Goal: Find specific page/section: Find specific page/section

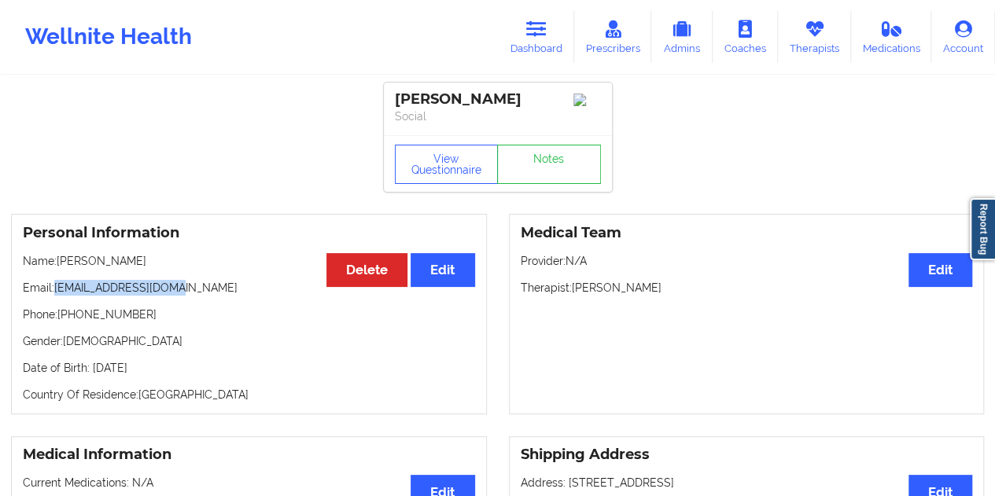
drag, startPoint x: 182, startPoint y: 292, endPoint x: 55, endPoint y: 289, distance: 127.4
click at [55, 289] on p "Email: [EMAIL_ADDRESS][DOMAIN_NAME]" at bounding box center [249, 288] width 452 height 16
copy p "[EMAIL_ADDRESS][DOMAIN_NAME]"
click at [560, 153] on link "Notes" at bounding box center [549, 164] width 104 height 39
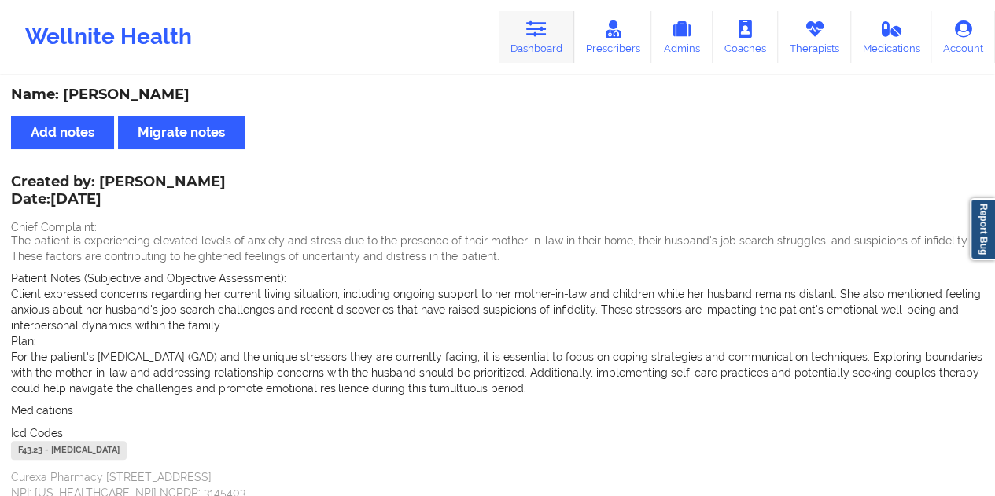
click at [557, 35] on link "Dashboard" at bounding box center [535, 37] width 75 height 52
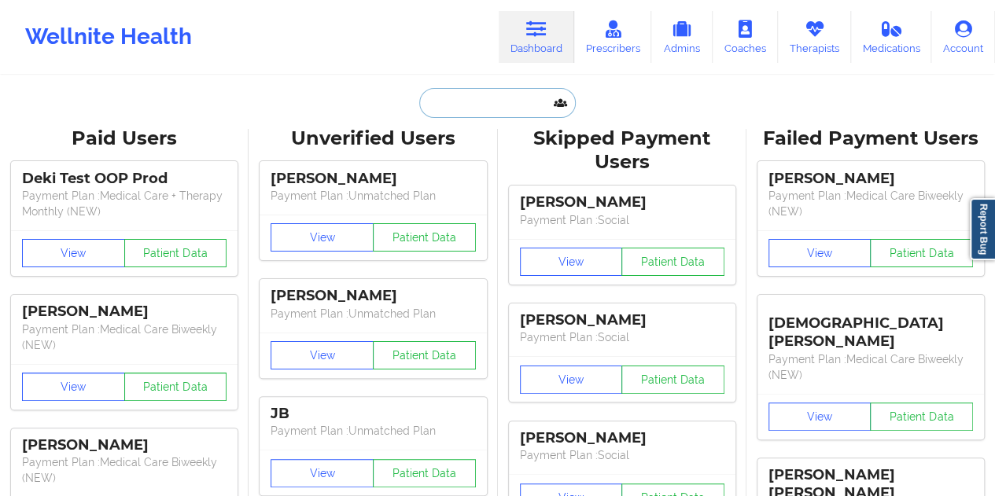
click at [486, 108] on input "text" at bounding box center [497, 103] width 156 height 30
paste input "[PERSON_NAME][EMAIL_ADDRESS][PERSON_NAME][DOMAIN_NAME]"
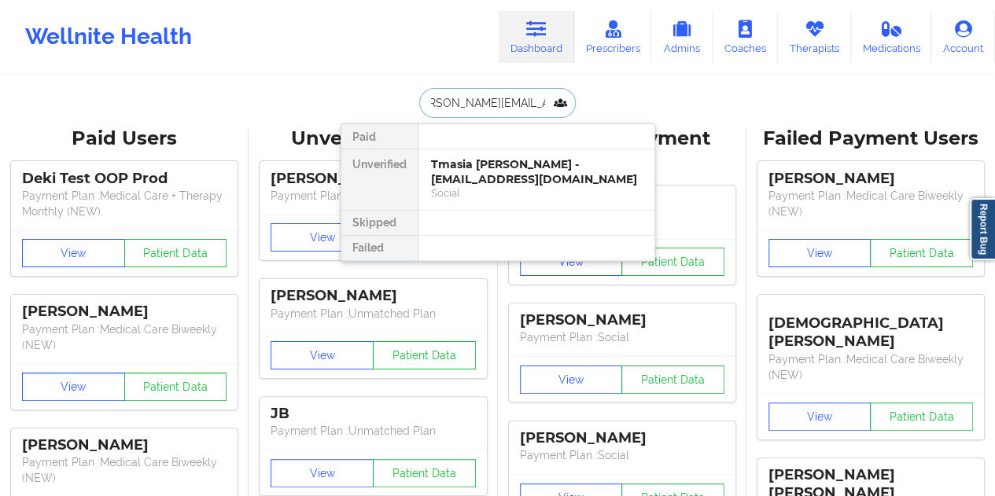
type input "[PERSON_NAME][EMAIL_ADDRESS][PERSON_NAME][DOMAIN_NAME]"
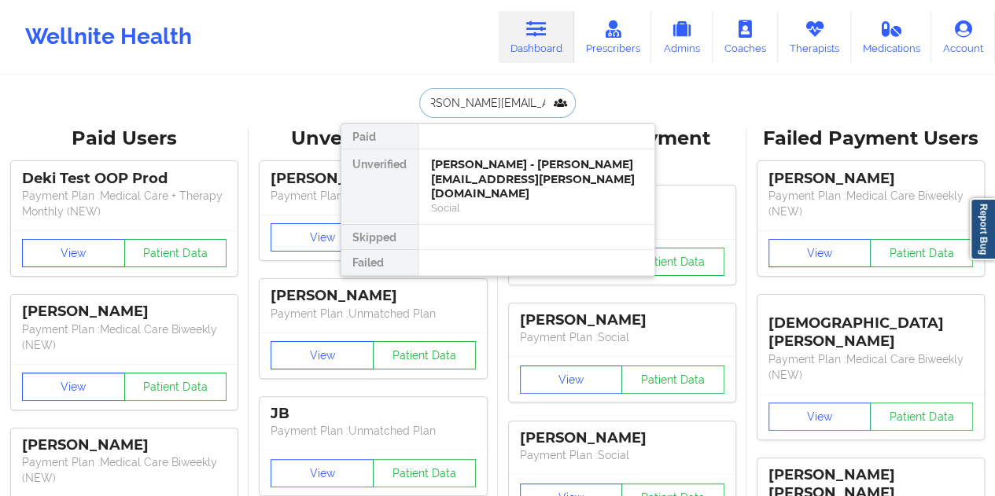
scroll to position [0, 0]
click at [502, 180] on div "[PERSON_NAME] - [PERSON_NAME][EMAIL_ADDRESS][PERSON_NAME][DOMAIN_NAME]" at bounding box center [536, 179] width 211 height 44
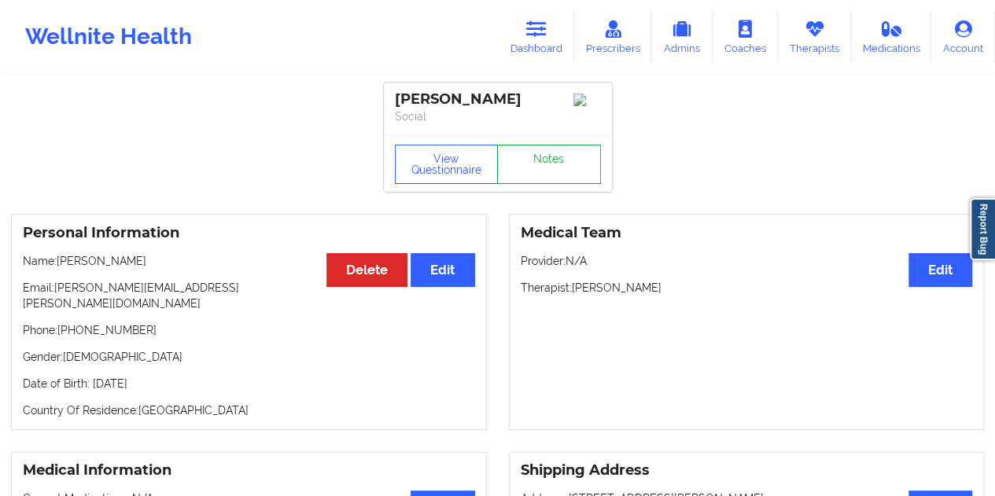
click at [548, 168] on link "Notes" at bounding box center [549, 164] width 104 height 39
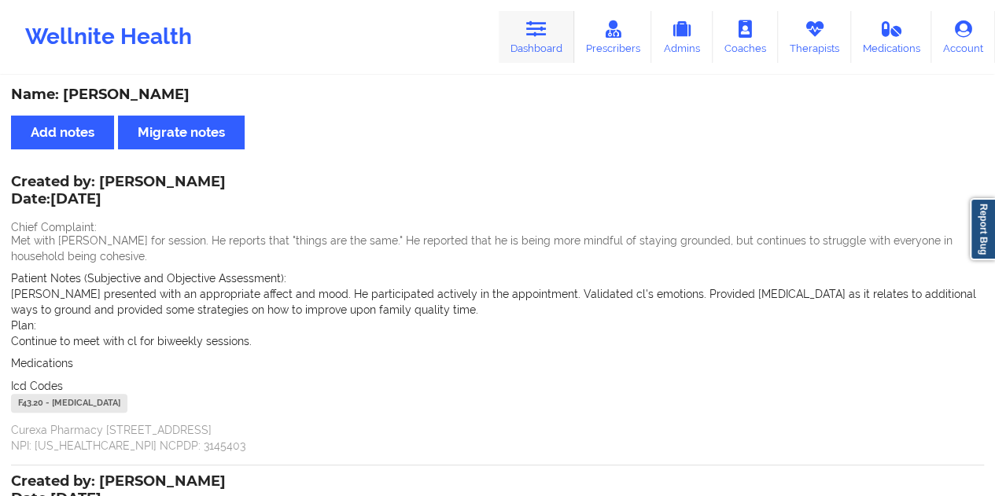
click at [555, 40] on link "Dashboard" at bounding box center [535, 37] width 75 height 52
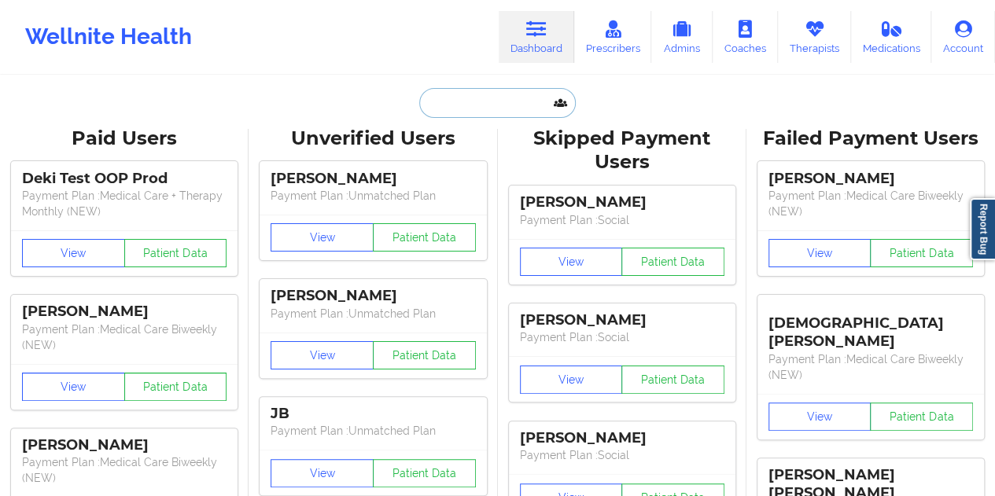
click at [492, 90] on input "text" at bounding box center [497, 103] width 156 height 30
paste input "[EMAIL_ADDRESS][DOMAIN_NAME]"
type input "[EMAIL_ADDRESS][DOMAIN_NAME]"
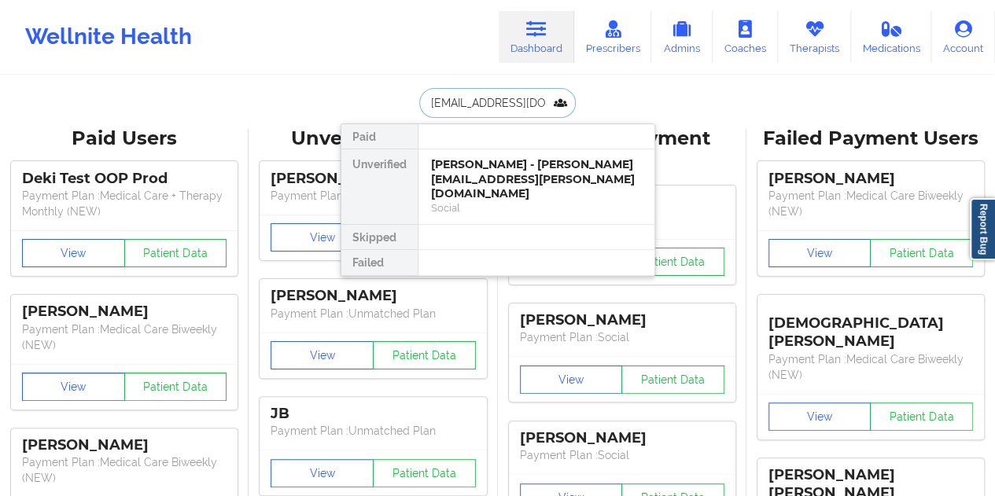
scroll to position [0, 23]
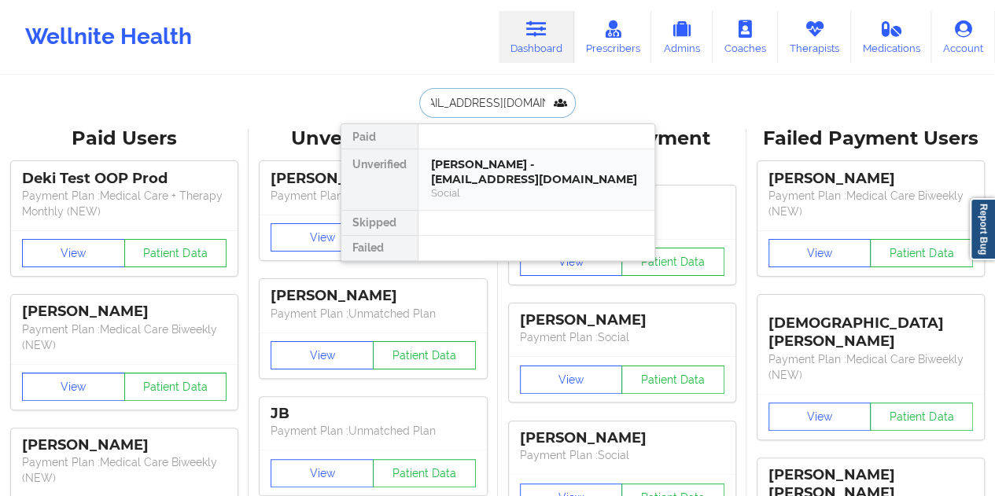
click at [492, 174] on div "[PERSON_NAME] - [EMAIL_ADDRESS][DOMAIN_NAME]" at bounding box center [536, 171] width 211 height 29
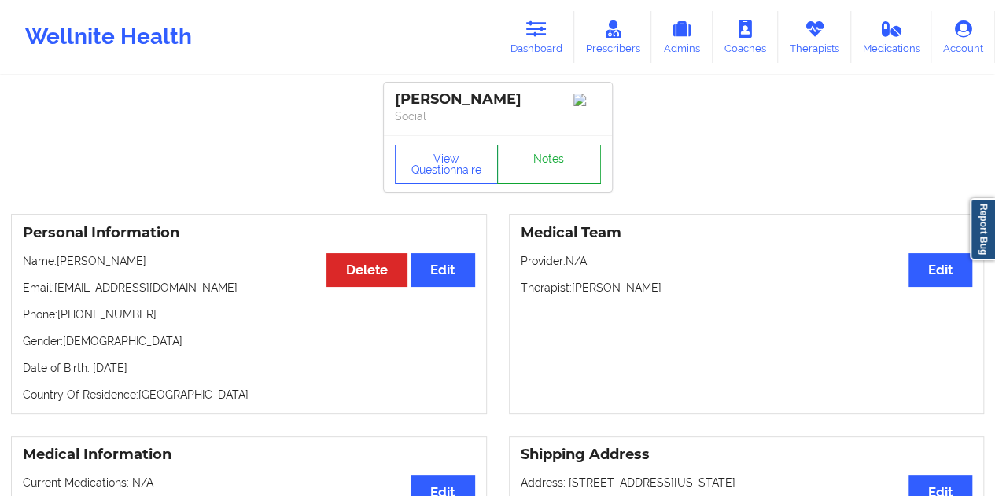
click at [547, 159] on link "Notes" at bounding box center [549, 164] width 104 height 39
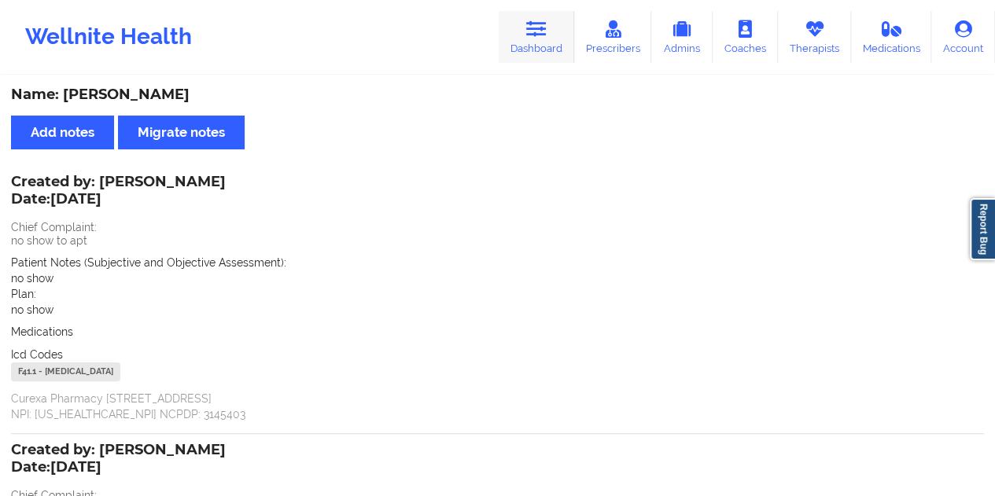
click at [547, 42] on link "Dashboard" at bounding box center [535, 37] width 75 height 52
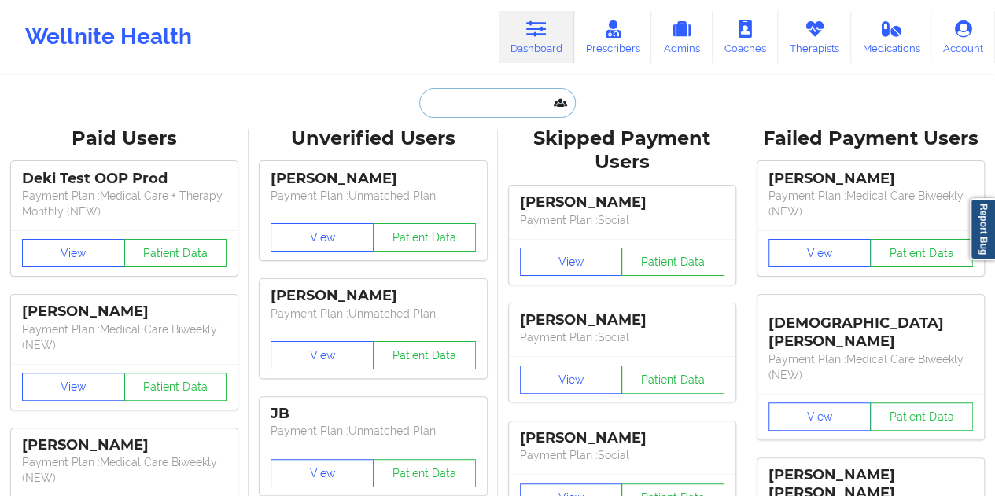
click at [483, 106] on input "text" at bounding box center [497, 103] width 156 height 30
paste input "[PERSON_NAME][EMAIL_ADDRESS][PERSON_NAME][DOMAIN_NAME]"
type input "[PERSON_NAME][EMAIL_ADDRESS][PERSON_NAME][DOMAIN_NAME]"
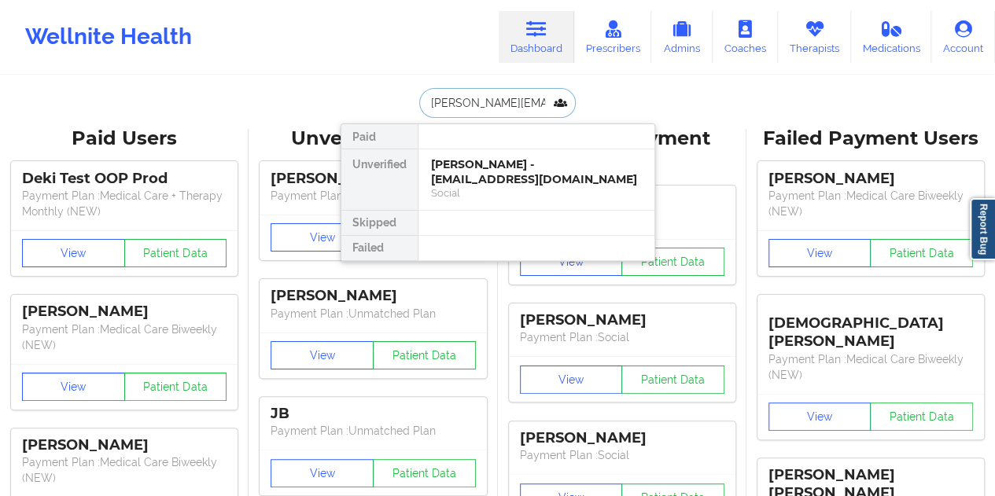
scroll to position [0, 20]
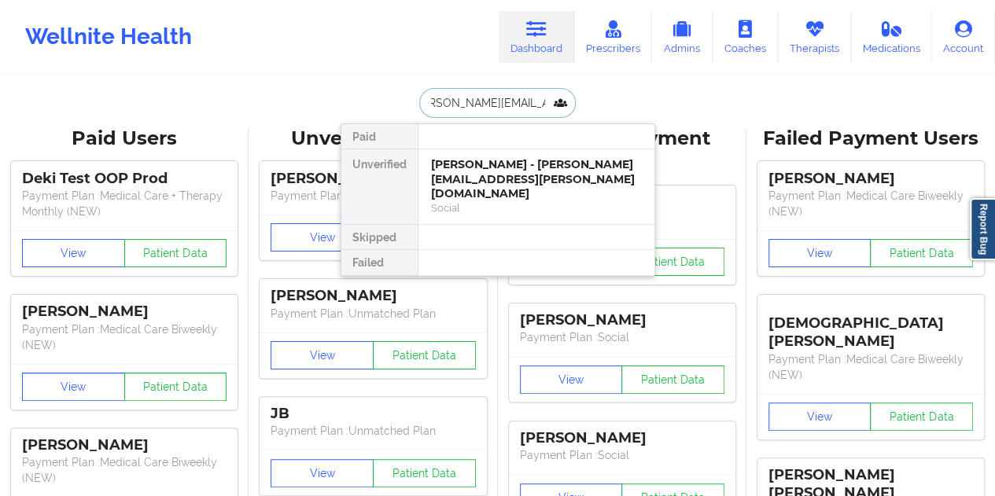
click at [476, 177] on div "[PERSON_NAME] - [PERSON_NAME][EMAIL_ADDRESS][PERSON_NAME][DOMAIN_NAME]" at bounding box center [536, 179] width 211 height 44
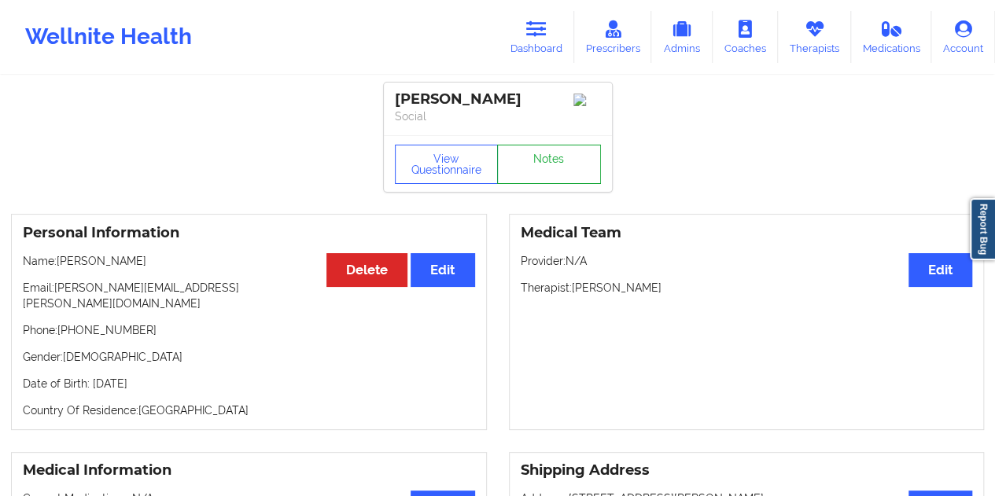
click at [522, 171] on link "Notes" at bounding box center [549, 164] width 104 height 39
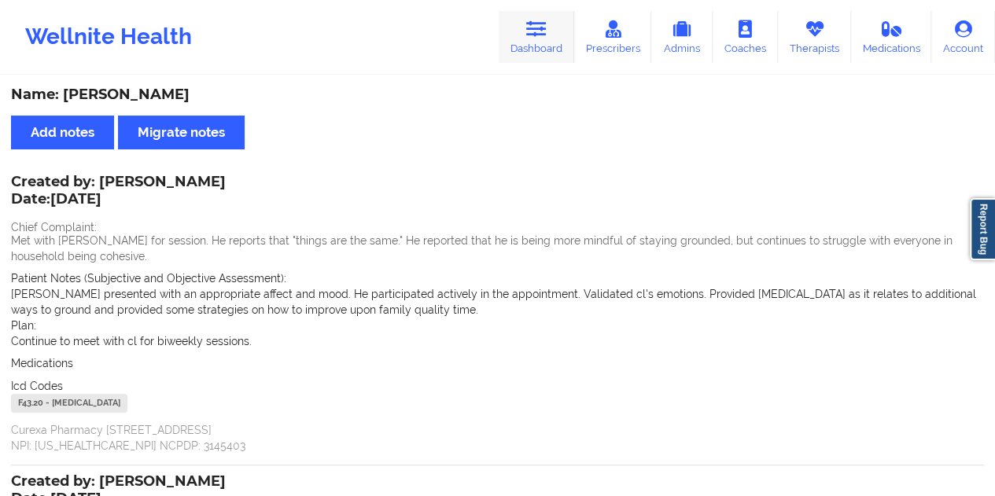
click at [542, 50] on link "Dashboard" at bounding box center [535, 37] width 75 height 52
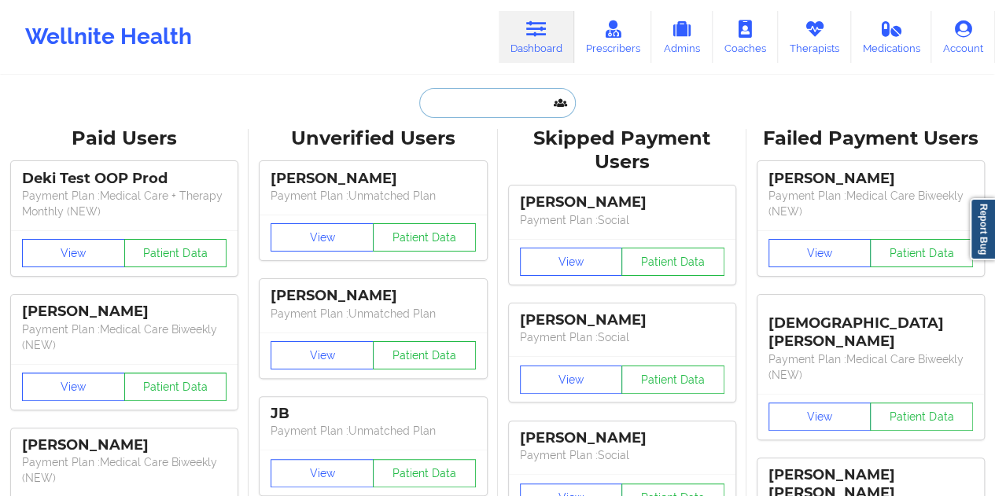
click at [495, 105] on input "text" at bounding box center [497, 103] width 156 height 30
paste input "[PERSON_NAME]"
type input "[PERSON_NAME]"
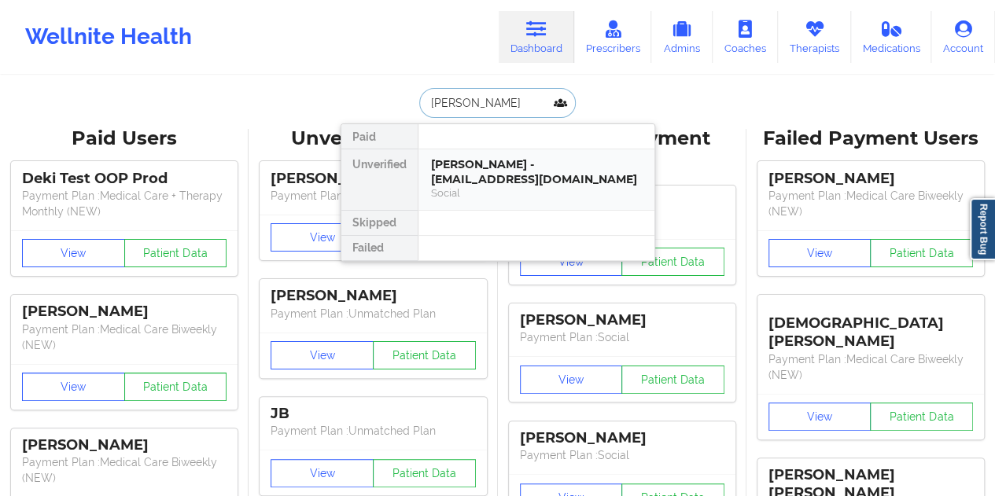
click at [491, 169] on div "[PERSON_NAME] - [EMAIL_ADDRESS][DOMAIN_NAME]" at bounding box center [536, 171] width 211 height 29
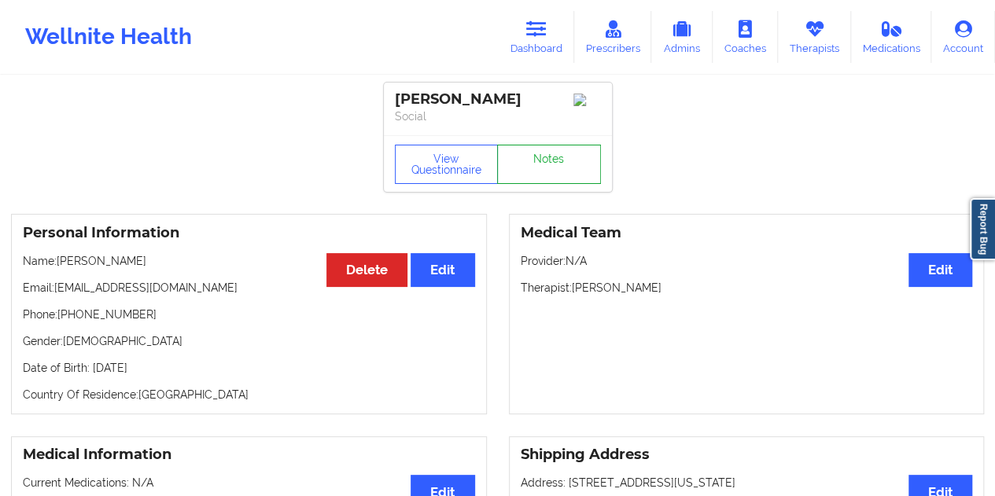
click at [542, 182] on link "Notes" at bounding box center [549, 164] width 104 height 39
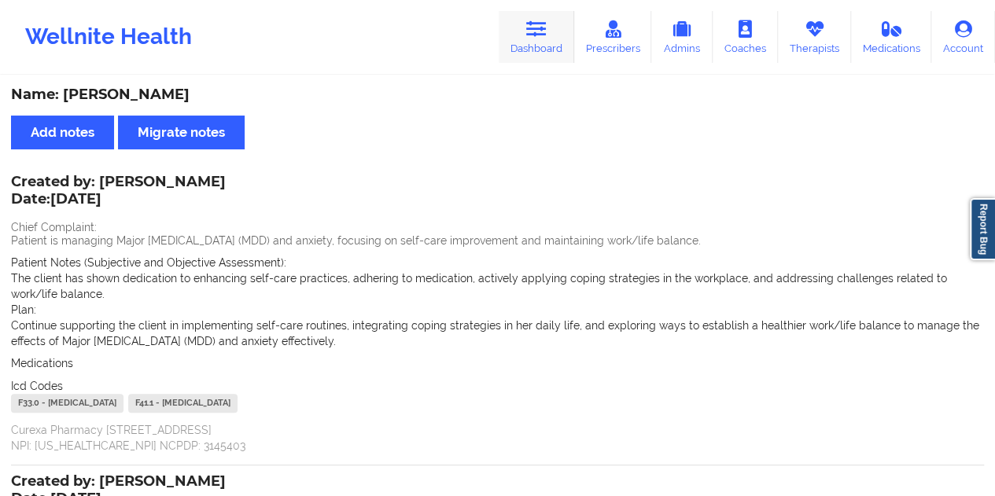
click at [539, 35] on icon at bounding box center [536, 28] width 20 height 17
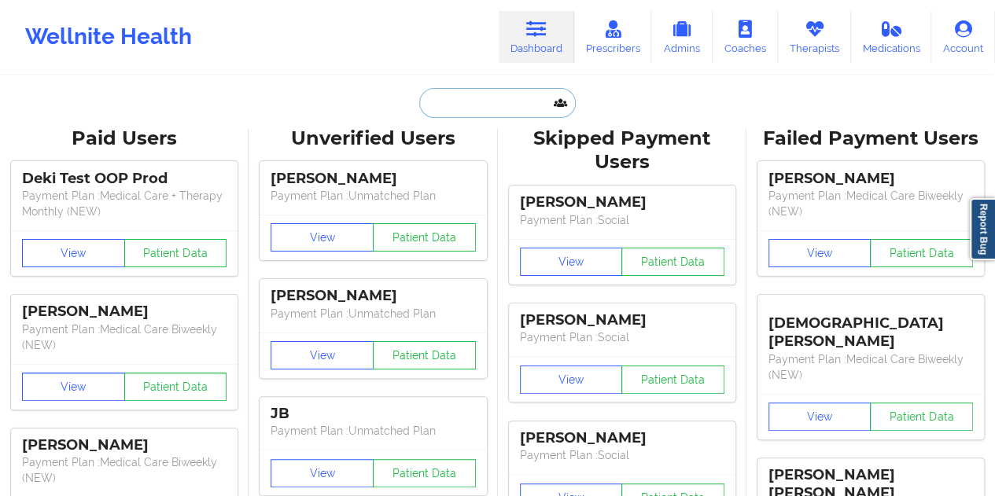
click at [495, 108] on input "text" at bounding box center [497, 103] width 156 height 30
paste input "13016610131"
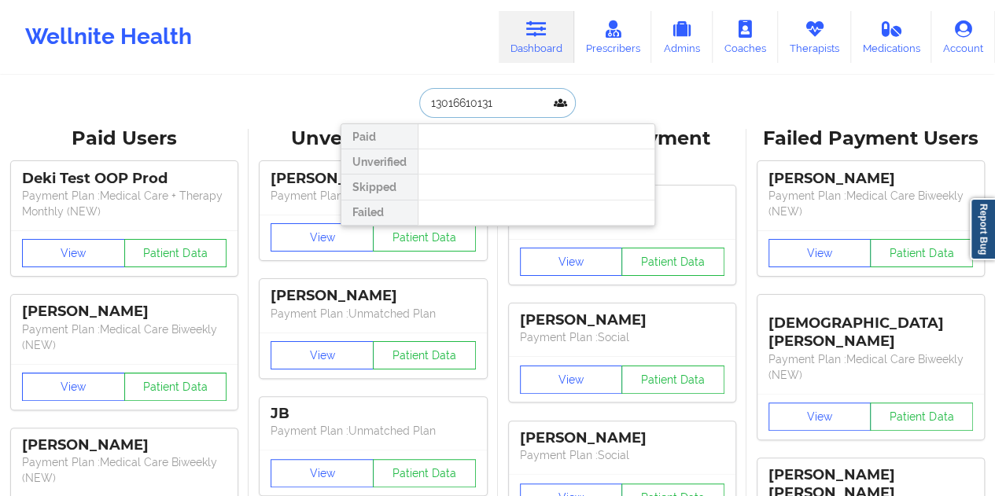
click at [500, 101] on input "13016610131" at bounding box center [497, 103] width 156 height 30
paste input "[EMAIL_ADDRESS][DOMAIN_NAME]"
type input "[EMAIL_ADDRESS][DOMAIN_NAME]"
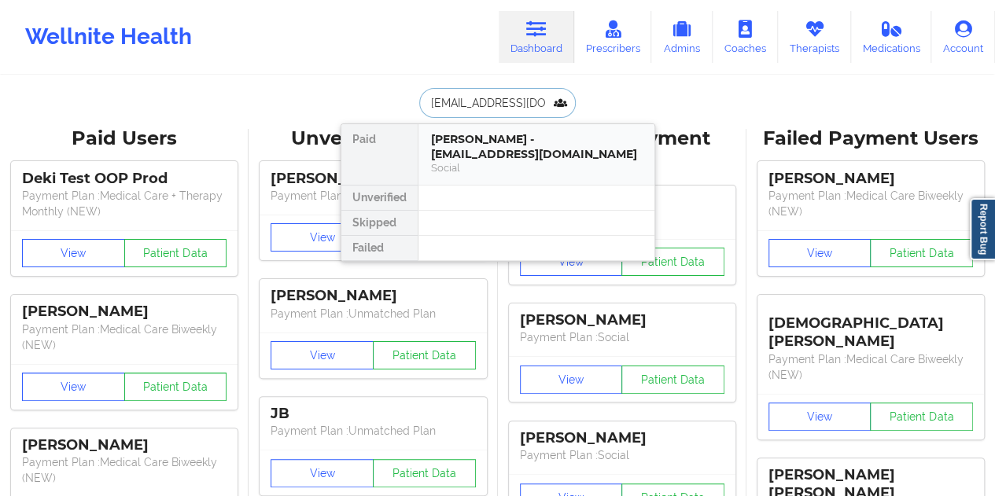
click at [486, 161] on div "Social" at bounding box center [536, 167] width 211 height 13
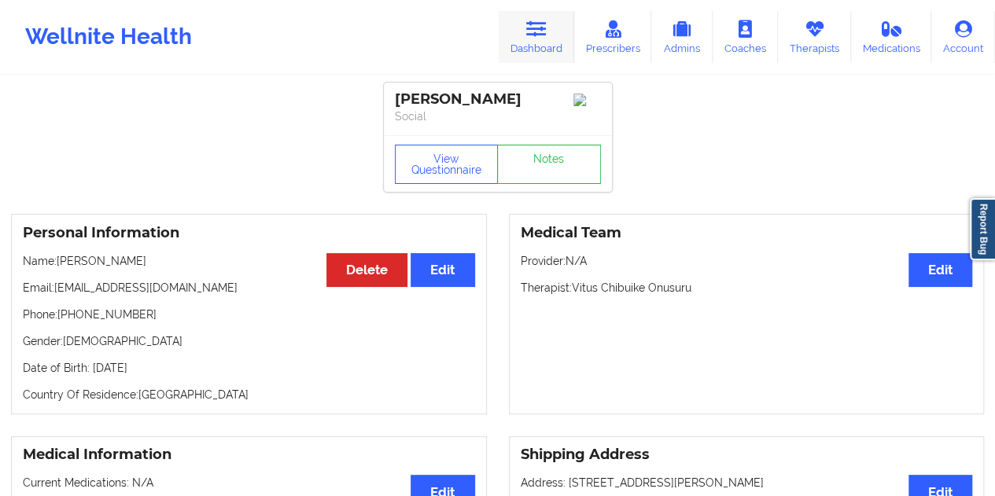
click at [550, 34] on link "Dashboard" at bounding box center [535, 37] width 75 height 52
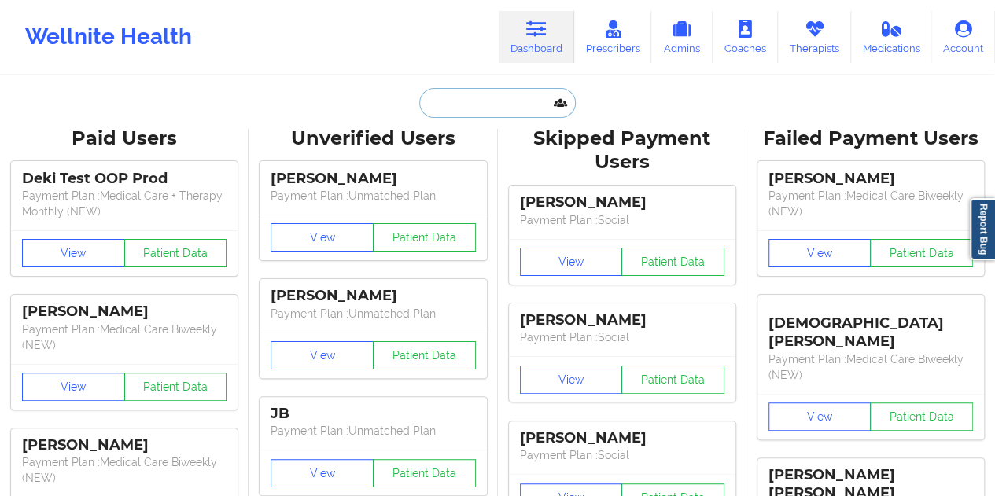
click at [495, 95] on input "text" at bounding box center [497, 103] width 156 height 30
click at [469, 103] on input "text" at bounding box center [497, 103] width 156 height 30
paste input "[PERSON_NAME]"
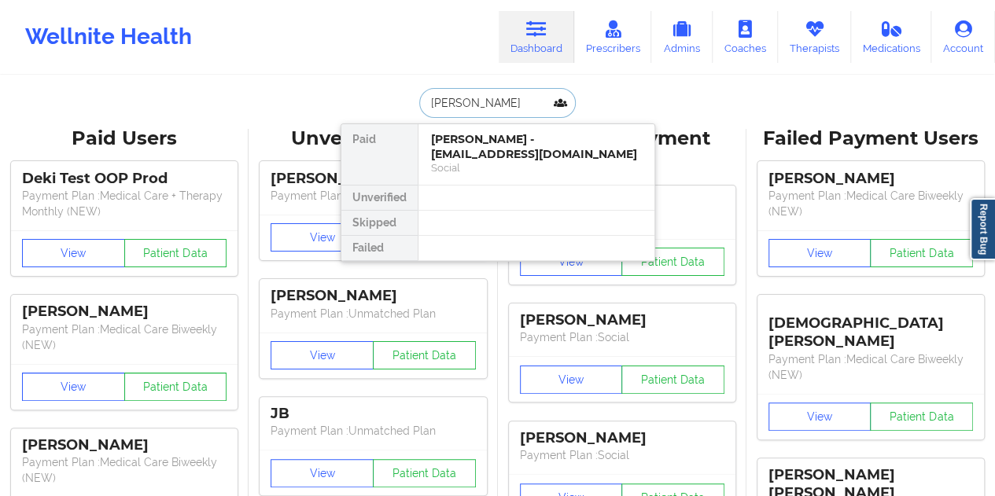
type input "[PERSON_NAME]"
click at [480, 161] on div "Social" at bounding box center [536, 167] width 211 height 13
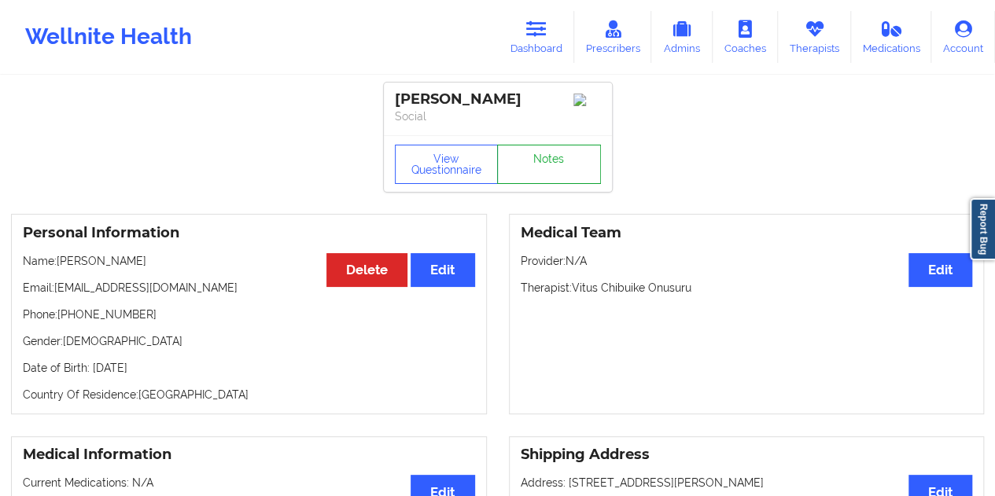
click at [543, 168] on link "Notes" at bounding box center [549, 164] width 104 height 39
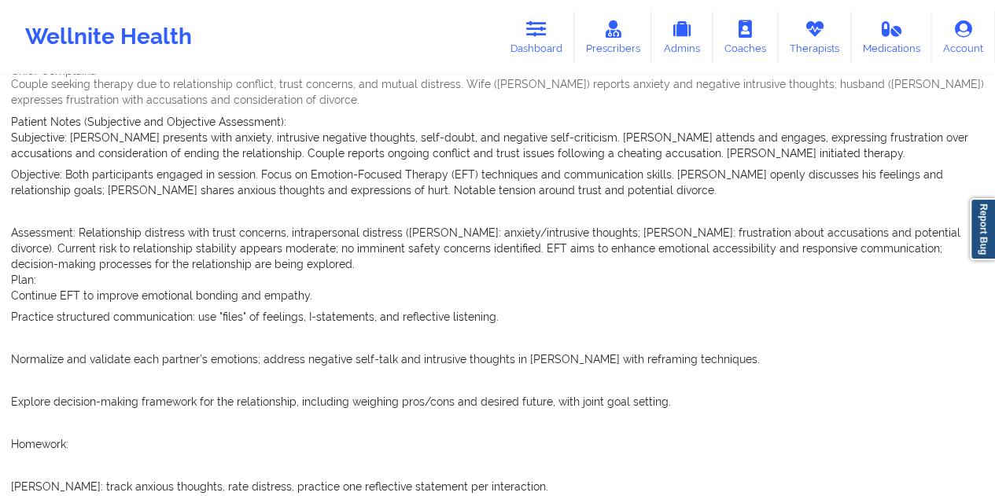
scroll to position [157, 0]
drag, startPoint x: 556, startPoint y: 42, endPoint x: 557, endPoint y: 72, distance: 29.9
click at [554, 42] on link "Dashboard" at bounding box center [535, 37] width 75 height 52
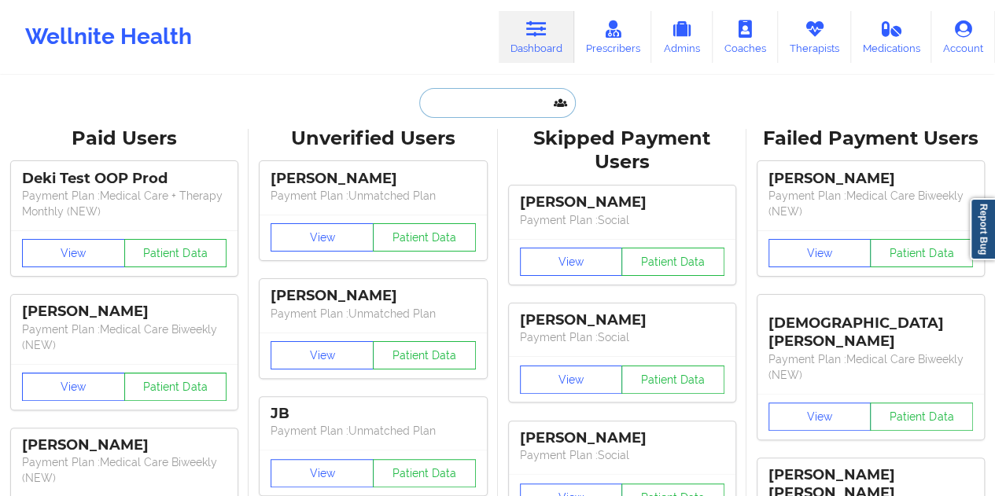
click at [472, 91] on input "text" at bounding box center [497, 103] width 156 height 30
paste input "[PERSON_NAME]"
type input "[PERSON_NAME]"
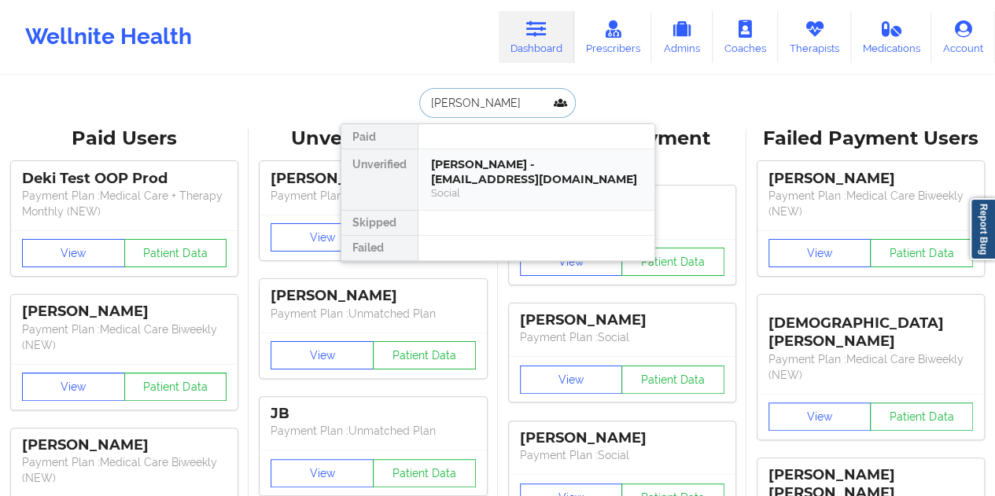
click at [501, 189] on div "Social" at bounding box center [536, 192] width 211 height 13
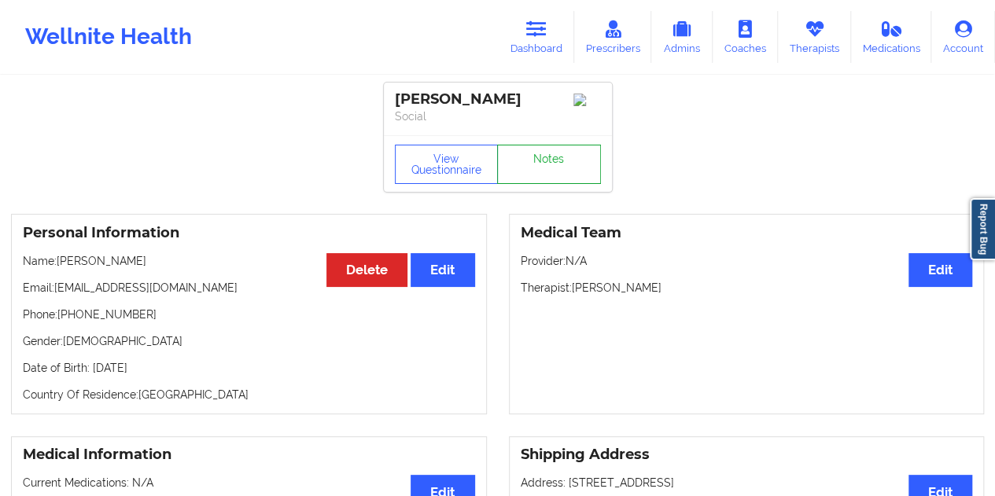
click at [542, 156] on link "Notes" at bounding box center [549, 164] width 104 height 39
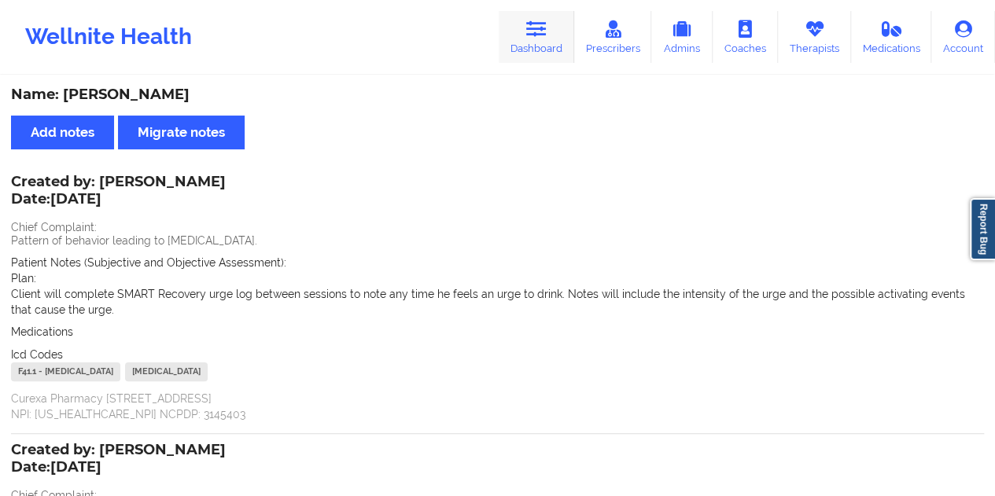
click at [525, 55] on link "Dashboard" at bounding box center [535, 37] width 75 height 52
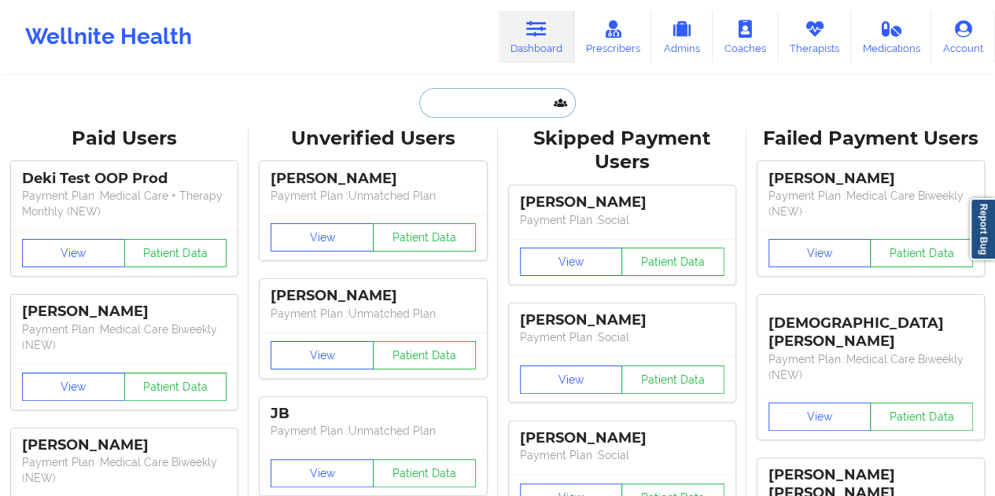
click at [514, 105] on input "text" at bounding box center [497, 103] width 156 height 30
paste input "[PERSON_NAME]"
type input "[PERSON_NAME]"
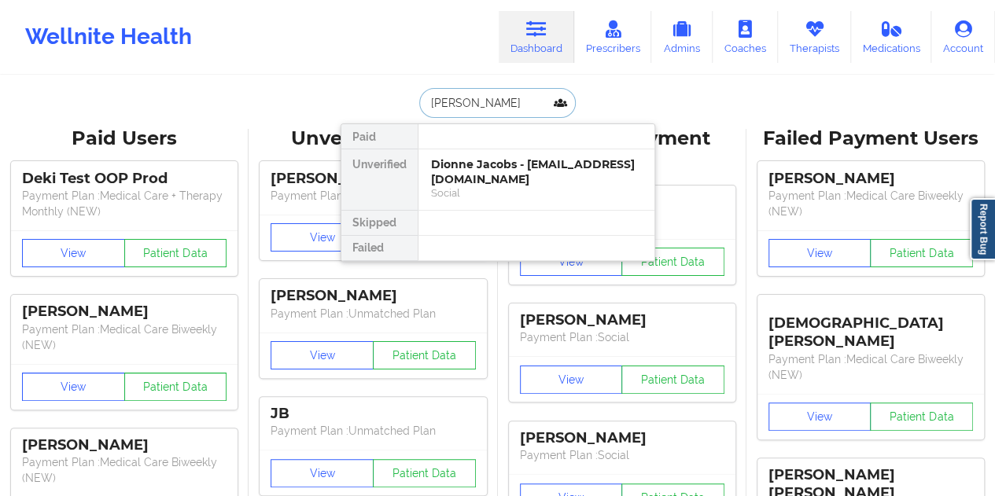
click at [526, 182] on div "Dionne Jacobs - [EMAIL_ADDRESS][DOMAIN_NAME]" at bounding box center [536, 171] width 211 height 29
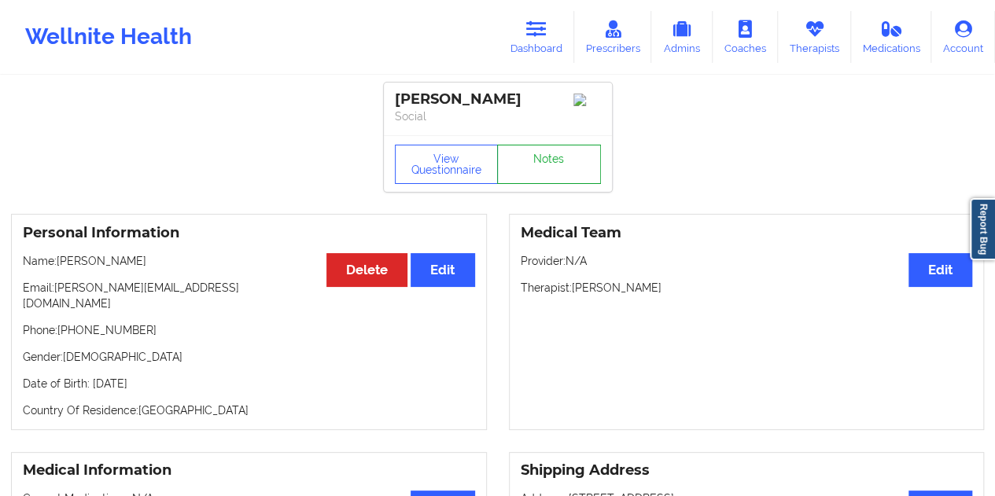
click at [550, 169] on link "Notes" at bounding box center [549, 164] width 104 height 39
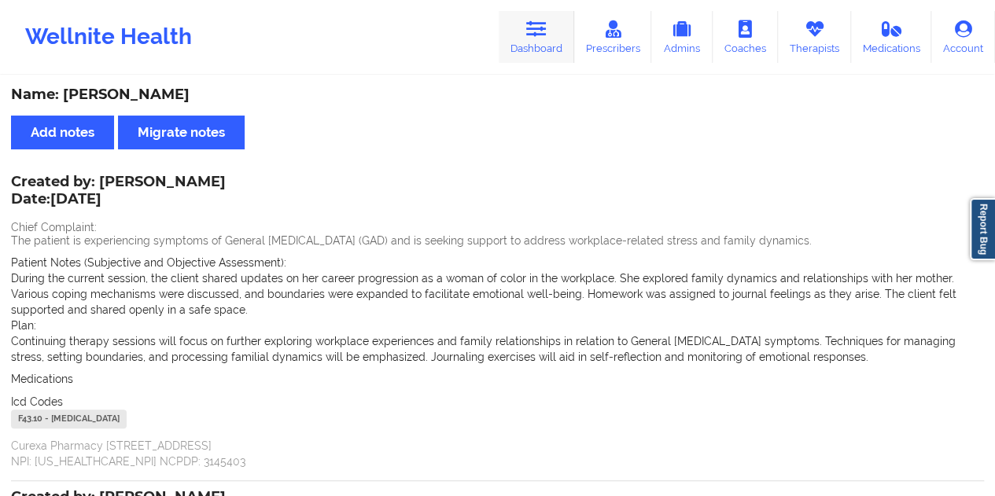
drag, startPoint x: 552, startPoint y: 32, endPoint x: 541, endPoint y: 61, distance: 30.4
click at [552, 32] on link "Dashboard" at bounding box center [535, 37] width 75 height 52
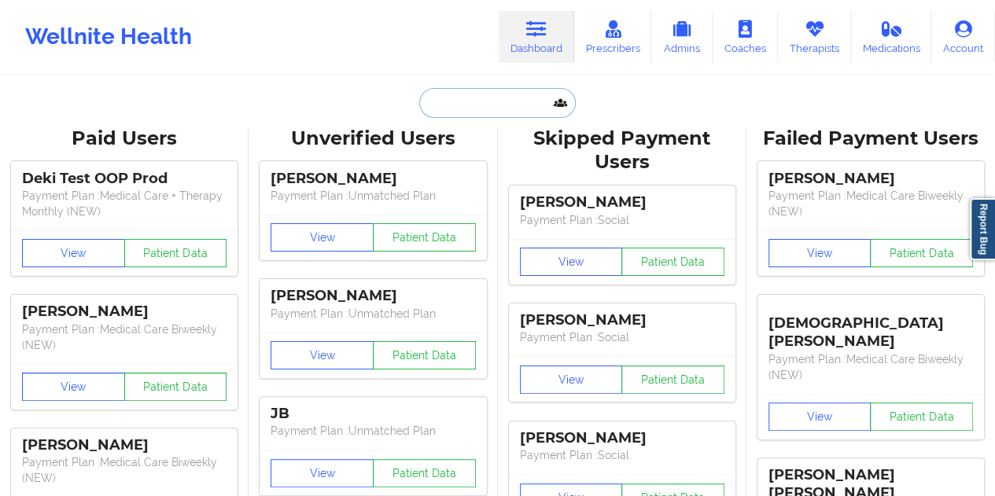
click at [481, 112] on input "text" at bounding box center [497, 103] width 156 height 30
paste input "PT: [PERSON_NAME][EMAIL_ADDRESS][DOMAIN_NAME]"
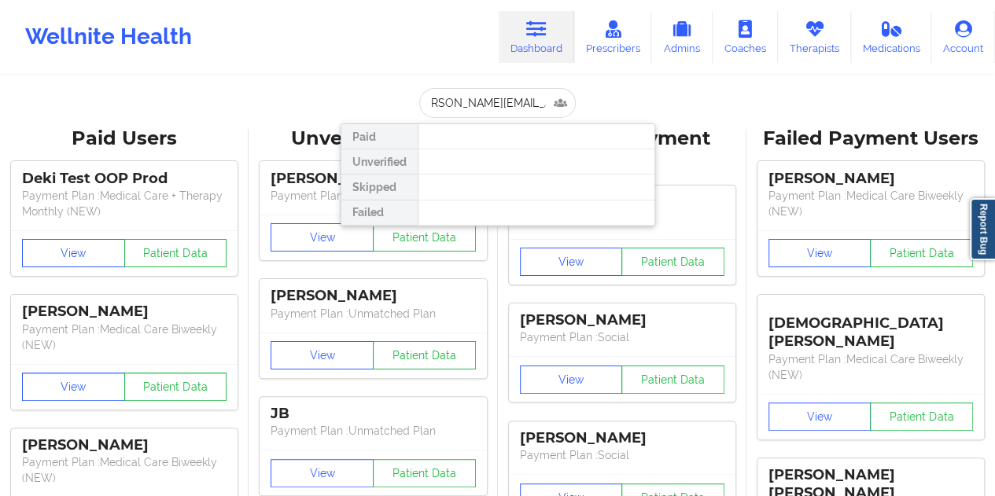
click at [478, 179] on div at bounding box center [535, 187] width 237 height 25
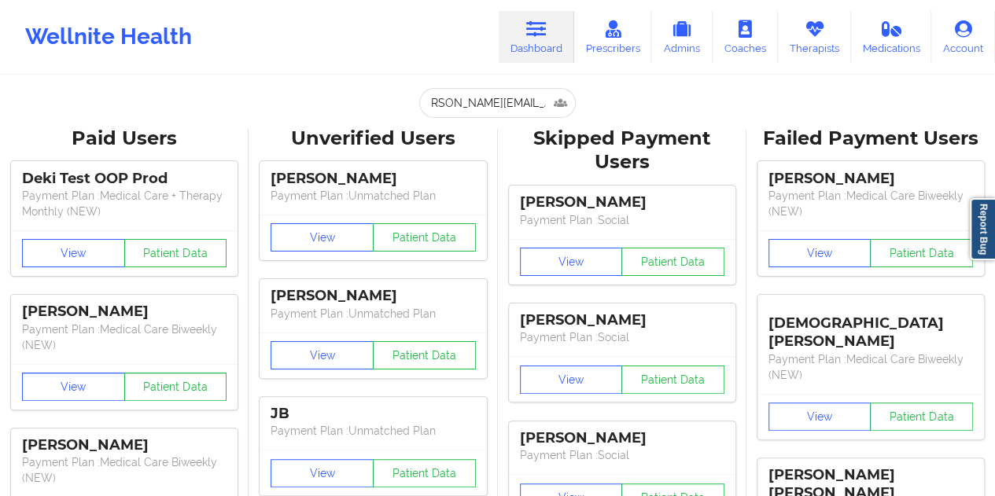
scroll to position [0, 0]
click at [496, 114] on input "PT: [PERSON_NAME][EMAIL_ADDRESS][DOMAIN_NAME]" at bounding box center [497, 103] width 156 height 30
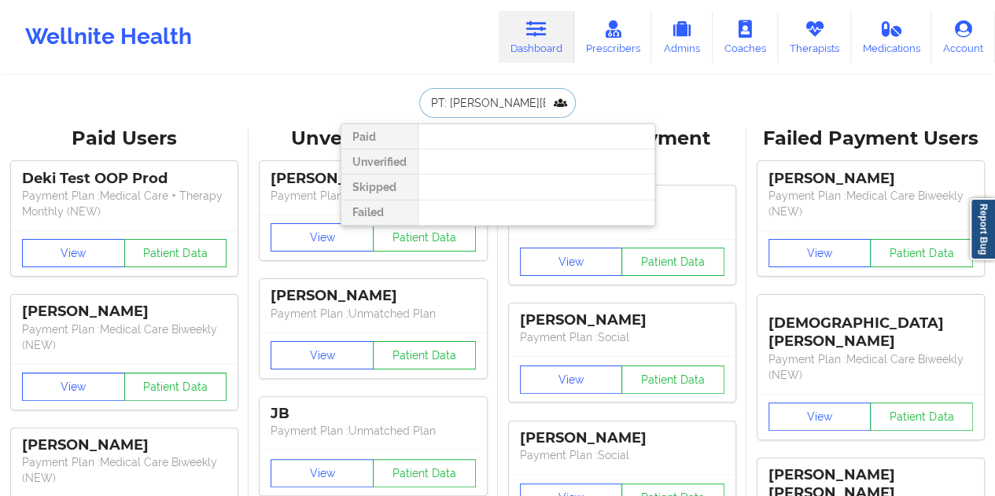
paste input "[PERSON_NAME].[PERSON_NAME]"
type input "[PERSON_NAME][EMAIL_ADDRESS][PERSON_NAME][DOMAIN_NAME]"
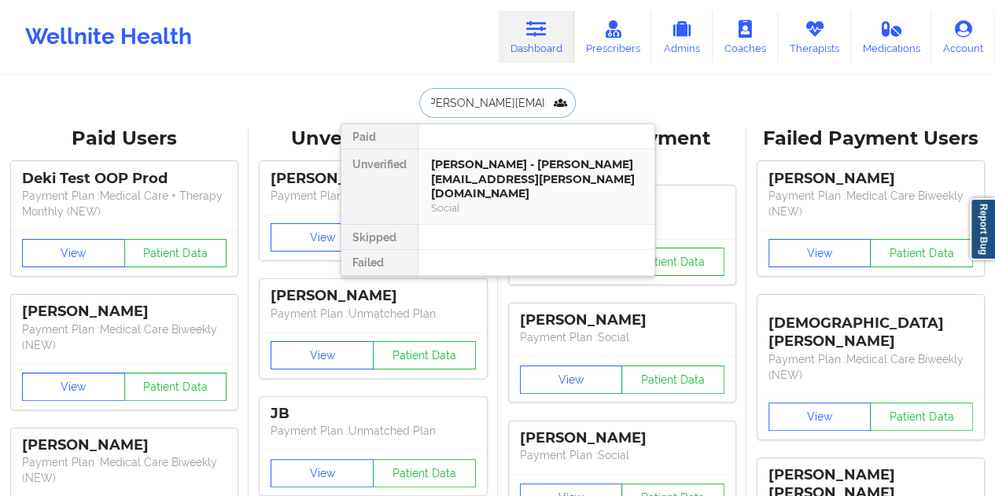
click at [464, 172] on div "[PERSON_NAME] - [PERSON_NAME][EMAIL_ADDRESS][PERSON_NAME][DOMAIN_NAME]" at bounding box center [536, 179] width 211 height 44
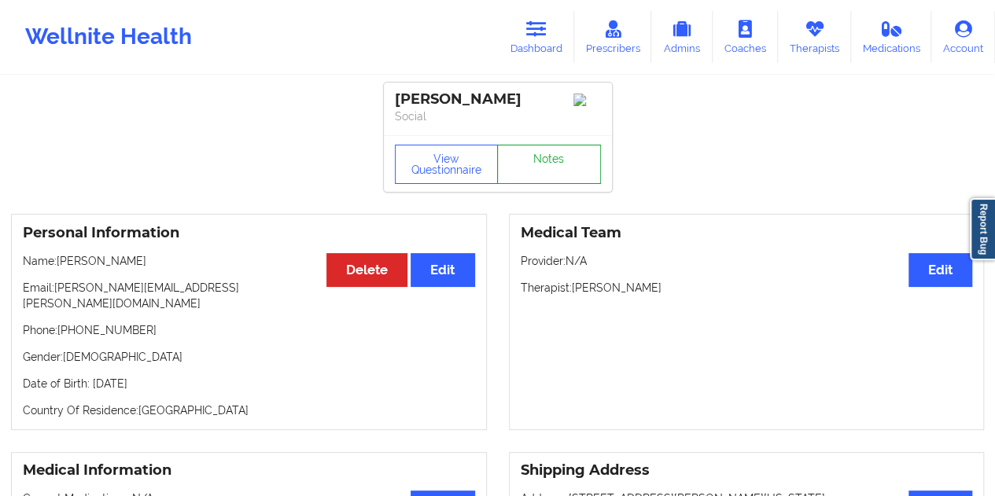
click at [550, 168] on link "Notes" at bounding box center [549, 164] width 104 height 39
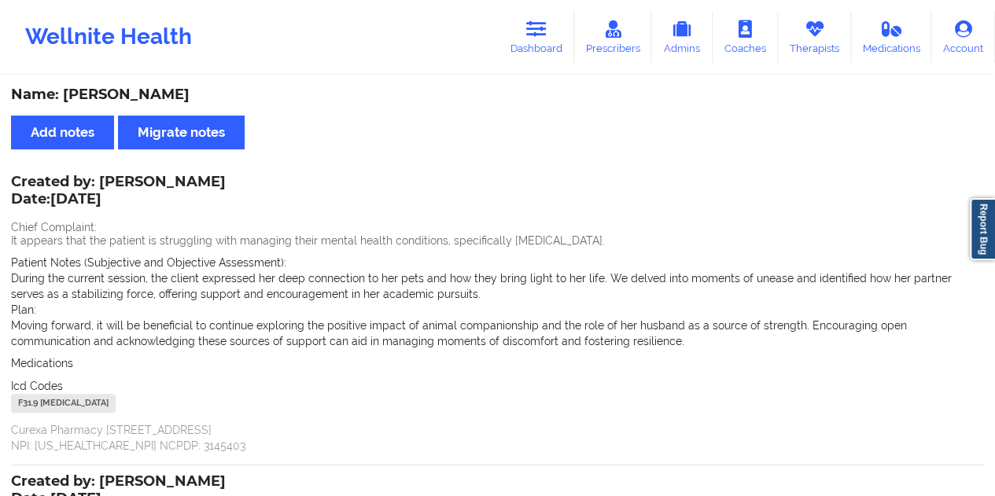
click at [509, 98] on div "Name: [PERSON_NAME]" at bounding box center [497, 95] width 973 height 18
click at [542, 25] on icon at bounding box center [536, 28] width 20 height 17
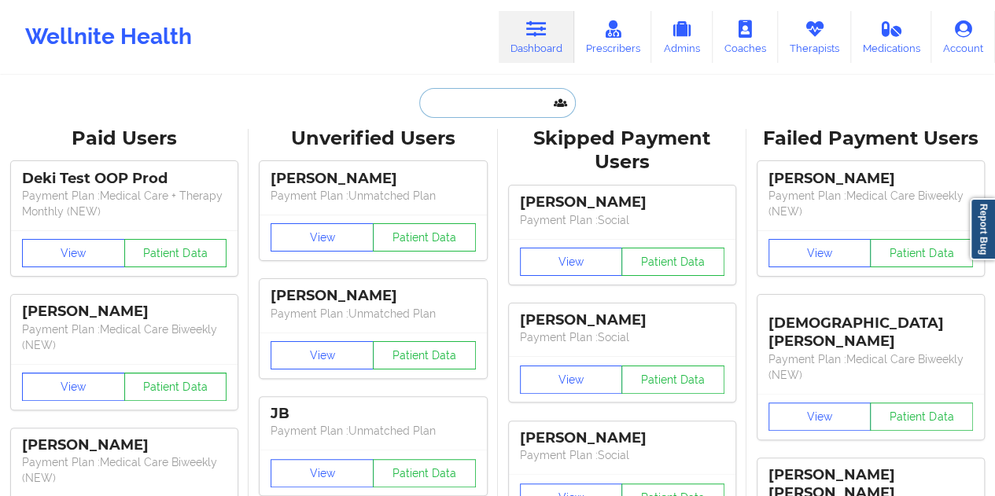
click at [481, 96] on input "text" at bounding box center [497, 103] width 156 height 30
paste input "[PERSON_NAME][EMAIL_ADDRESS][DOMAIN_NAME]"
type input "[PERSON_NAME][EMAIL_ADDRESS][DOMAIN_NAME]"
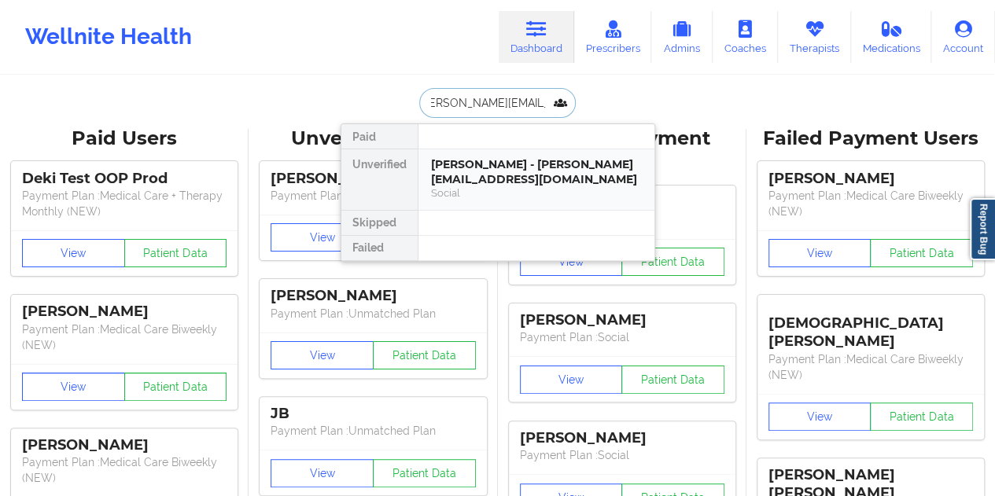
click at [496, 172] on div "[PERSON_NAME] - [PERSON_NAME][EMAIL_ADDRESS][DOMAIN_NAME]" at bounding box center [536, 171] width 211 height 29
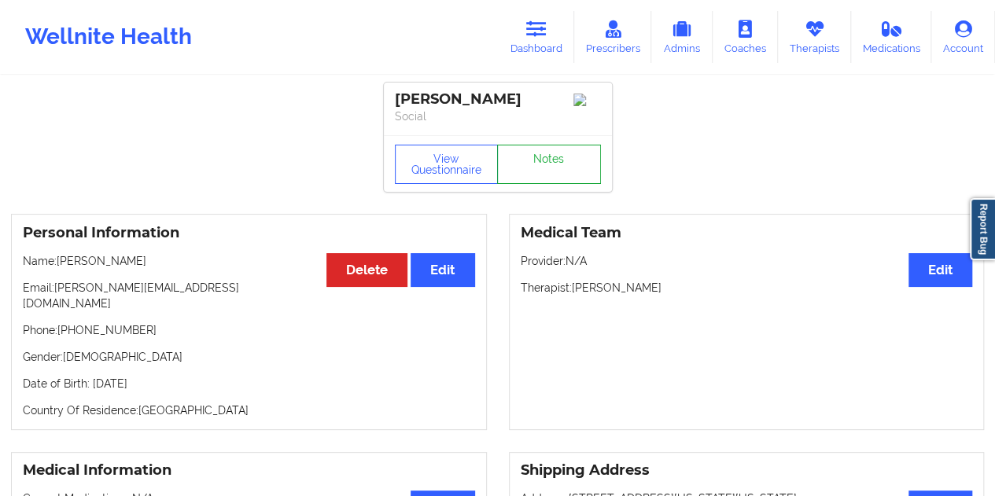
click at [564, 175] on link "Notes" at bounding box center [549, 164] width 104 height 39
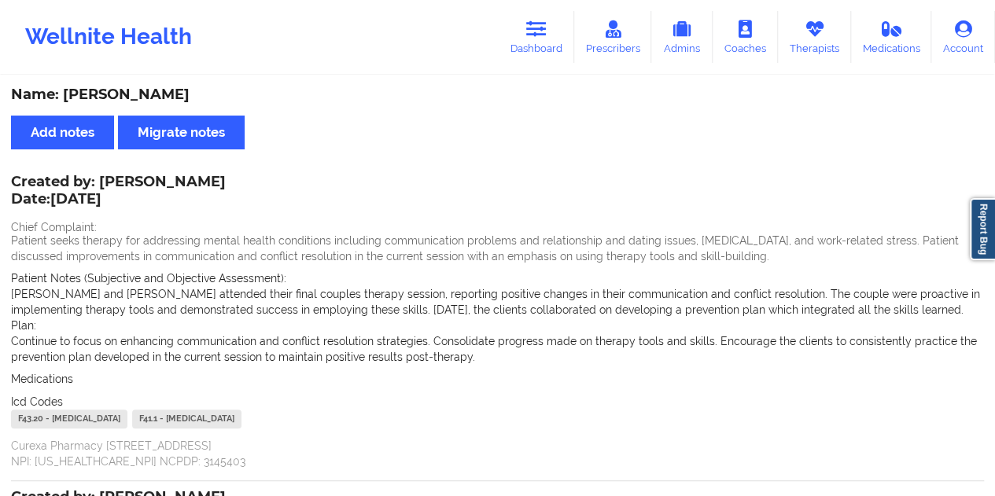
click at [476, 105] on div "Name: [PERSON_NAME] Add notes Migrate notes Created by: [PERSON_NAME] Date: [DA…" at bounding box center [497, 478] width 995 height 803
click at [496, 92] on div "Name: [PERSON_NAME]" at bounding box center [497, 95] width 973 height 18
click at [524, 49] on link "Dashboard" at bounding box center [535, 37] width 75 height 52
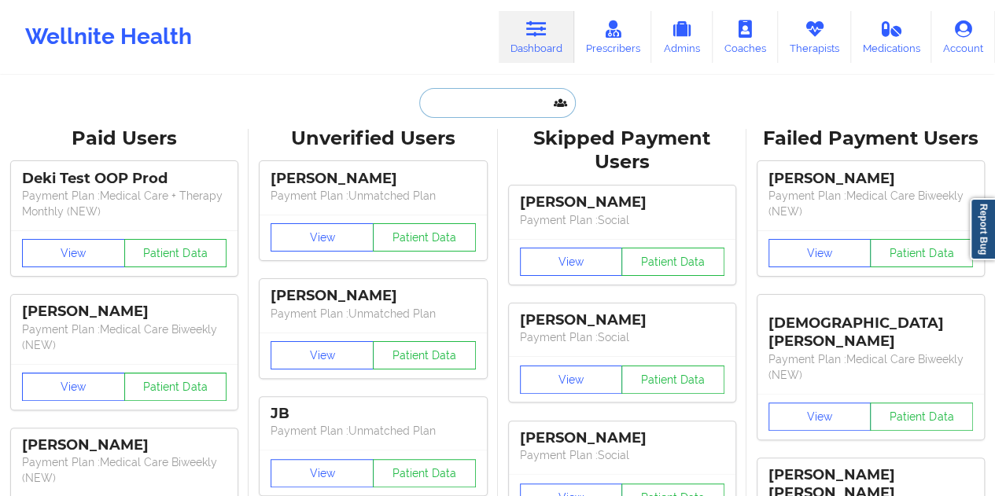
click at [484, 114] on input "text" at bounding box center [497, 103] width 156 height 30
paste input "[EMAIL_ADDRESS][DOMAIN_NAME]"
type input "[EMAIL_ADDRESS][DOMAIN_NAME]"
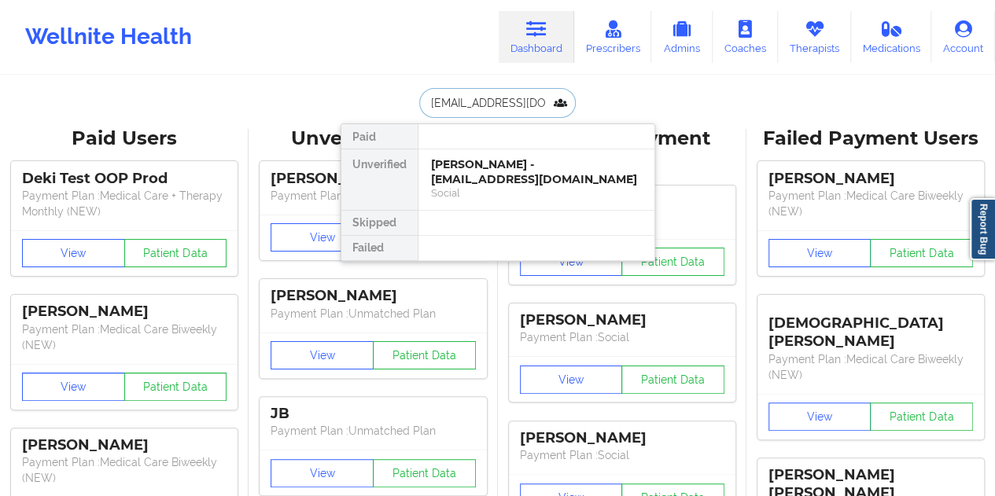
click at [490, 178] on div "[PERSON_NAME] - [EMAIL_ADDRESS][DOMAIN_NAME]" at bounding box center [536, 171] width 211 height 29
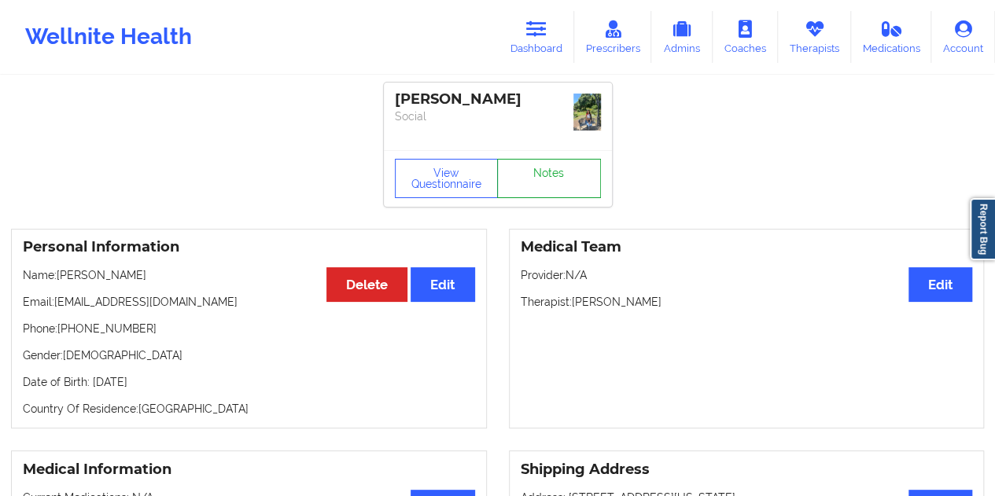
click at [551, 169] on link "Notes" at bounding box center [549, 178] width 104 height 39
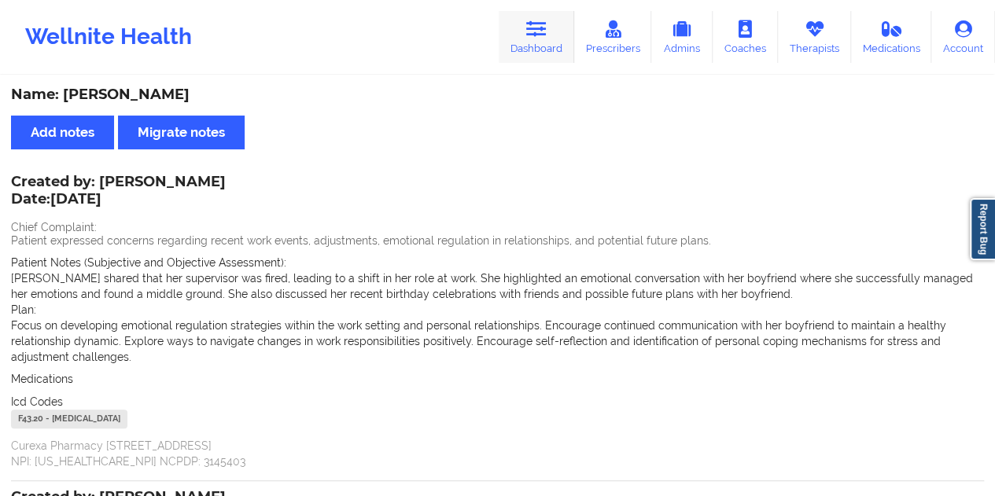
click at [537, 39] on link "Dashboard" at bounding box center [535, 37] width 75 height 52
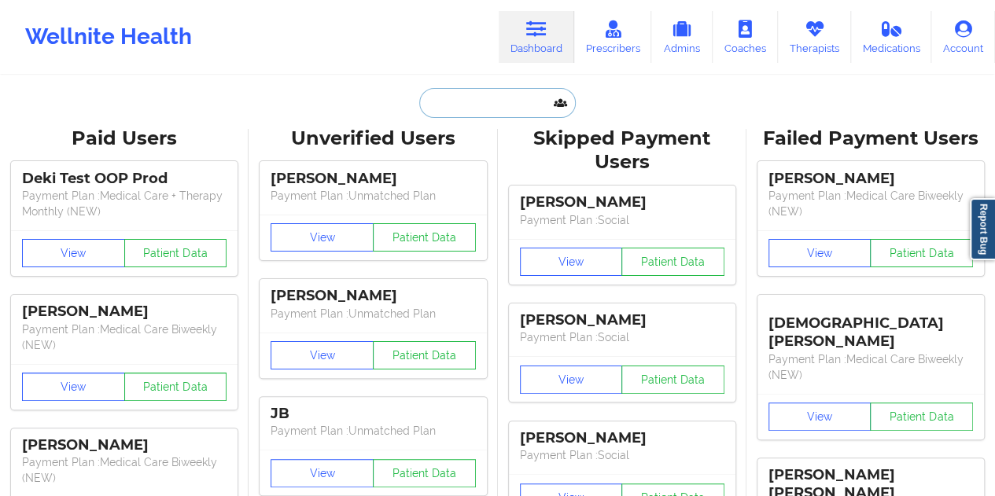
click at [472, 109] on input "text" at bounding box center [497, 103] width 156 height 30
paste input "[EMAIL_ADDRESS][DOMAIN_NAME]"
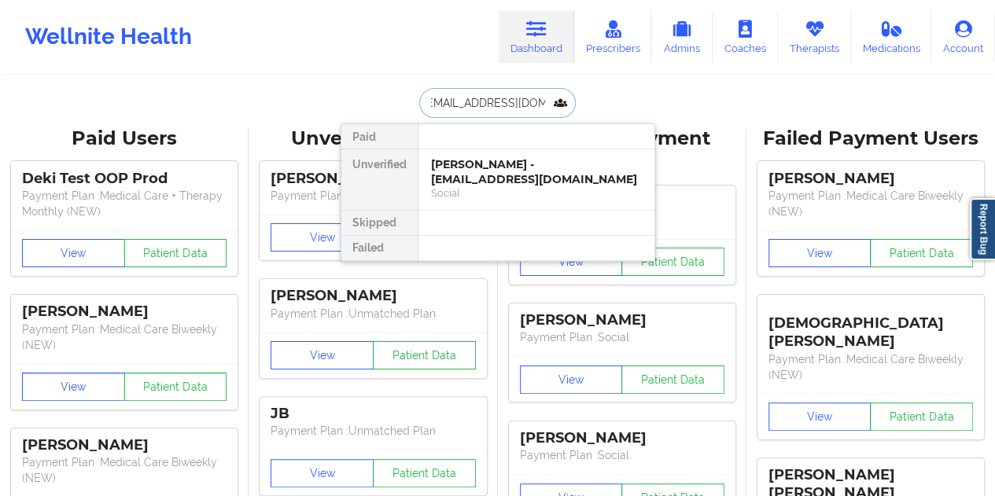
type input "[EMAIL_ADDRESS][DOMAIN_NAME]"
click at [513, 175] on div "[PERSON_NAME] - [EMAIL_ADDRESS][DOMAIN_NAME]" at bounding box center [536, 171] width 211 height 29
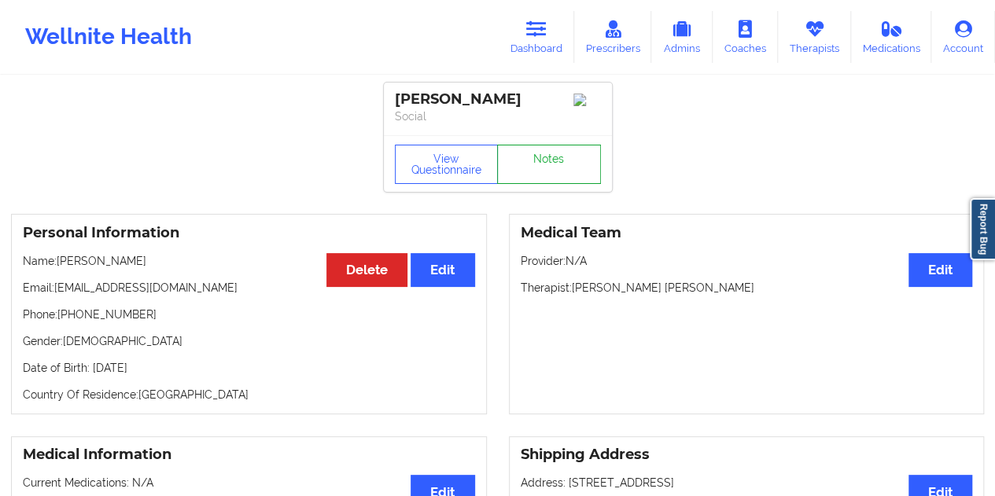
click at [536, 181] on link "Notes" at bounding box center [549, 164] width 104 height 39
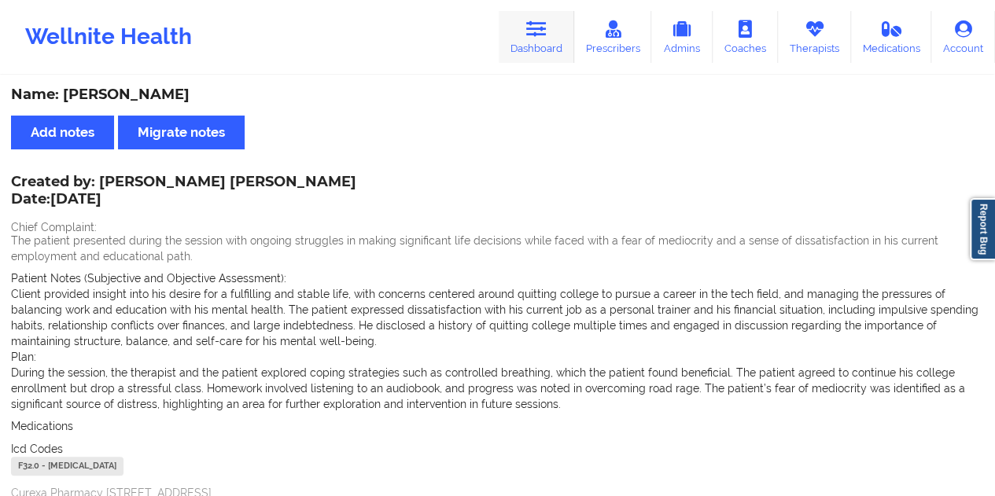
click at [542, 43] on link "Dashboard" at bounding box center [535, 37] width 75 height 52
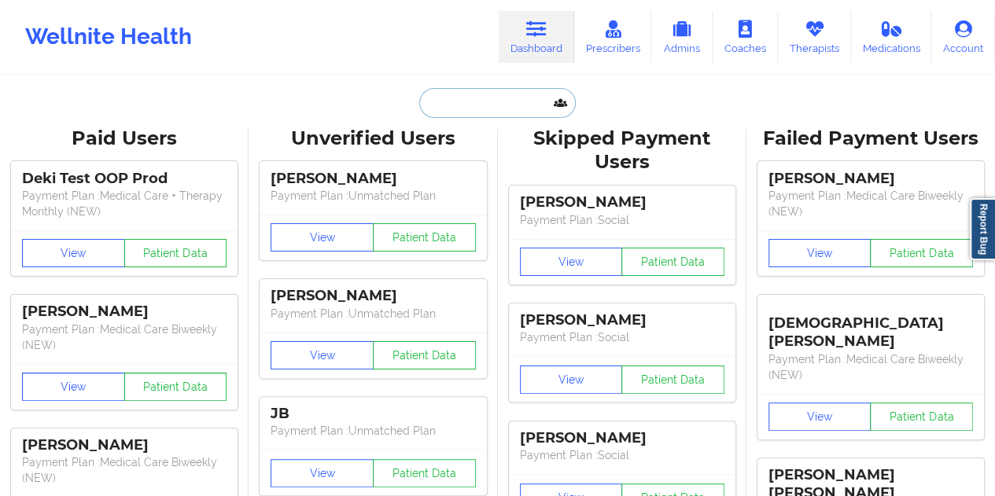
click at [480, 109] on input "text" at bounding box center [497, 103] width 156 height 30
paste input "[PERSON_NAME][EMAIL_ADDRESS][DOMAIN_NAME]"
type input "[PERSON_NAME][EMAIL_ADDRESS][DOMAIN_NAME]"
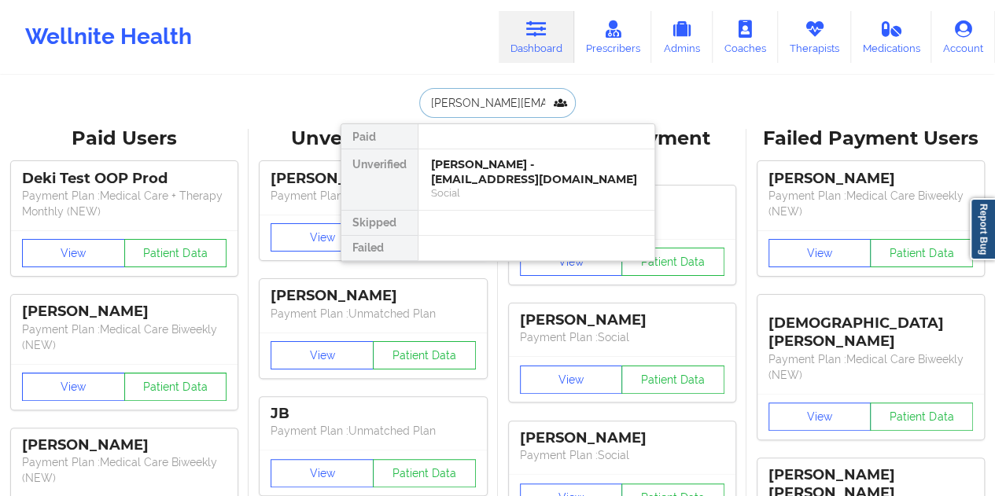
scroll to position [0, 20]
click at [449, 183] on div "Walton Charles - [EMAIL_ADDRESS][DOMAIN_NAME]" at bounding box center [536, 171] width 211 height 29
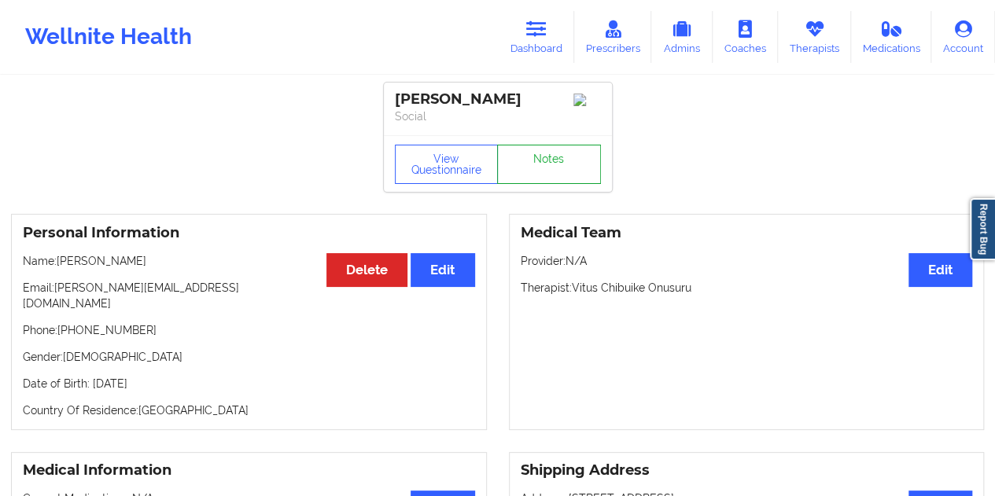
click at [538, 175] on link "Notes" at bounding box center [549, 164] width 104 height 39
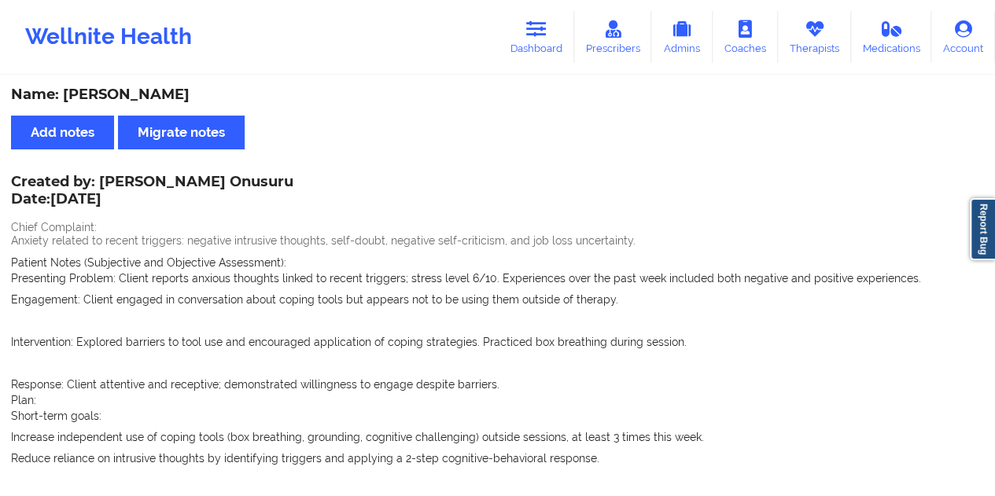
drag, startPoint x: 520, startPoint y: 26, endPoint x: 520, endPoint y: 68, distance: 42.5
click at [520, 26] on link "Dashboard" at bounding box center [535, 37] width 75 height 52
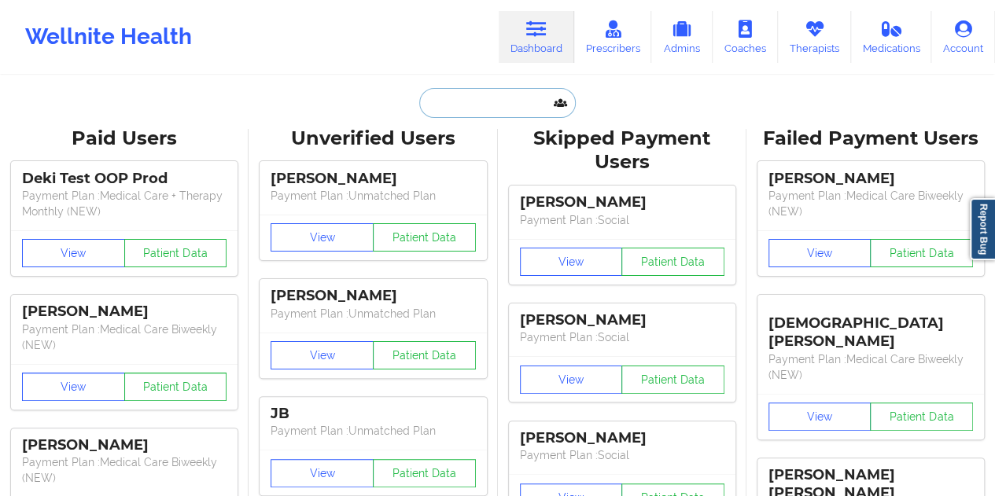
click at [467, 116] on input "text" at bounding box center [497, 103] width 156 height 30
paste input "[EMAIL_ADDRESS][DOMAIN_NAME]"
type input "[EMAIL_ADDRESS][DOMAIN_NAME]"
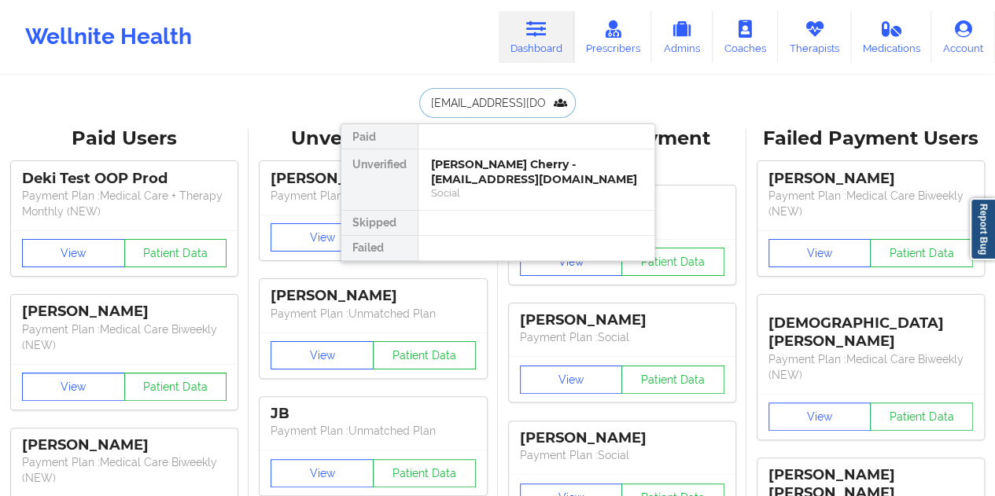
click at [484, 171] on div "[PERSON_NAME] Cherry - [EMAIL_ADDRESS][DOMAIN_NAME]" at bounding box center [536, 171] width 211 height 29
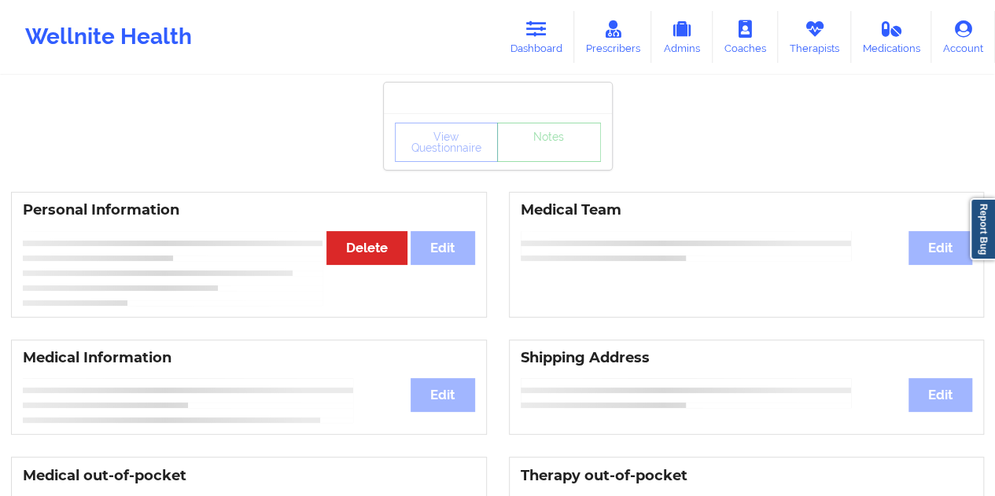
click at [536, 150] on div "View Questionnaire Notes" at bounding box center [498, 142] width 206 height 39
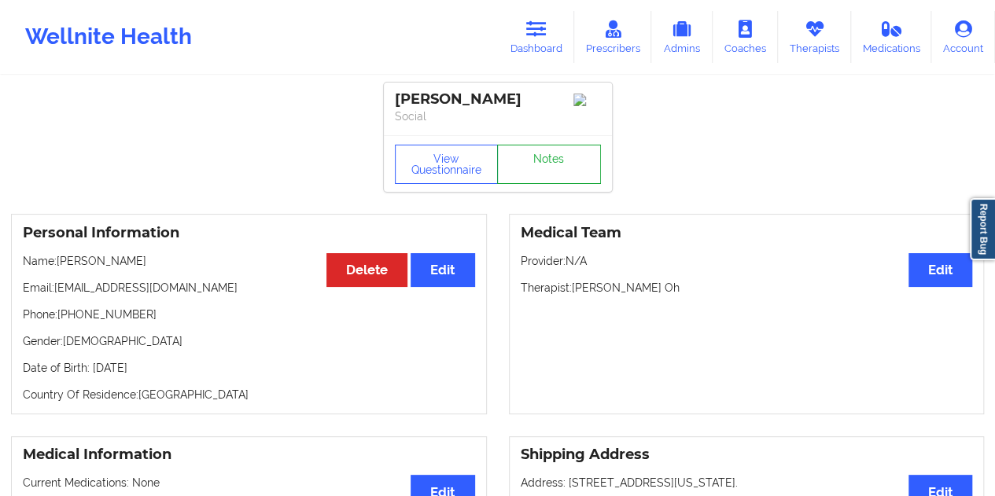
click at [535, 175] on link "Notes" at bounding box center [549, 164] width 104 height 39
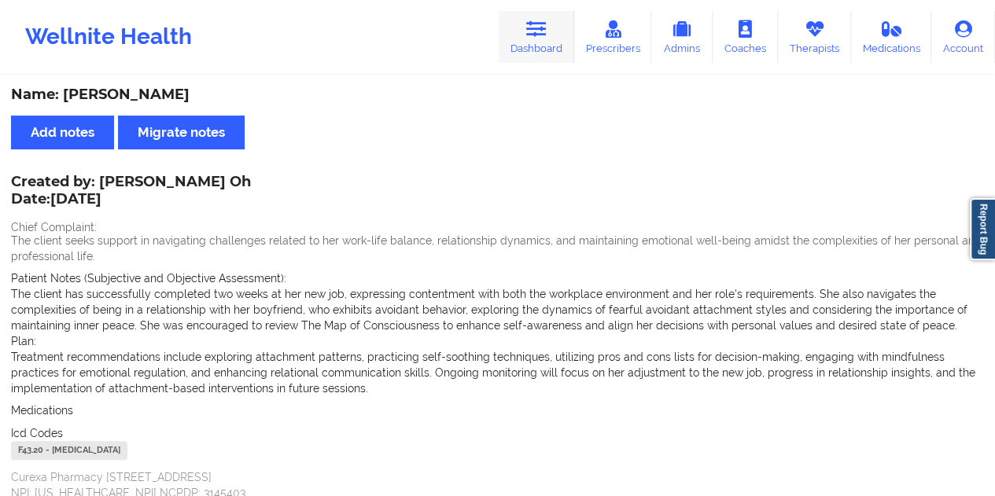
click at [527, 46] on link "Dashboard" at bounding box center [535, 37] width 75 height 52
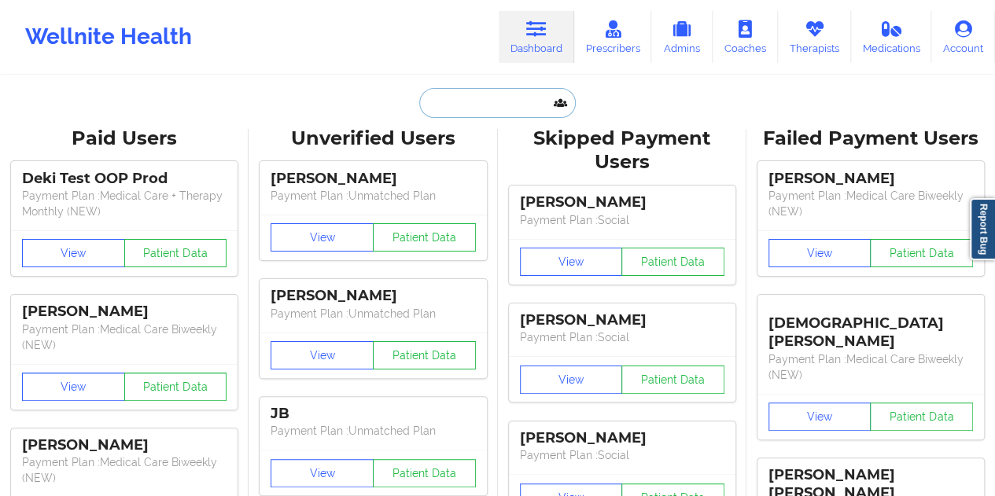
click at [468, 110] on input "text" at bounding box center [497, 103] width 156 height 30
paste input "[EMAIL_ADDRESS][DOMAIN_NAME]"
type input "[EMAIL_ADDRESS][DOMAIN_NAME]"
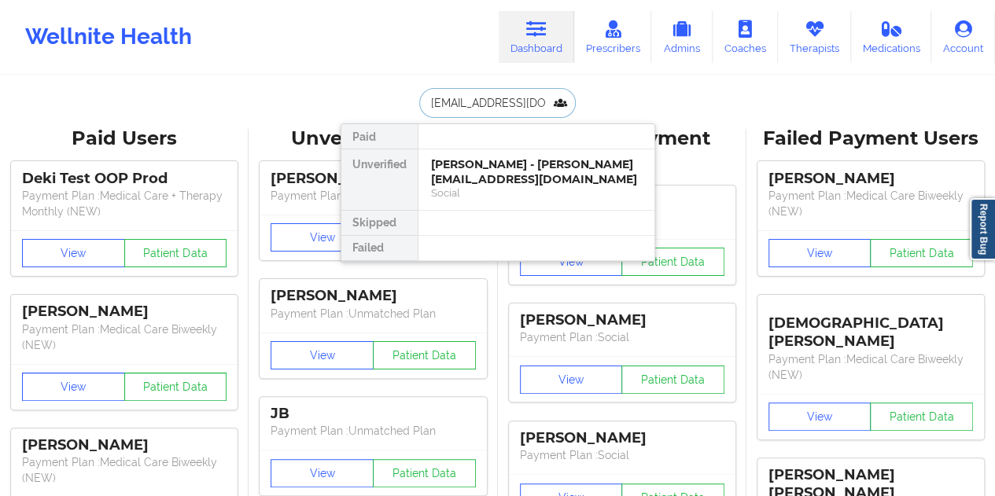
click at [509, 177] on div "[PERSON_NAME] - [PERSON_NAME][EMAIL_ADDRESS][DOMAIN_NAME]" at bounding box center [536, 171] width 211 height 29
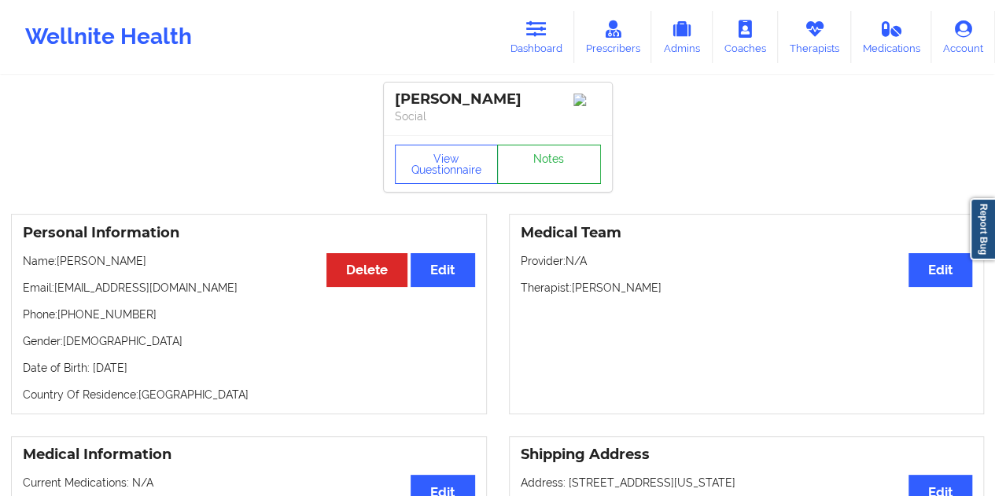
click at [533, 178] on link "Notes" at bounding box center [549, 164] width 104 height 39
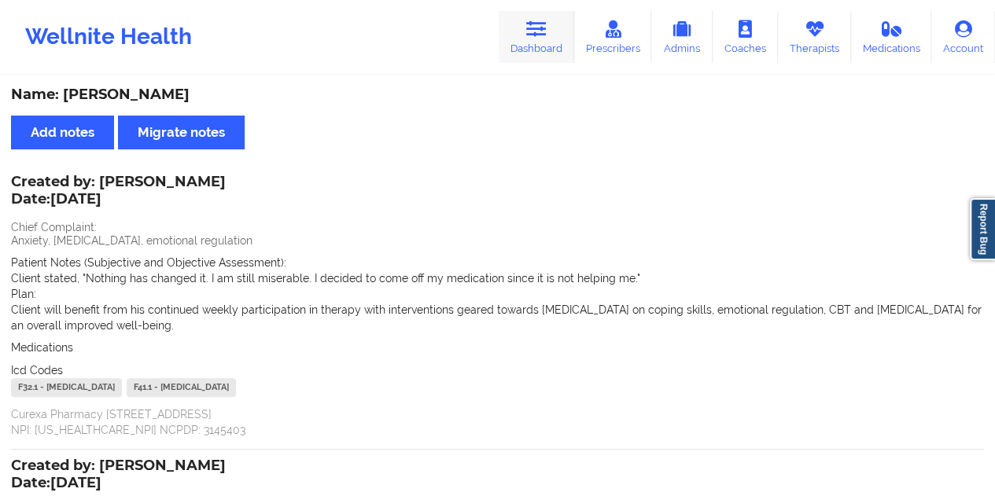
click at [547, 45] on link "Dashboard" at bounding box center [535, 37] width 75 height 52
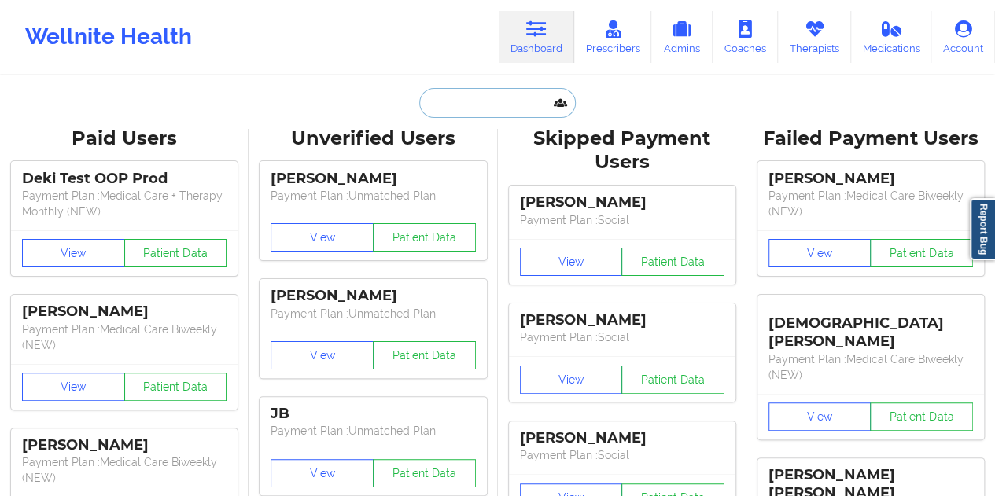
click at [492, 90] on input "text" at bounding box center [497, 103] width 156 height 30
paste input "[EMAIL_ADDRESS][DOMAIN_NAME]"
type input "[EMAIL_ADDRESS][DOMAIN_NAME]"
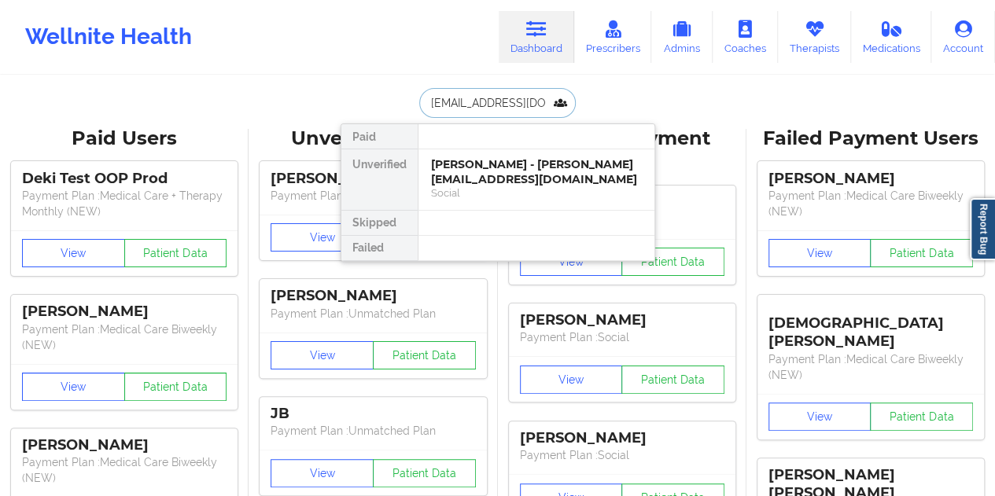
scroll to position [0, 5]
click at [484, 167] on div "[PERSON_NAME] - [EMAIL_ADDRESS][DOMAIN_NAME]" at bounding box center [536, 171] width 211 height 29
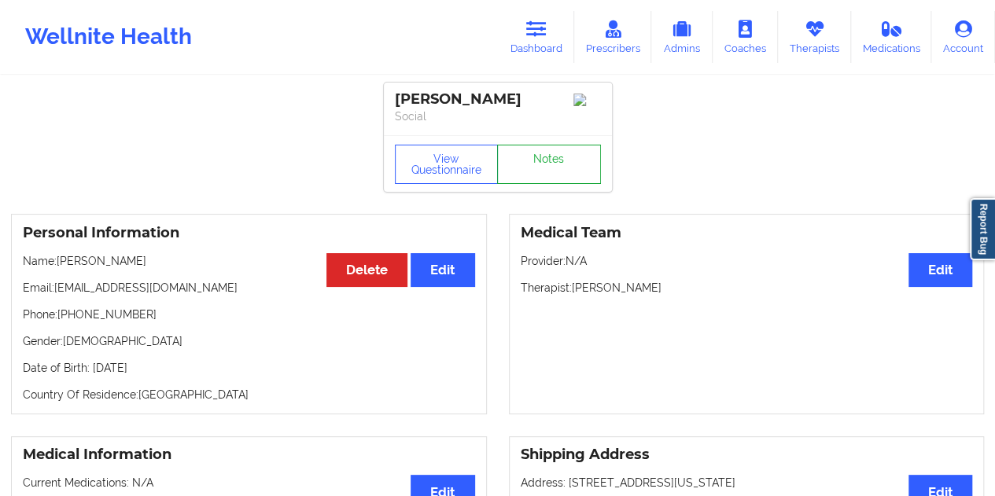
click at [534, 161] on link "Notes" at bounding box center [549, 164] width 104 height 39
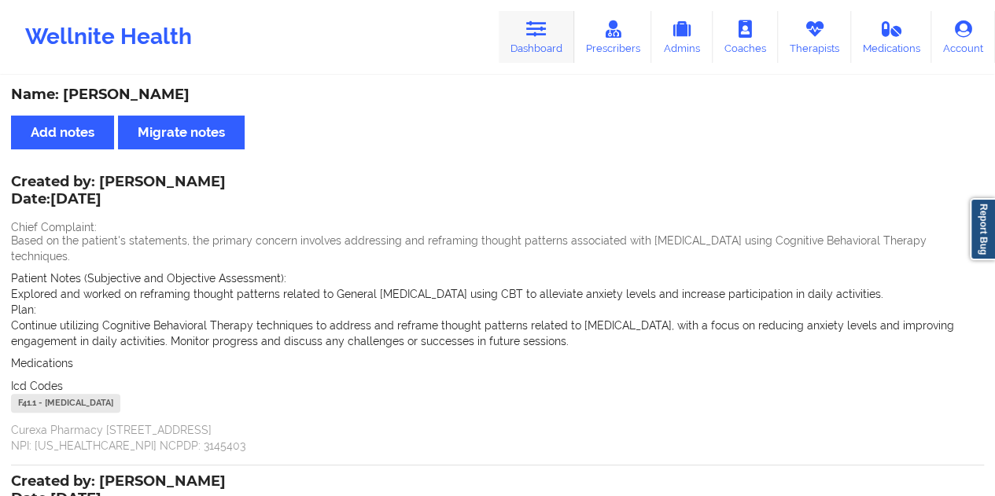
click at [546, 33] on icon at bounding box center [536, 28] width 20 height 17
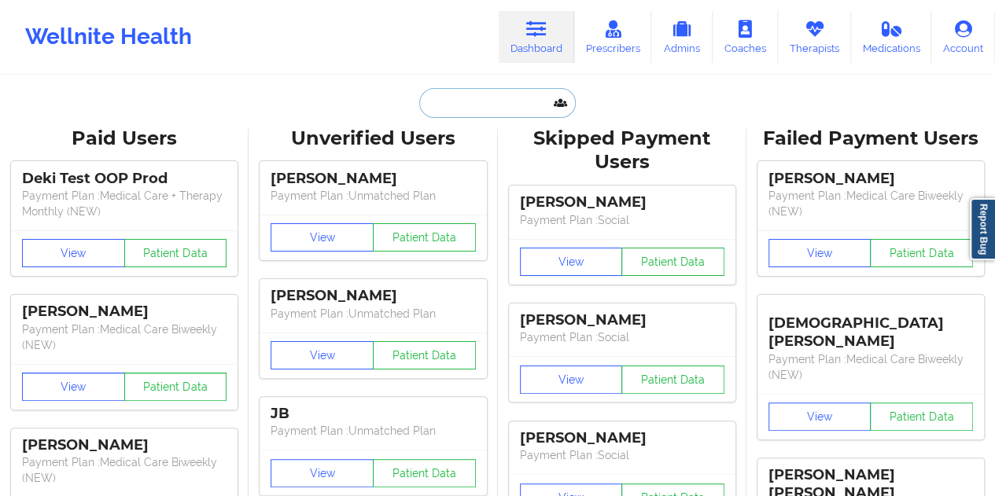
click at [497, 100] on input "text" at bounding box center [497, 103] width 156 height 30
paste input "[EMAIL_ADDRESS][DOMAIN_NAME]"
type input "[EMAIL_ADDRESS][DOMAIN_NAME]"
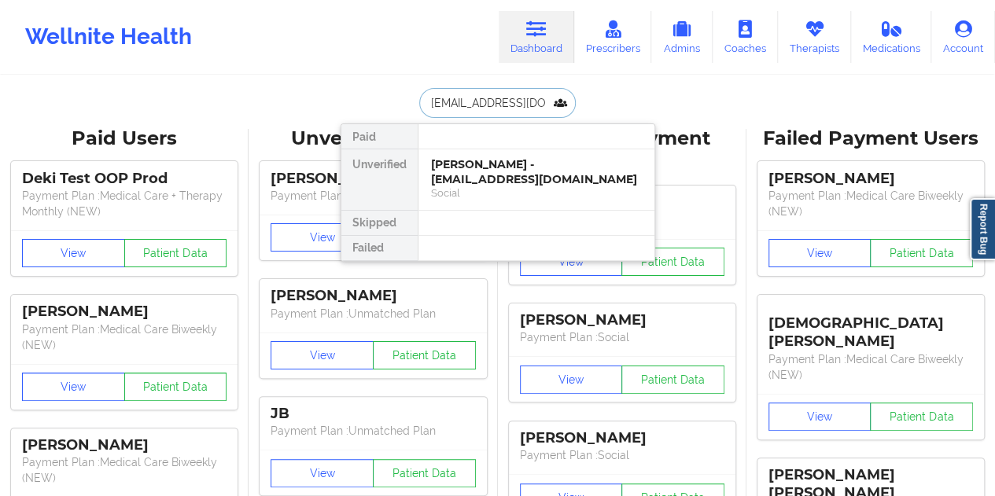
click at [502, 177] on div "[PERSON_NAME] - [EMAIL_ADDRESS][DOMAIN_NAME]" at bounding box center [536, 171] width 211 height 29
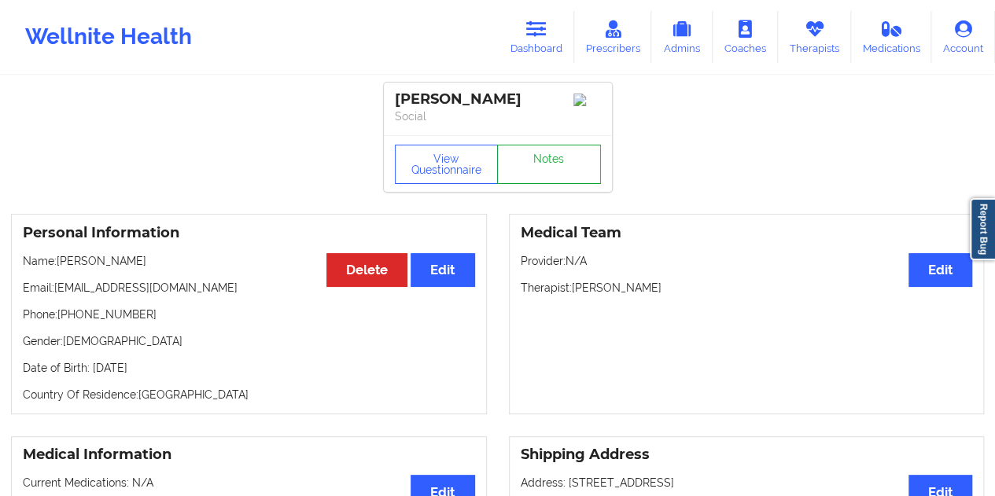
click at [542, 171] on link "Notes" at bounding box center [549, 164] width 104 height 39
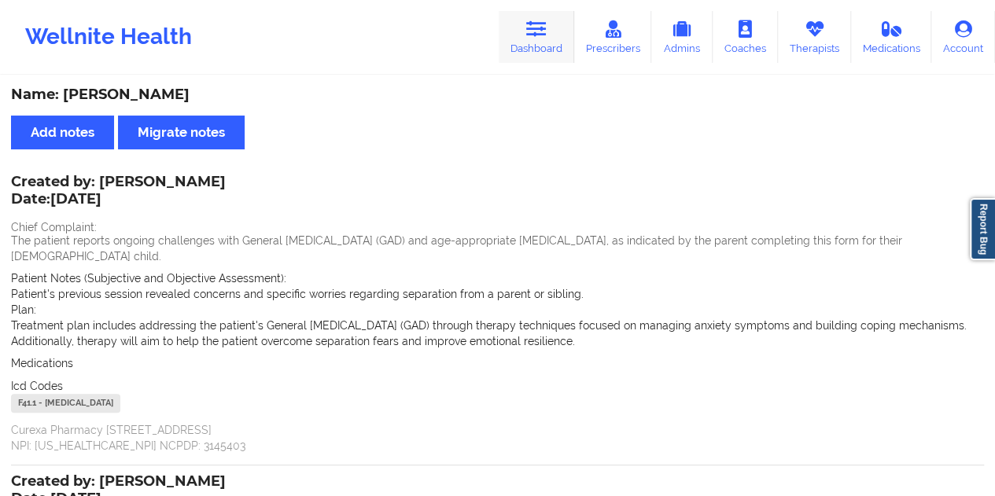
drag, startPoint x: 567, startPoint y: 47, endPoint x: 542, endPoint y: 67, distance: 31.9
click at [566, 46] on link "Dashboard" at bounding box center [535, 37] width 75 height 52
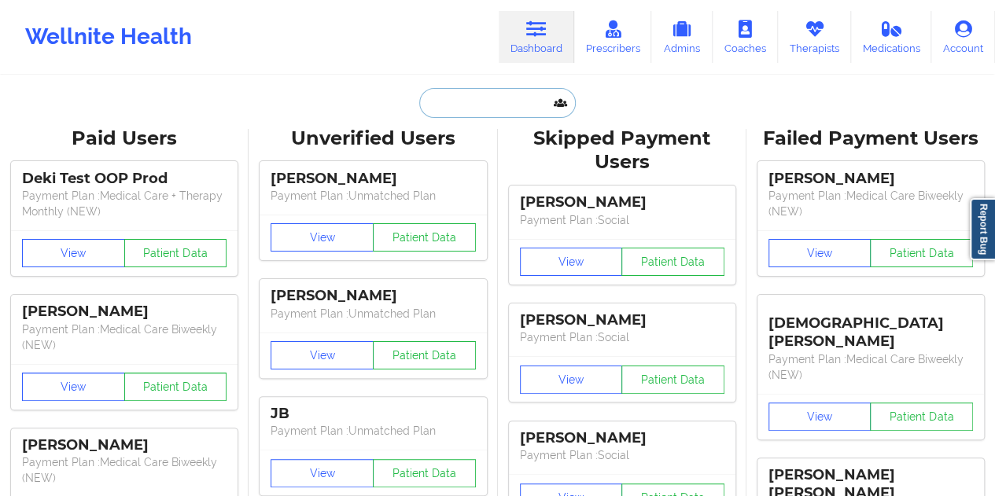
click at [487, 108] on input "text" at bounding box center [497, 103] width 156 height 30
paste input "[EMAIL_ADDRESS][DOMAIN_NAME]"
type input "[EMAIL_ADDRESS][DOMAIN_NAME]"
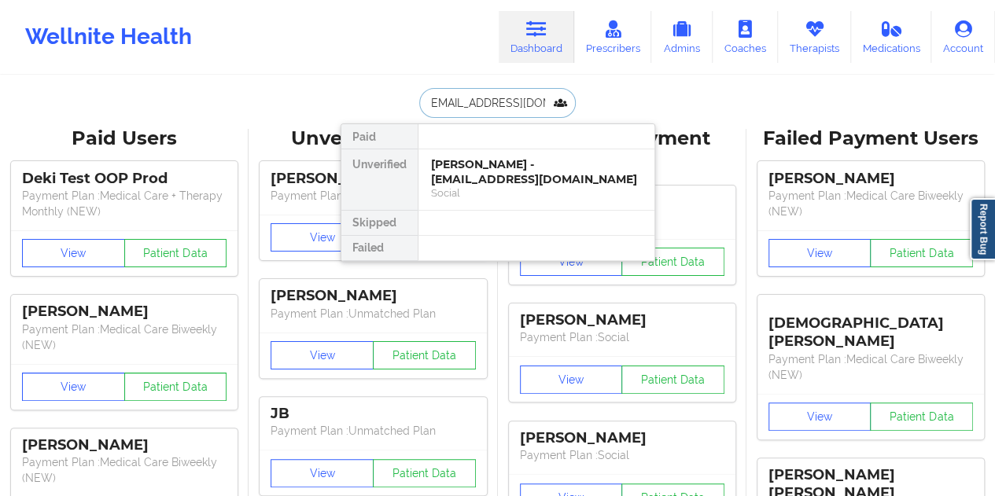
click at [462, 177] on div "[PERSON_NAME] - [EMAIL_ADDRESS][DOMAIN_NAME]" at bounding box center [536, 171] width 211 height 29
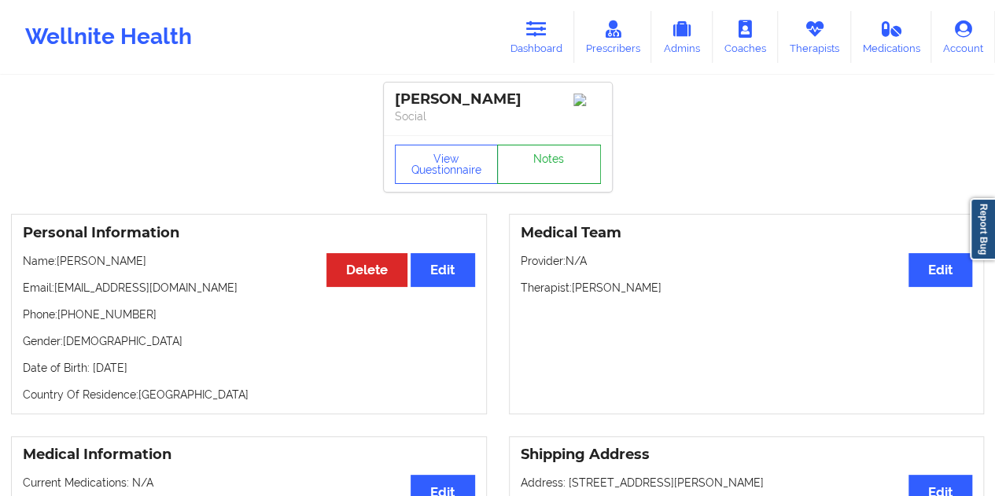
click at [549, 182] on link "Notes" at bounding box center [549, 164] width 104 height 39
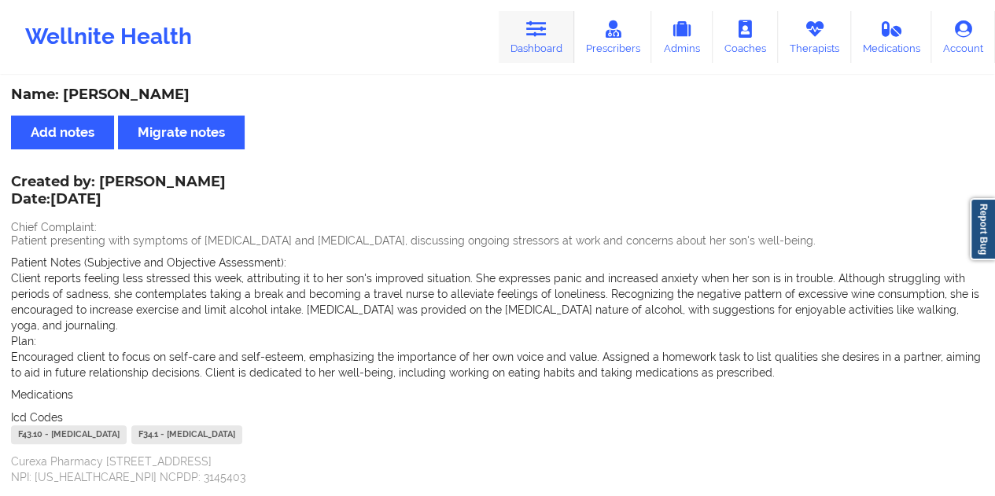
click at [535, 39] on link "Dashboard" at bounding box center [535, 37] width 75 height 52
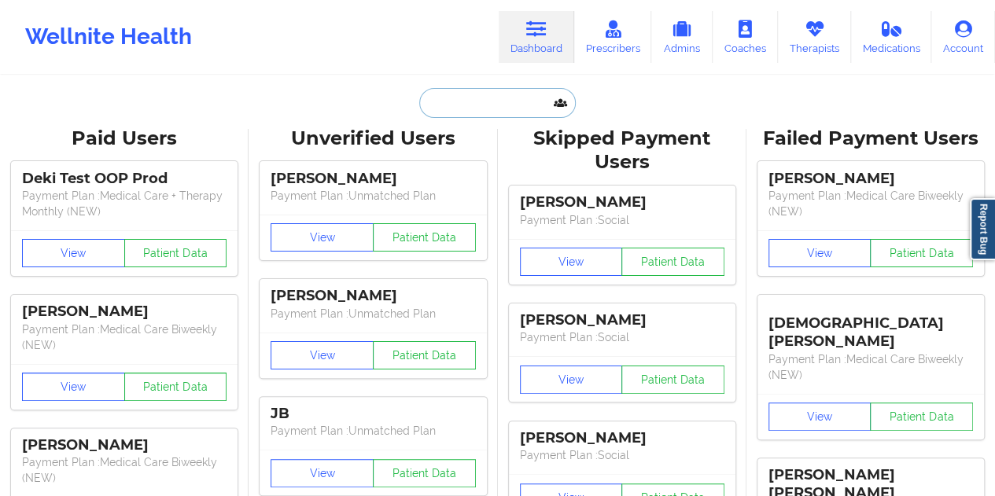
click at [478, 103] on input "text" at bounding box center [497, 103] width 156 height 30
paste input "[EMAIL_ADDRESS][DOMAIN_NAME]"
type input "[EMAIL_ADDRESS][DOMAIN_NAME]"
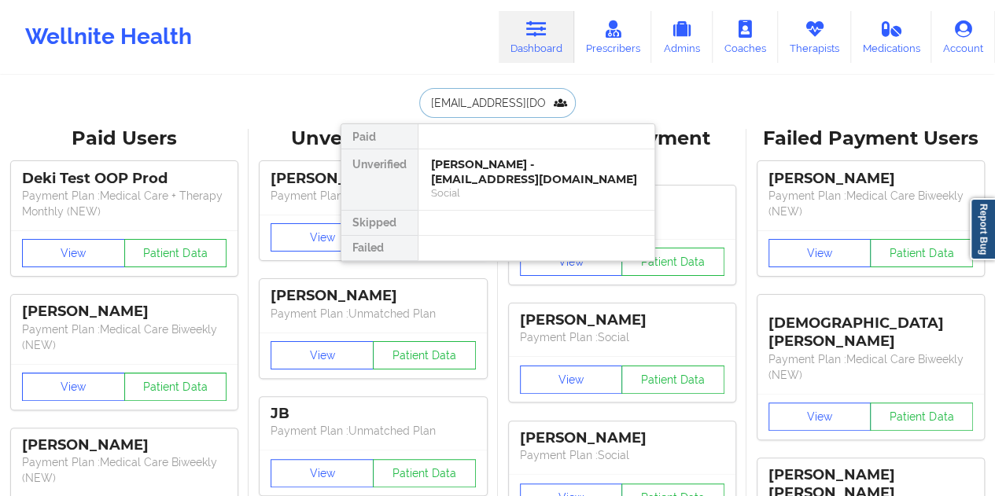
click at [494, 174] on div "[PERSON_NAME] - [EMAIL_ADDRESS][DOMAIN_NAME]" at bounding box center [536, 171] width 211 height 29
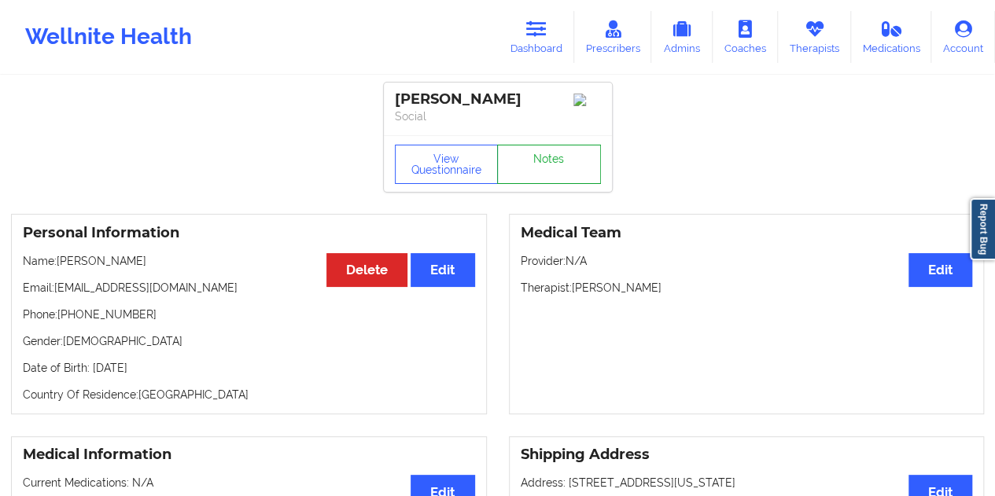
click at [543, 167] on link "Notes" at bounding box center [549, 164] width 104 height 39
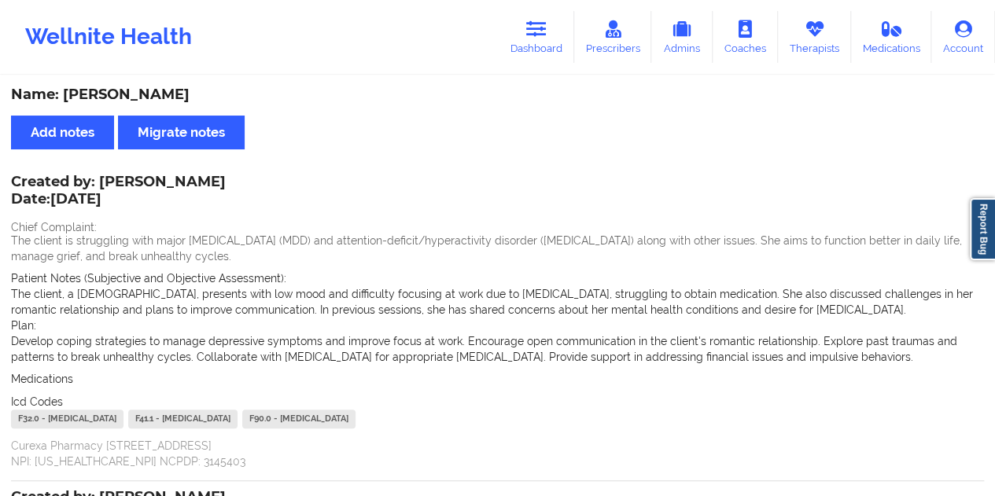
drag, startPoint x: 552, startPoint y: 62, endPoint x: 537, endPoint y: 72, distance: 18.1
click at [552, 62] on link "Dashboard" at bounding box center [535, 37] width 75 height 52
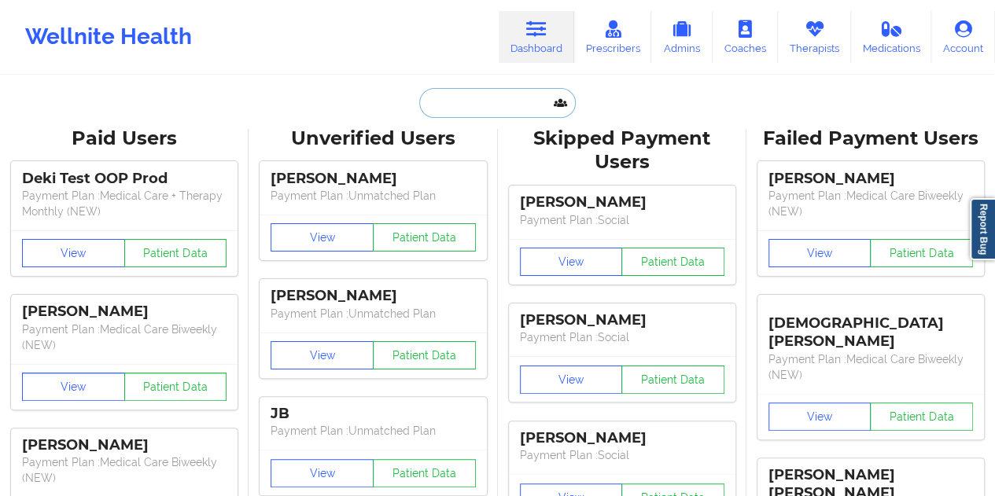
click at [476, 90] on input "text" at bounding box center [497, 103] width 156 height 30
paste input "[EMAIL_ADDRESS][DOMAIN_NAME]"
type input "[EMAIL_ADDRESS][DOMAIN_NAME]"
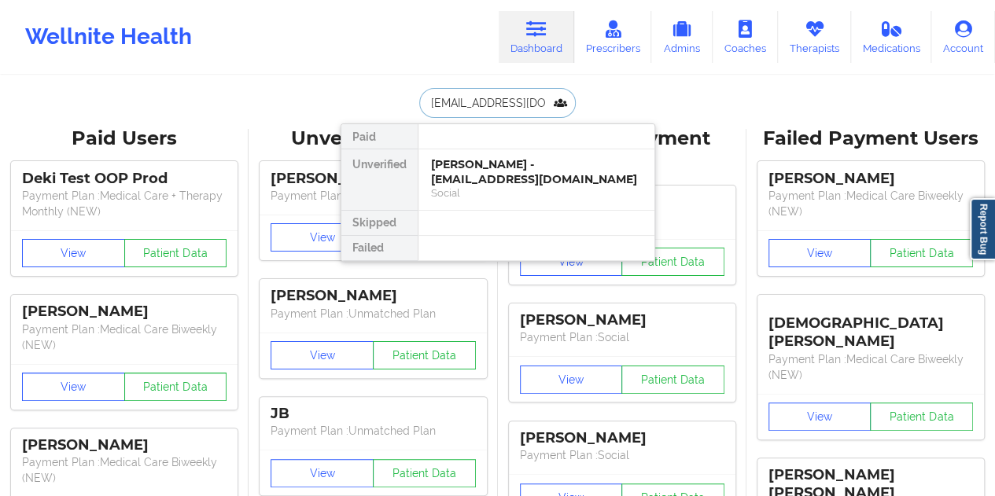
scroll to position [0, 35]
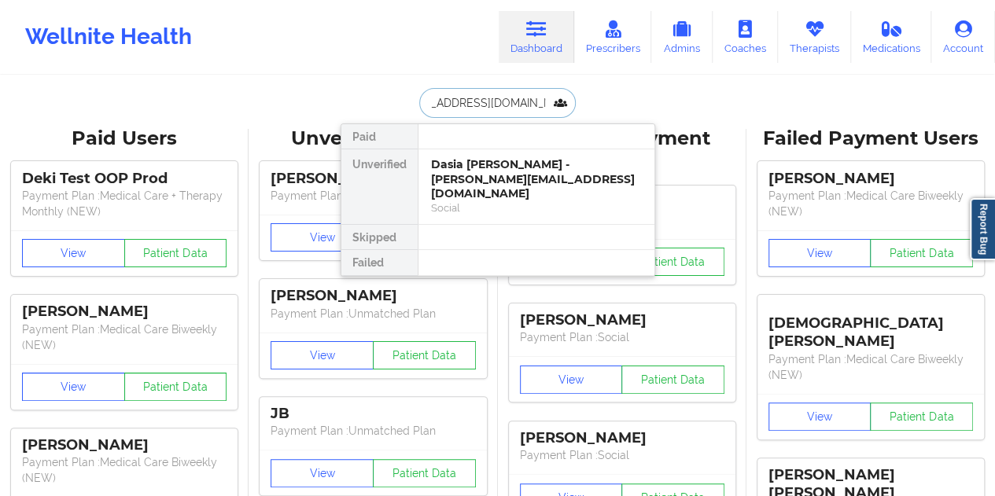
click at [497, 177] on div "Dasia [PERSON_NAME] - [PERSON_NAME][EMAIL_ADDRESS][DOMAIN_NAME]" at bounding box center [536, 179] width 211 height 44
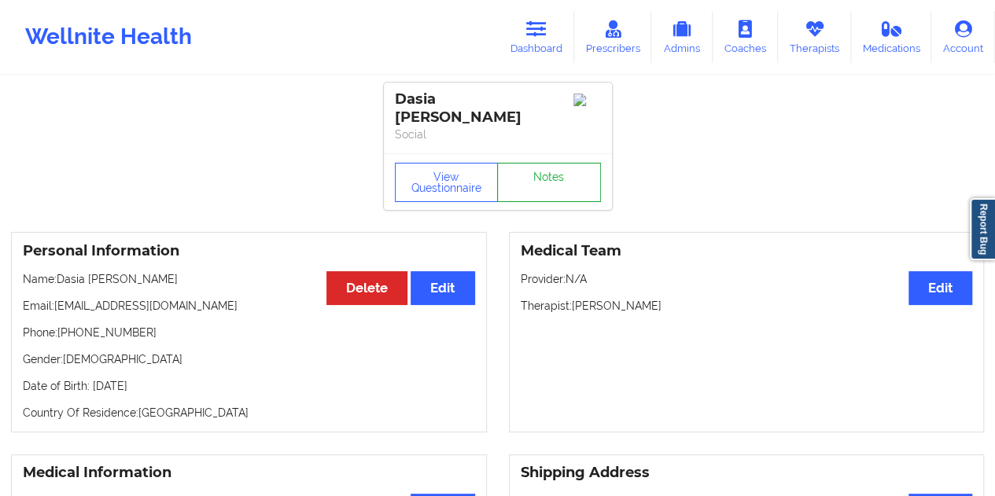
click at [585, 193] on link "Notes" at bounding box center [549, 182] width 104 height 39
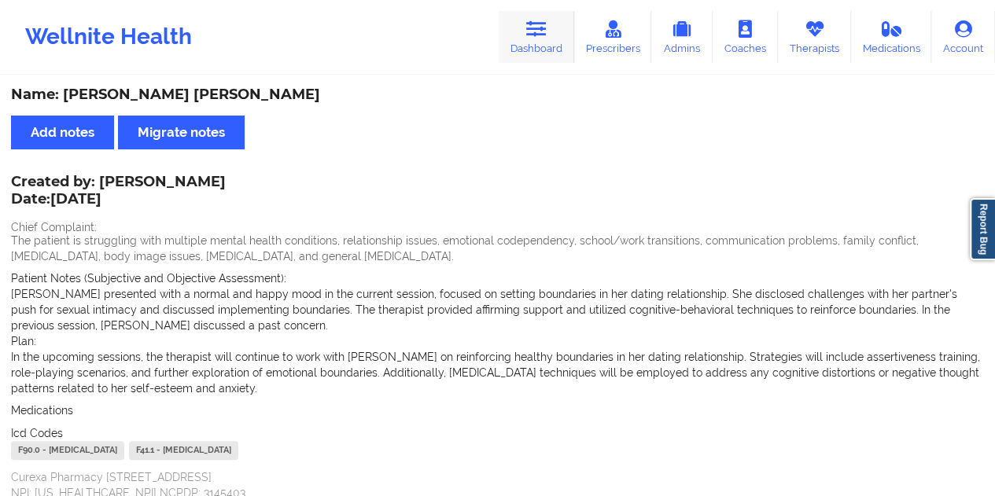
click at [542, 46] on link "Dashboard" at bounding box center [535, 37] width 75 height 52
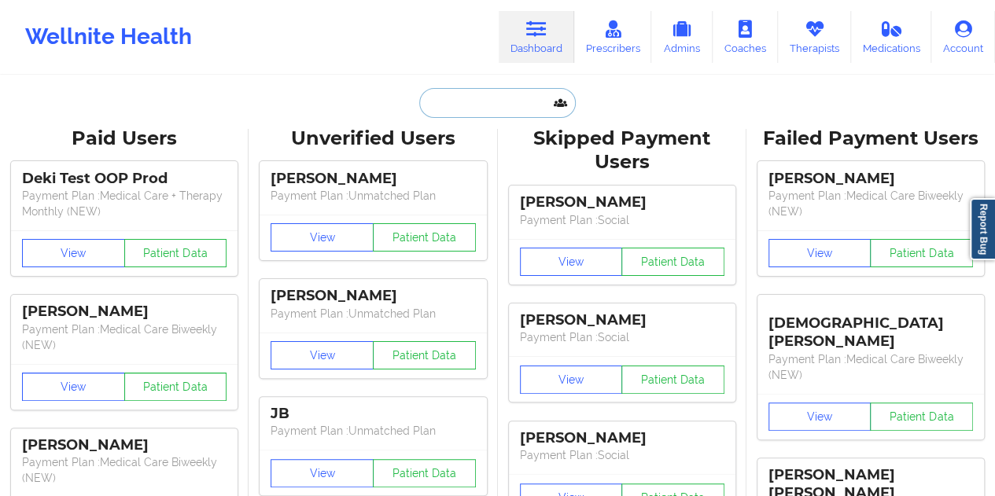
click at [460, 108] on input "text" at bounding box center [497, 103] width 156 height 30
paste input "[EMAIL_ADDRESS][DOMAIN_NAME]"
type input "[EMAIL_ADDRESS][DOMAIN_NAME]"
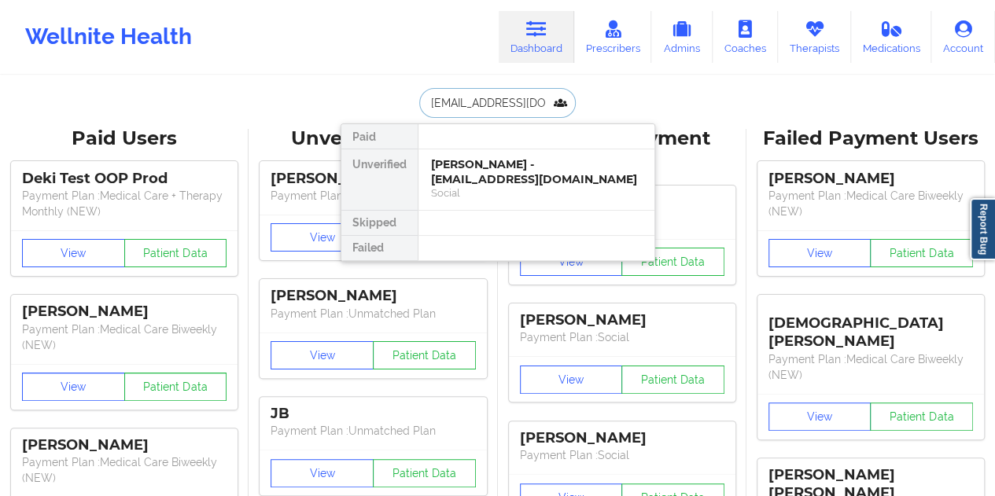
click at [505, 175] on div "[PERSON_NAME] - [EMAIL_ADDRESS][DOMAIN_NAME]" at bounding box center [536, 171] width 211 height 29
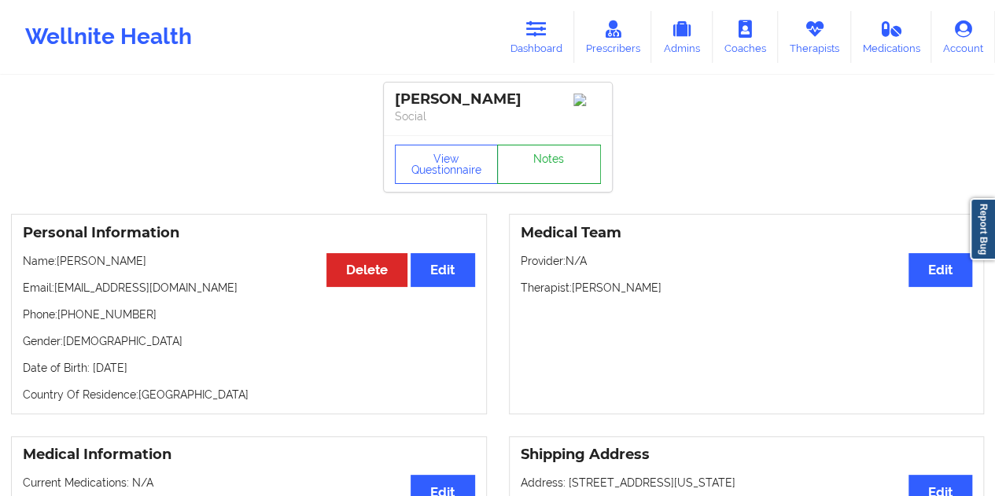
click at [545, 182] on link "Notes" at bounding box center [549, 164] width 104 height 39
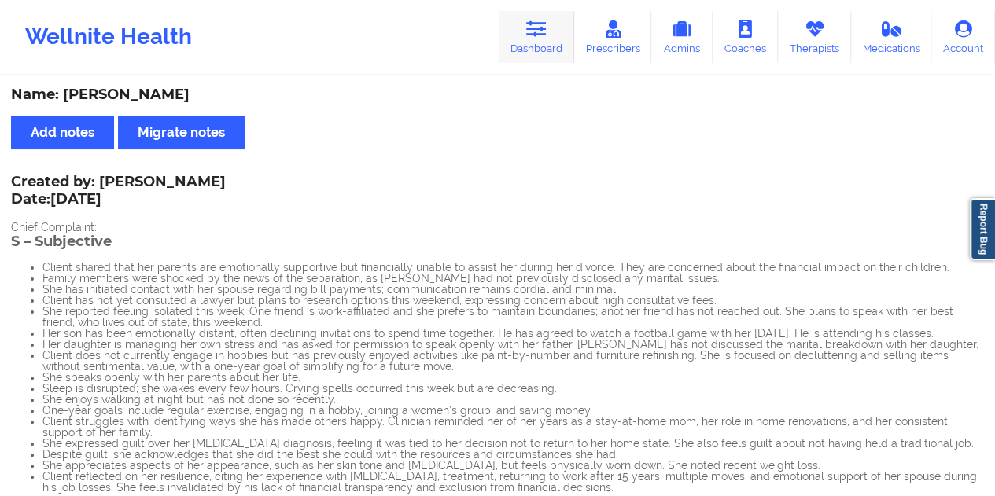
click at [532, 42] on link "Dashboard" at bounding box center [535, 37] width 75 height 52
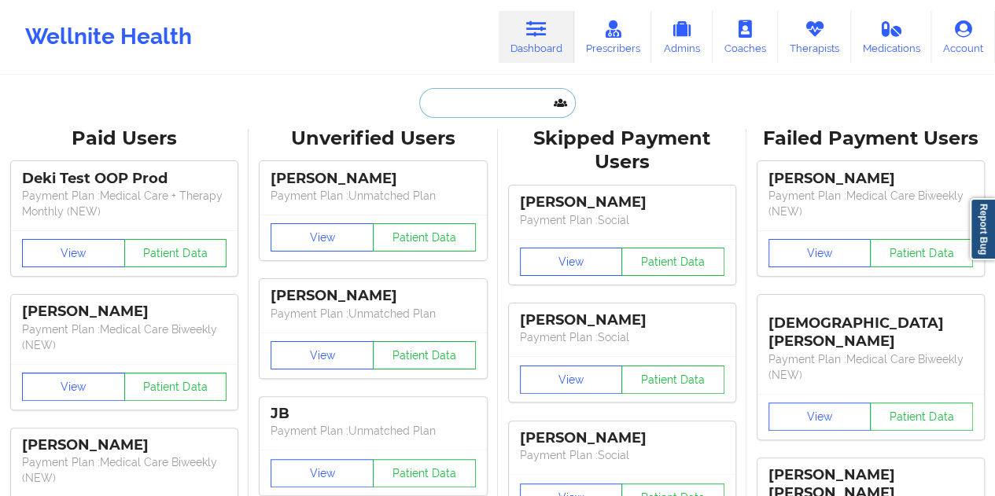
click at [454, 112] on input "text" at bounding box center [497, 103] width 156 height 30
paste input "[EMAIL_ADDRESS][DOMAIN_NAME]"
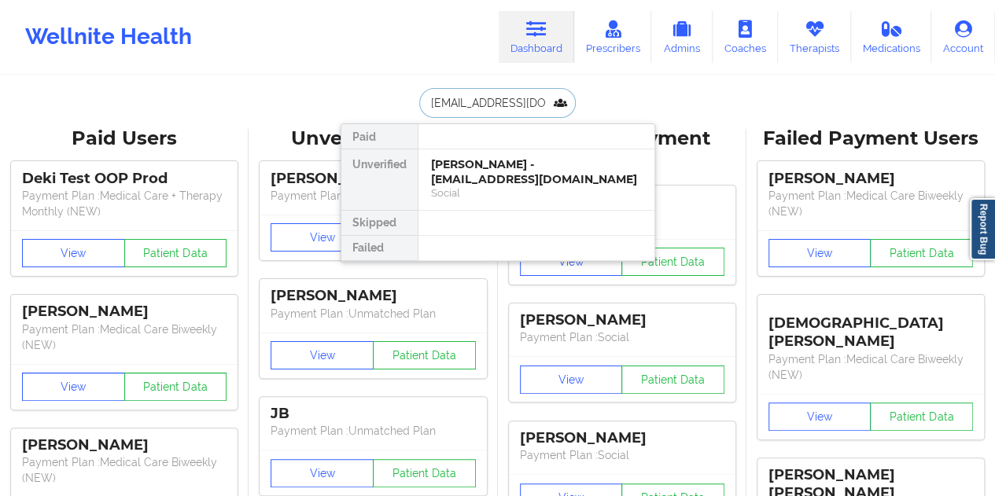
click at [509, 101] on input "[EMAIL_ADDRESS][DOMAIN_NAME]" at bounding box center [497, 103] width 156 height 30
paste input "[PERSON_NAME]"
type input "[PERSON_NAME]"
click at [492, 180] on div "[PERSON_NAME] - [EMAIL_ADDRESS][DOMAIN_NAME]" at bounding box center [536, 171] width 211 height 29
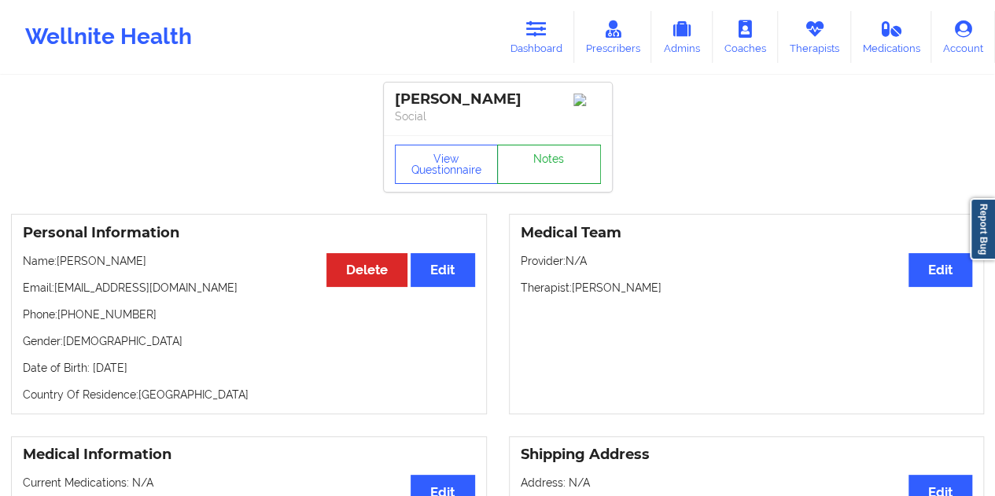
click at [528, 168] on link "Notes" at bounding box center [549, 164] width 104 height 39
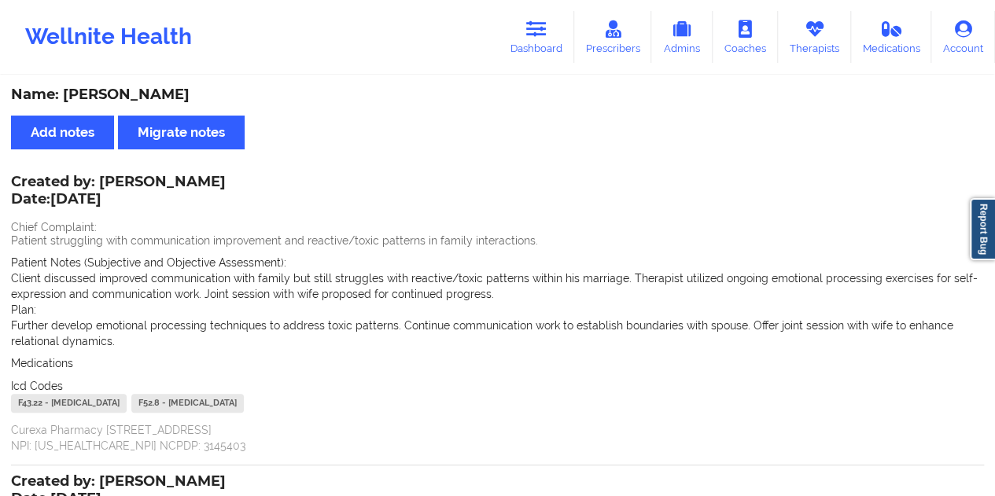
drag, startPoint x: 541, startPoint y: 47, endPoint x: 535, endPoint y: 73, distance: 26.7
click at [541, 47] on link "Dashboard" at bounding box center [535, 37] width 75 height 52
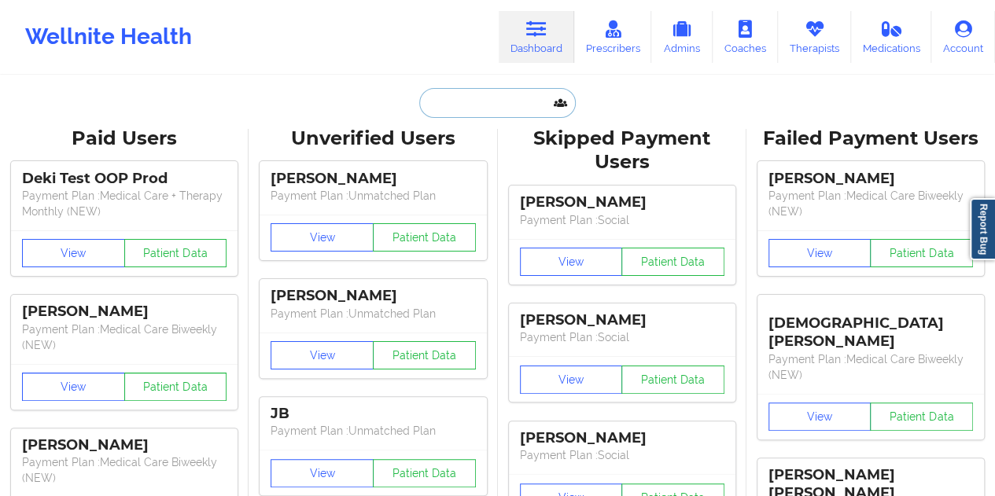
click at [484, 100] on input "text" at bounding box center [497, 103] width 156 height 30
paste input "[EMAIL_ADDRESS][DOMAIN_NAME]"
type input "[EMAIL_ADDRESS][DOMAIN_NAME]"
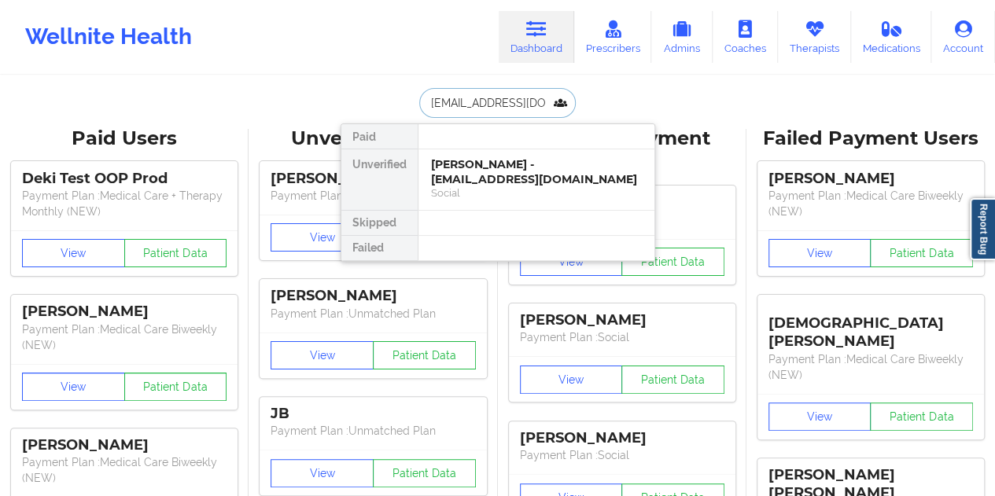
scroll to position [0, 2]
click at [487, 171] on div "[PERSON_NAME] - [EMAIL_ADDRESS][DOMAIN_NAME]" at bounding box center [536, 171] width 211 height 29
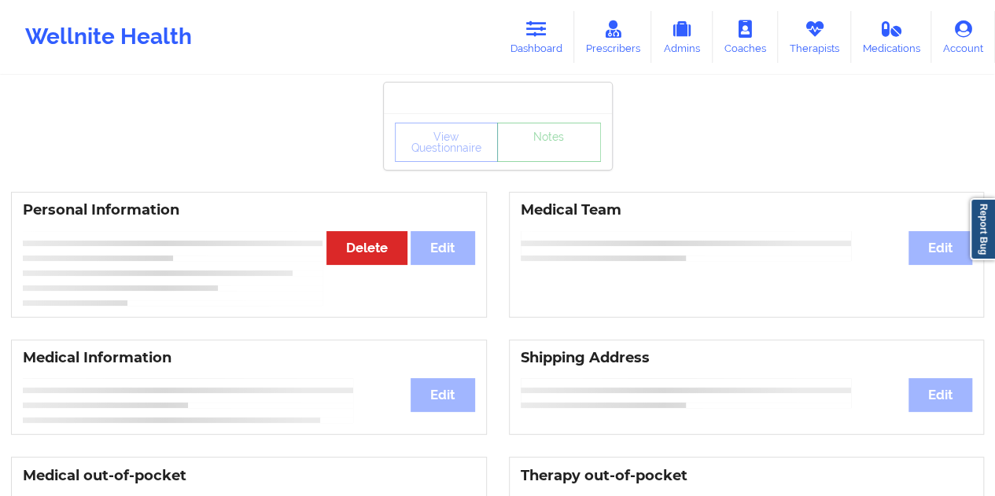
click at [547, 149] on div "View Questionnaire Notes" at bounding box center [498, 142] width 206 height 39
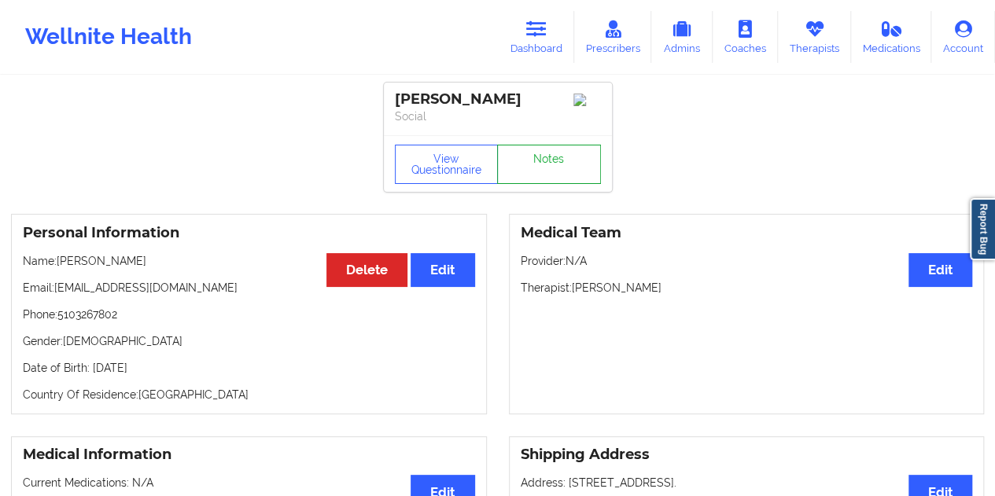
click at [546, 173] on link "Notes" at bounding box center [549, 164] width 104 height 39
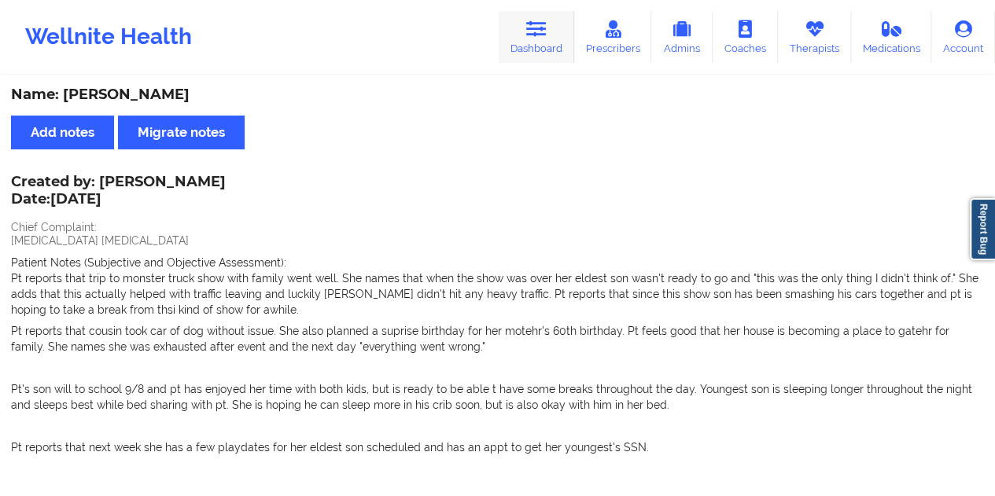
click at [542, 45] on link "Dashboard" at bounding box center [535, 37] width 75 height 52
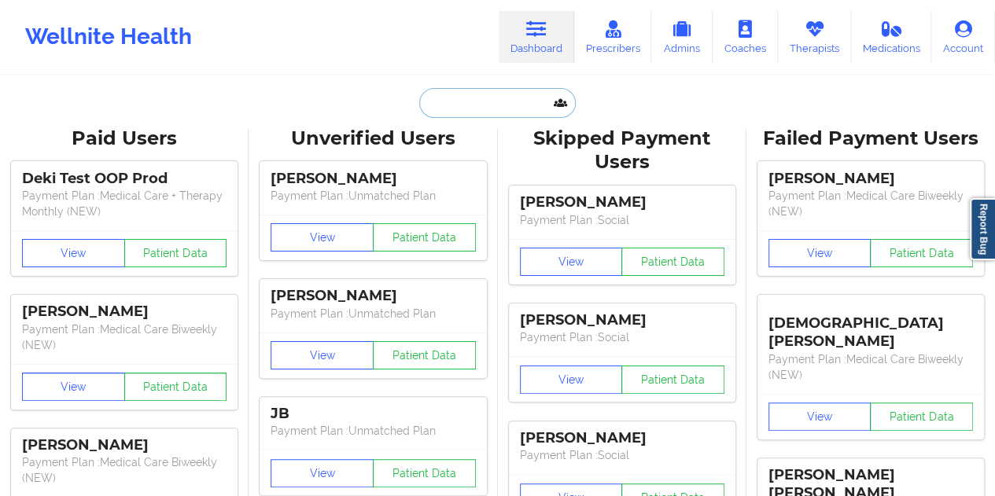
click at [473, 116] on input "text" at bounding box center [497, 103] width 156 height 30
paste input "[EMAIL_ADDRESS][DOMAIN_NAME]"
type input "[EMAIL_ADDRESS][DOMAIN_NAME]"
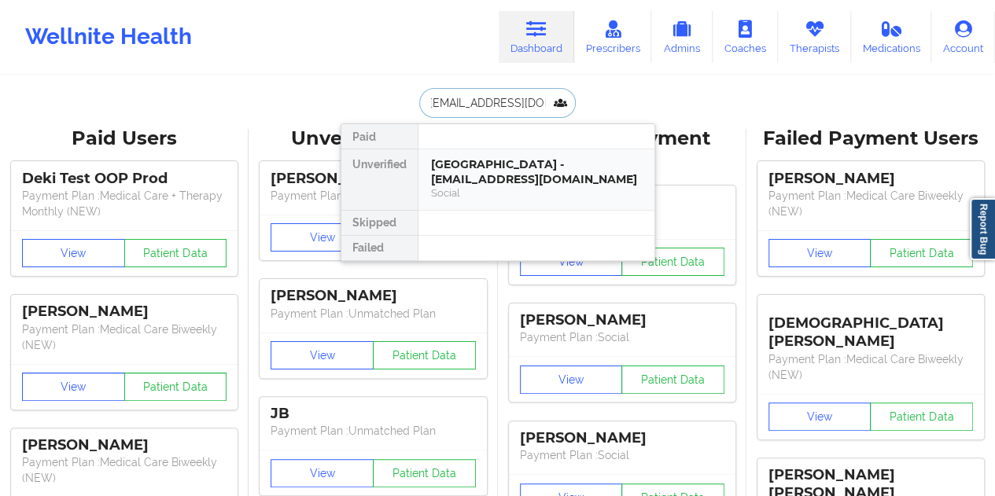
click at [495, 175] on div "[GEOGRAPHIC_DATA] - [EMAIL_ADDRESS][DOMAIN_NAME]" at bounding box center [536, 171] width 211 height 29
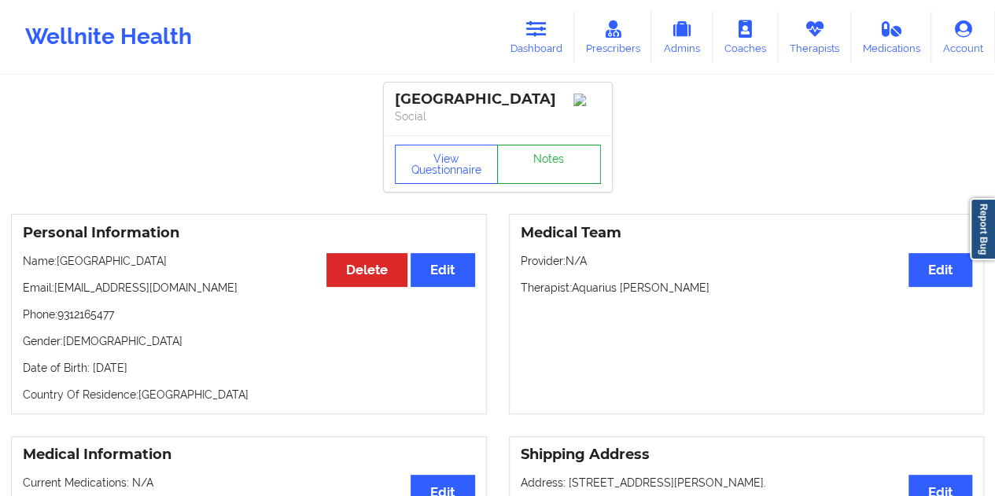
click at [542, 182] on link "Notes" at bounding box center [549, 164] width 104 height 39
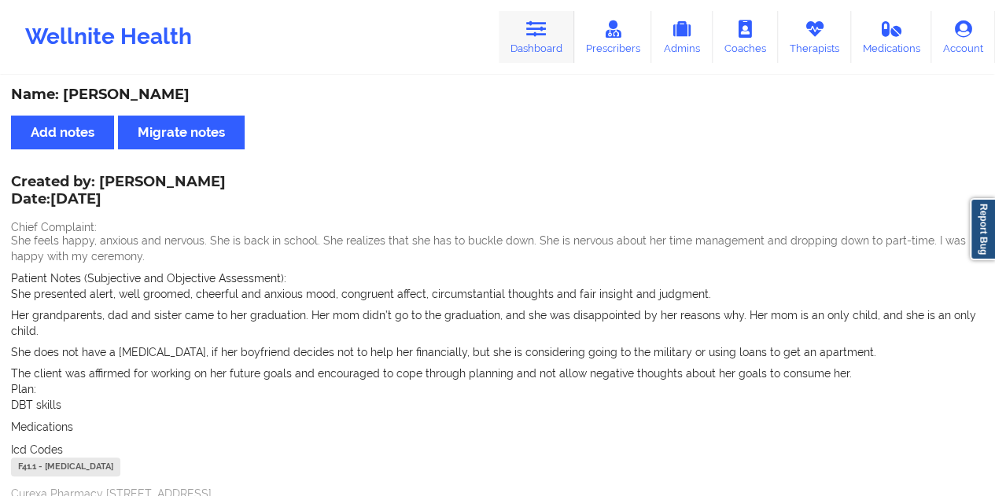
click at [546, 41] on link "Dashboard" at bounding box center [535, 37] width 75 height 52
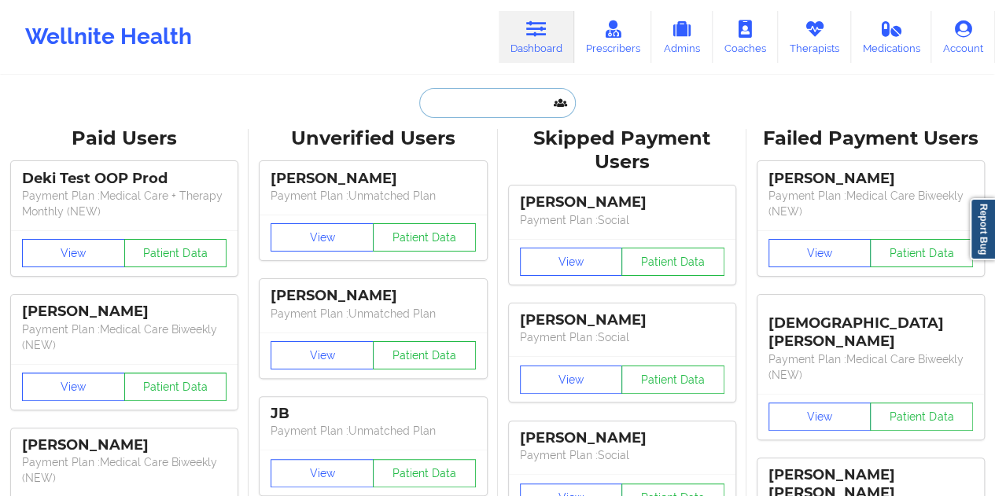
click at [450, 110] on input "text" at bounding box center [497, 103] width 156 height 30
paste input "[EMAIL_ADDRESS][DOMAIN_NAME]"
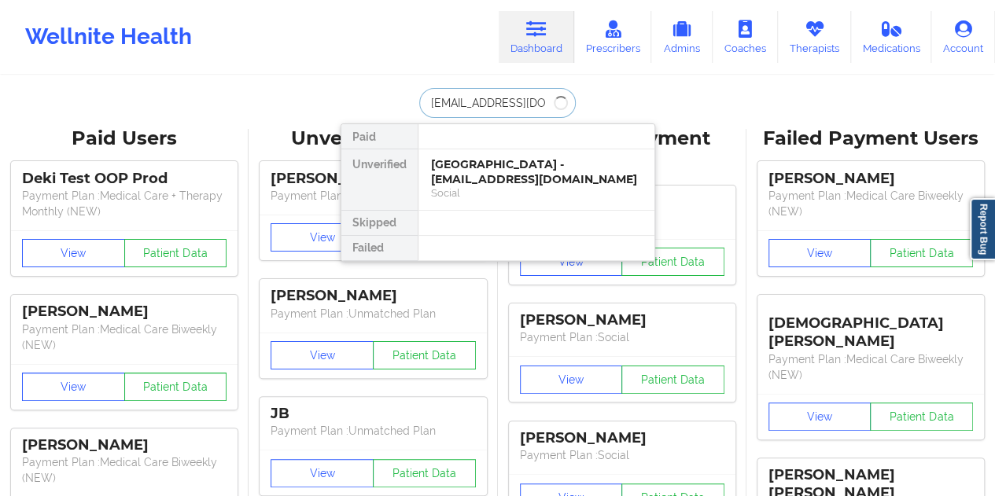
type input "[EMAIL_ADDRESS][DOMAIN_NAME]"
click at [500, 157] on div "Tmasia [PERSON_NAME] - [EMAIL_ADDRESS][DOMAIN_NAME]" at bounding box center [536, 171] width 211 height 29
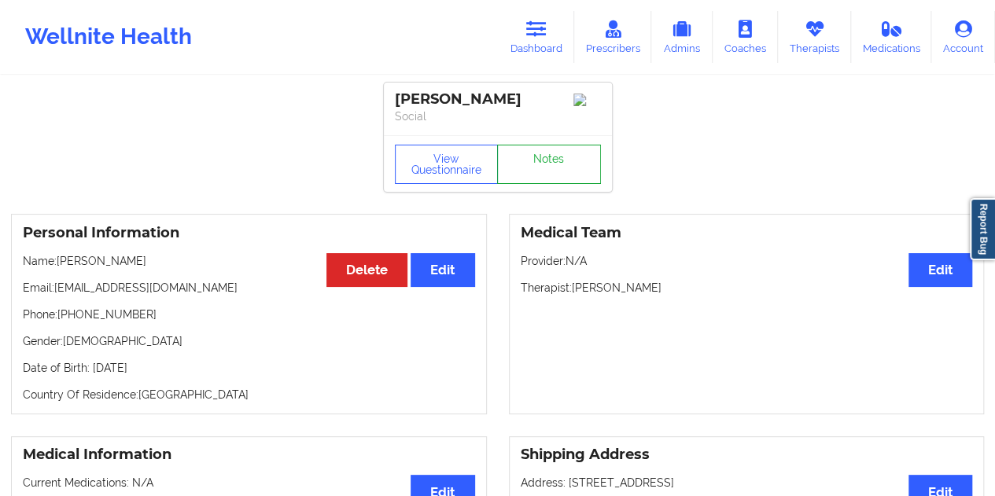
click at [529, 160] on link "Notes" at bounding box center [549, 164] width 104 height 39
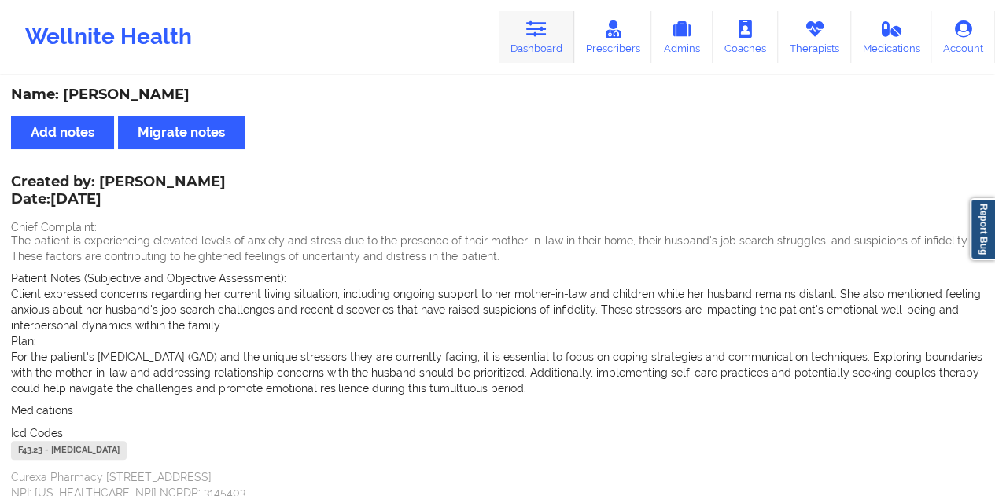
drag, startPoint x: 561, startPoint y: 36, endPoint x: 552, endPoint y: 42, distance: 10.9
click at [561, 37] on link "Dashboard" at bounding box center [535, 37] width 75 height 52
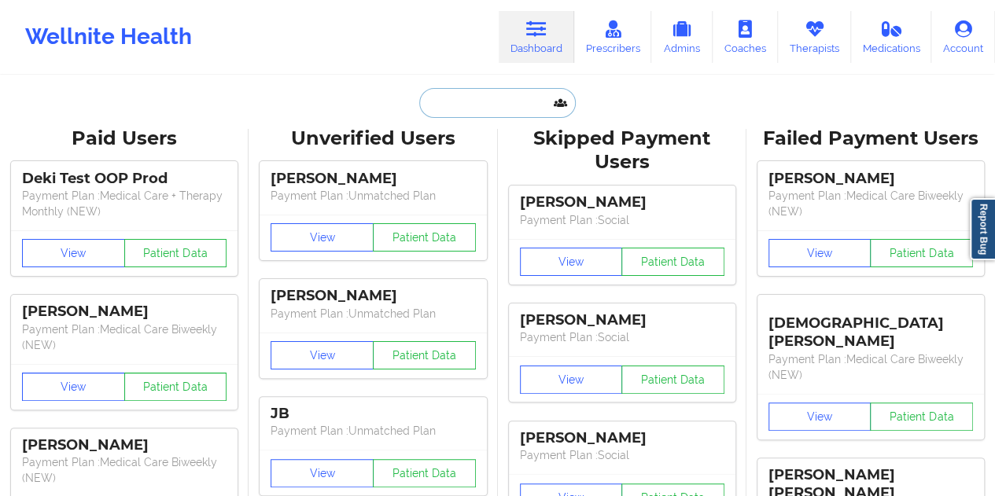
click at [495, 116] on input "text" at bounding box center [497, 103] width 156 height 30
paste input "[PERSON_NAME][EMAIL_ADDRESS][PERSON_NAME][PERSON_NAME][DOMAIN_NAME]"
type input "[PERSON_NAME][EMAIL_ADDRESS][PERSON_NAME][PERSON_NAME][DOMAIN_NAME]"
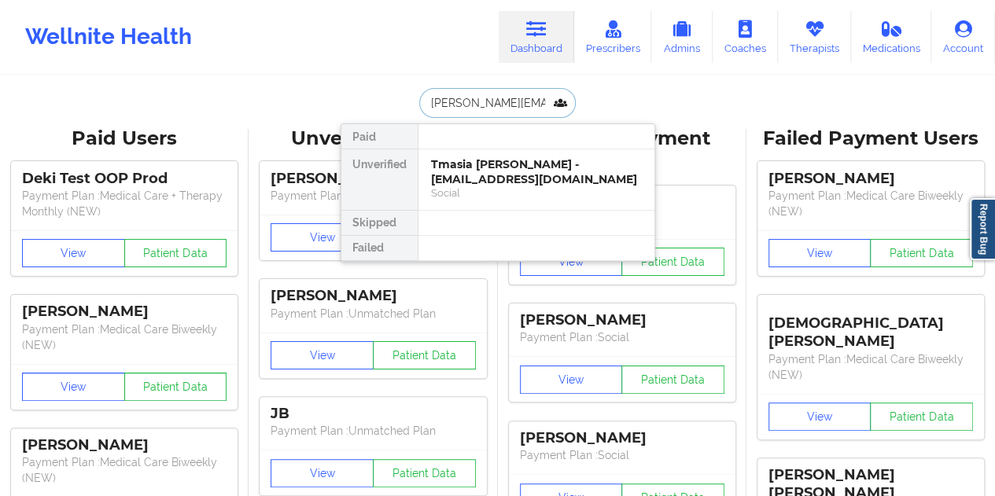
scroll to position [0, 25]
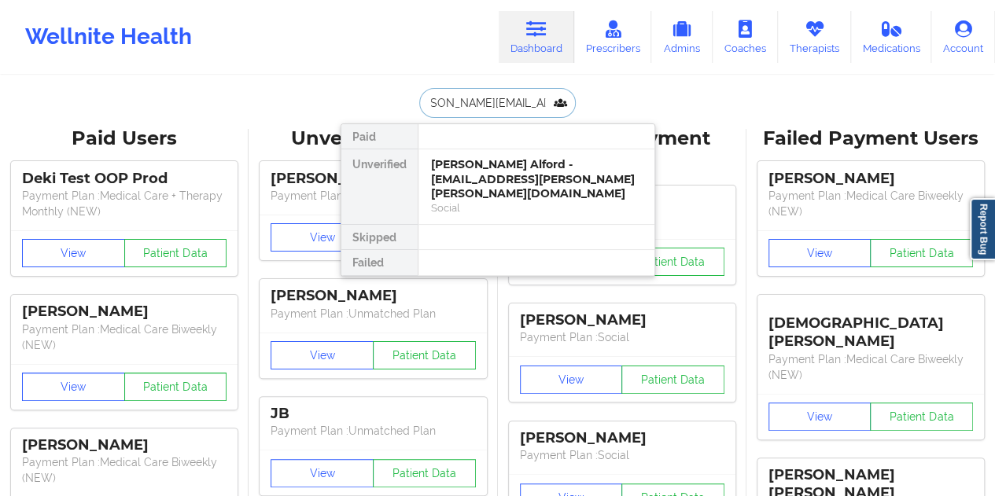
click at [486, 170] on div "[PERSON_NAME] Alford - [EMAIL_ADDRESS][PERSON_NAME][PERSON_NAME][DOMAIN_NAME]" at bounding box center [536, 179] width 211 height 44
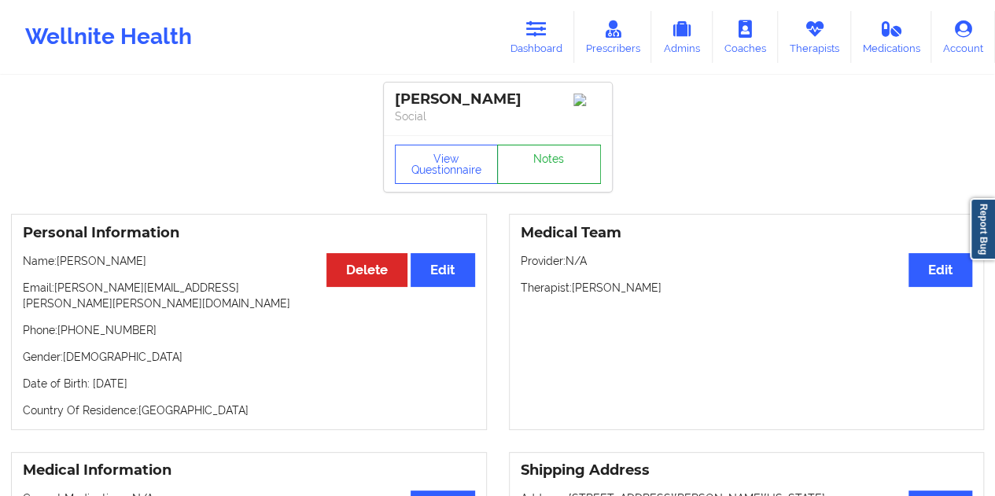
click at [538, 167] on link "Notes" at bounding box center [549, 164] width 104 height 39
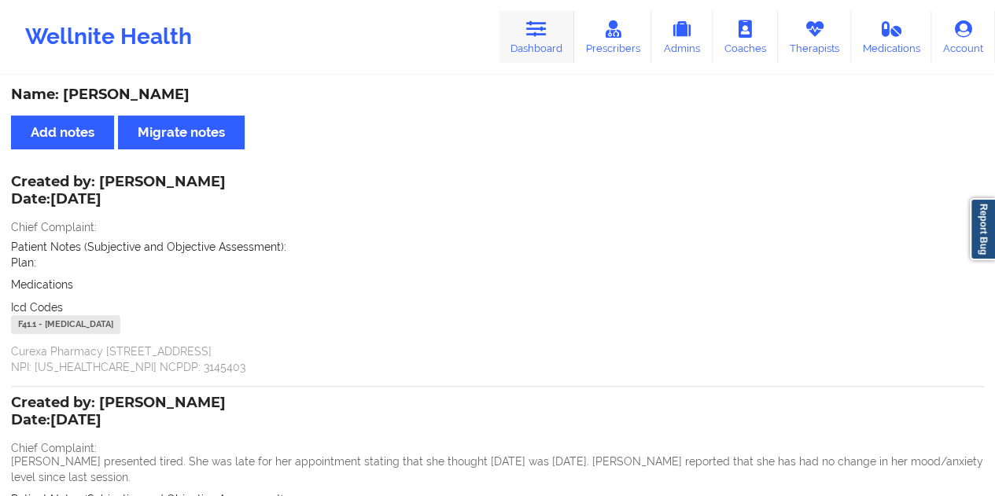
click at [542, 32] on icon at bounding box center [536, 28] width 20 height 17
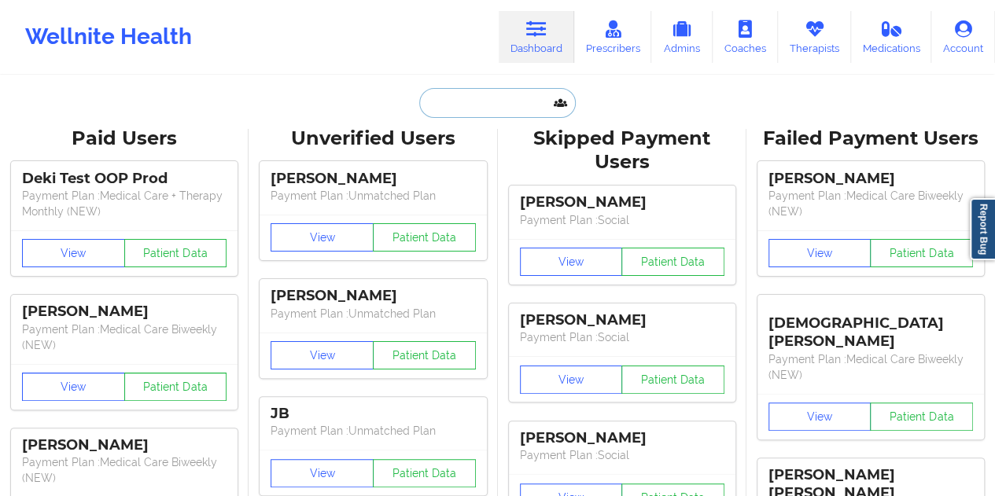
click at [491, 108] on input "text" at bounding box center [497, 103] width 156 height 30
paste input "[EMAIL_ADDRESS][DOMAIN_NAME]"
type input "[EMAIL_ADDRESS][DOMAIN_NAME]"
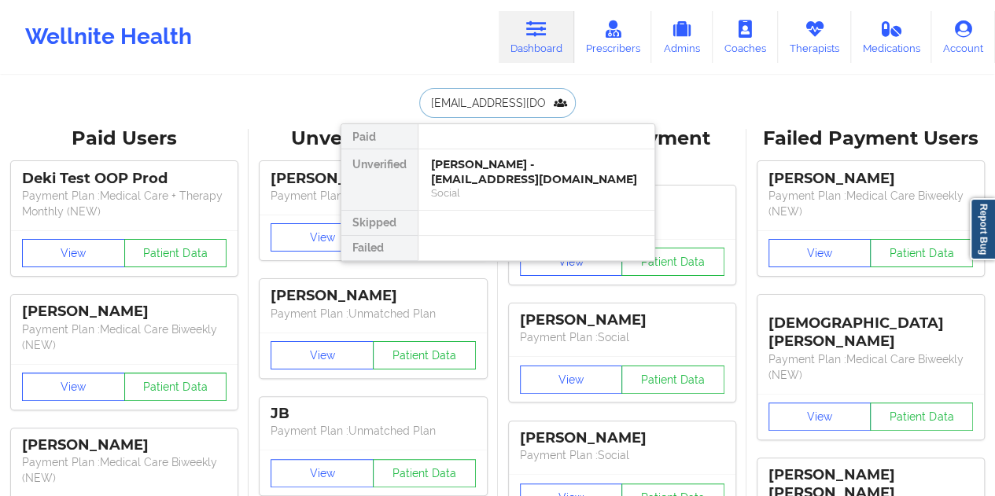
click at [498, 170] on div "[PERSON_NAME] - [EMAIL_ADDRESS][DOMAIN_NAME]" at bounding box center [536, 171] width 211 height 29
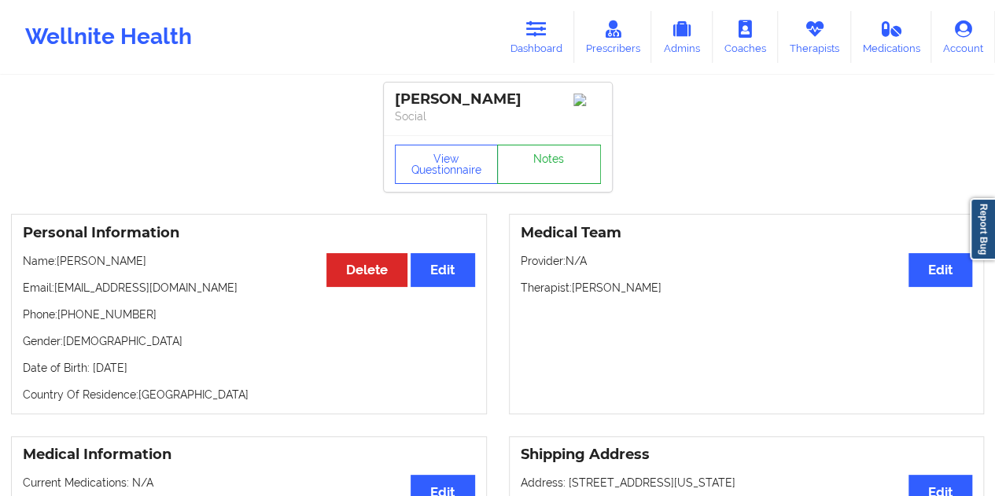
drag, startPoint x: 558, startPoint y: 145, endPoint x: 557, endPoint y: 158, distance: 13.5
click at [558, 145] on div "View Questionnaire Notes" at bounding box center [498, 163] width 228 height 57
click at [556, 166] on link "Notes" at bounding box center [549, 164] width 104 height 39
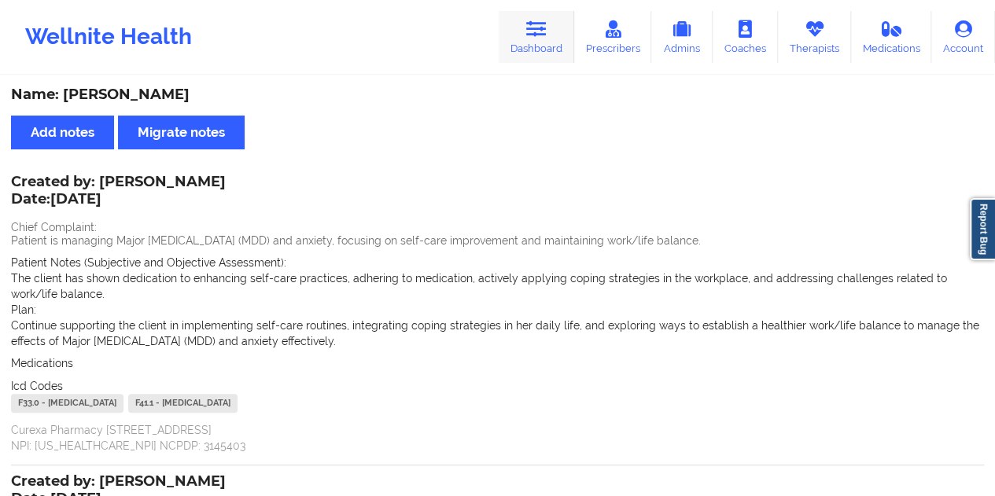
click at [538, 39] on link "Dashboard" at bounding box center [535, 37] width 75 height 52
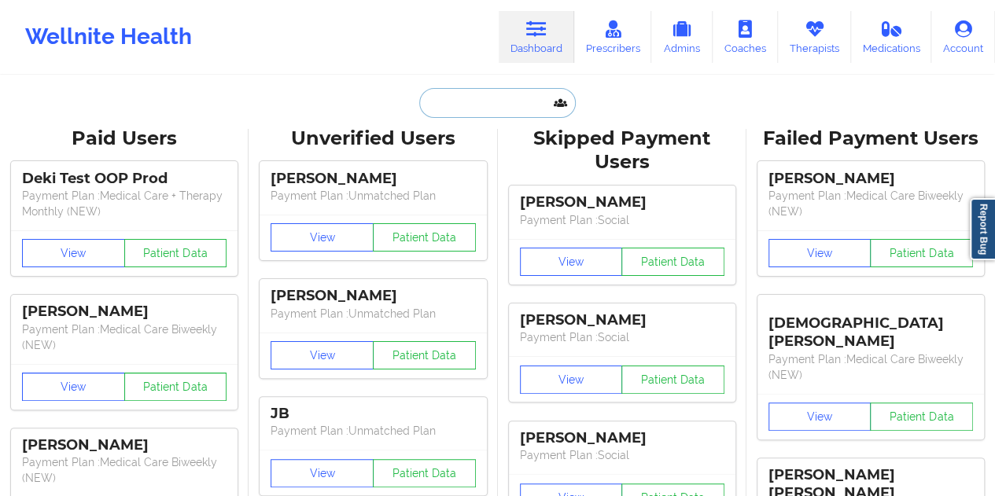
click at [488, 105] on input "text" at bounding box center [497, 103] width 156 height 30
paste input "[EMAIL_ADDRESS][DOMAIN_NAME]"
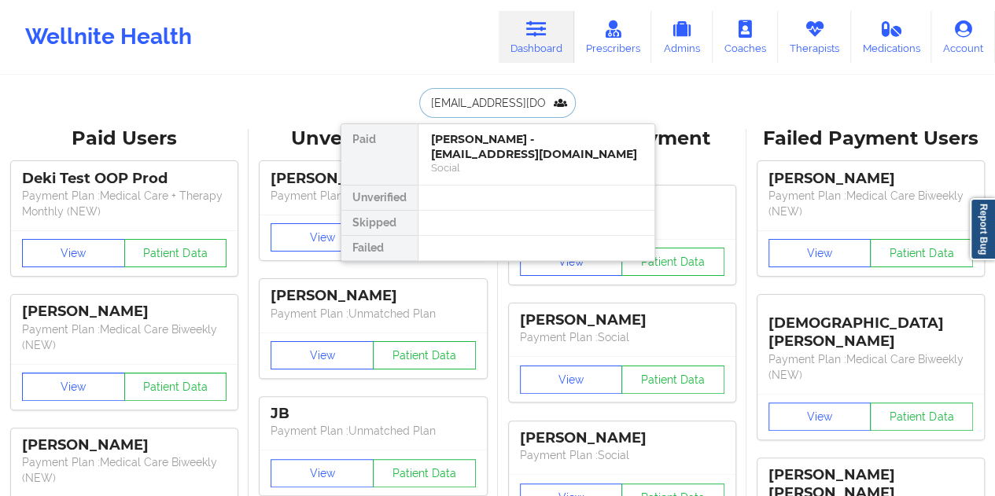
type input "[EMAIL_ADDRESS][DOMAIN_NAME]"
click at [473, 186] on div at bounding box center [535, 198] width 237 height 25
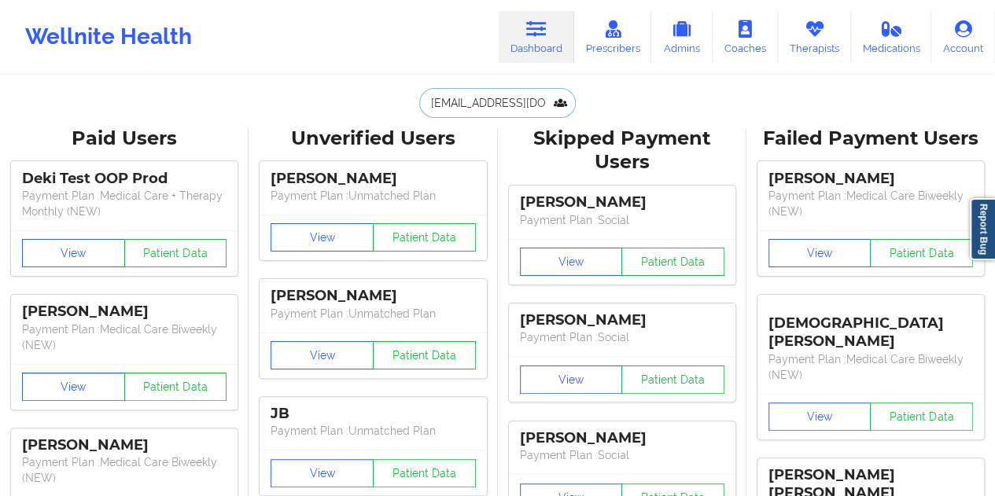
click at [500, 97] on input "[EMAIL_ADDRESS][DOMAIN_NAME]" at bounding box center [497, 103] width 156 height 30
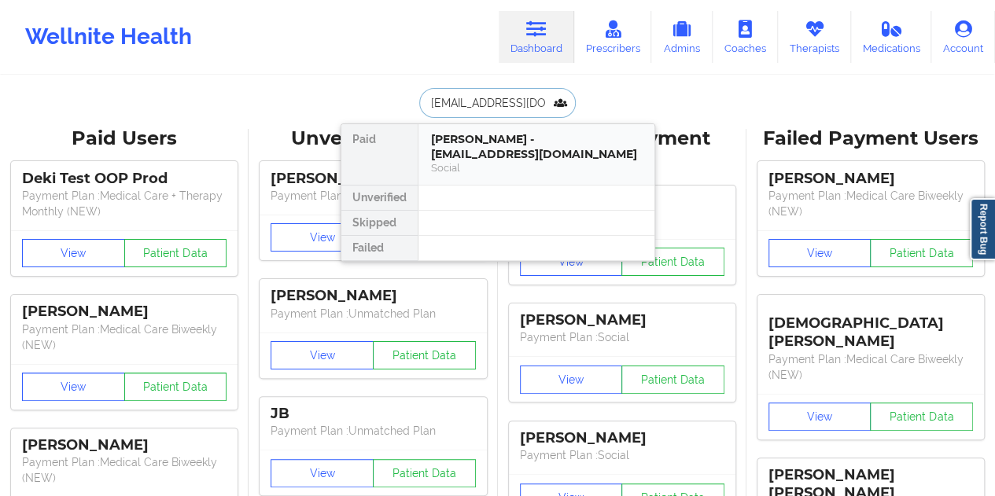
click at [516, 161] on div "Social" at bounding box center [536, 167] width 211 height 13
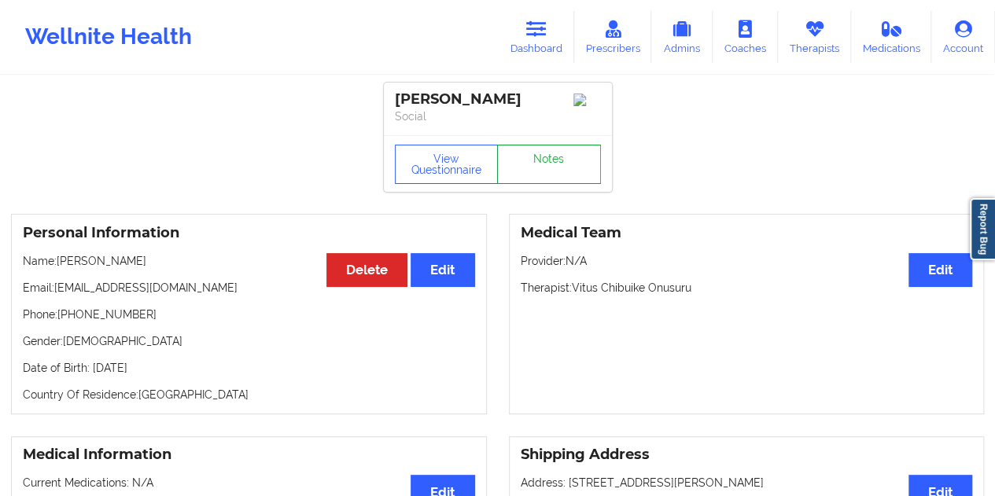
click at [549, 178] on link "Notes" at bounding box center [549, 164] width 104 height 39
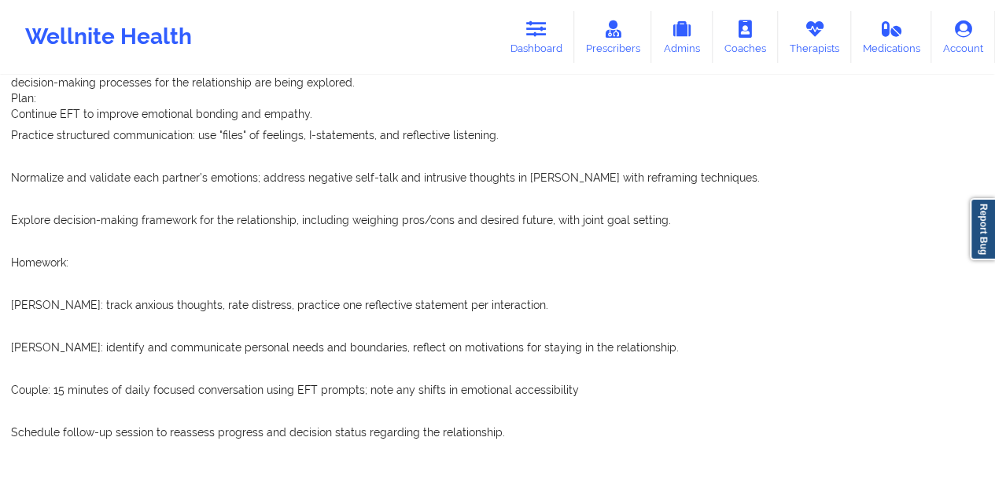
scroll to position [314, 0]
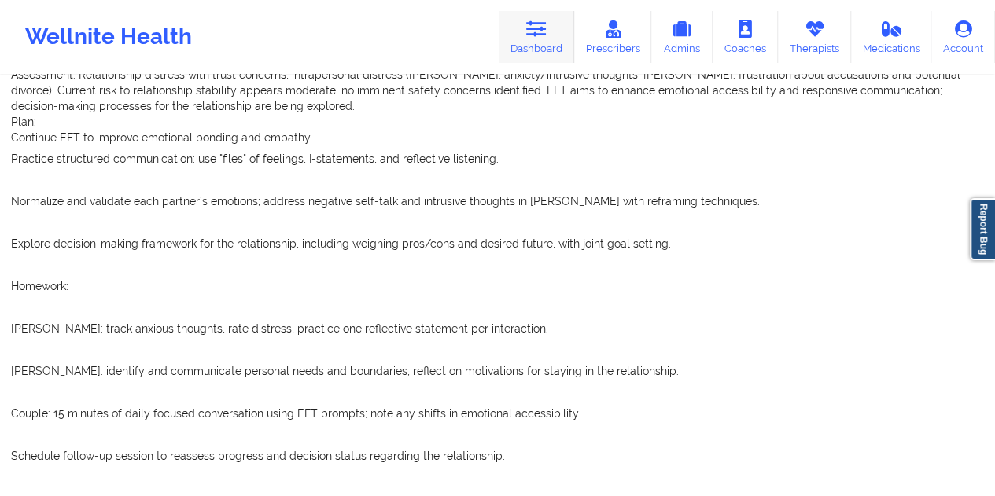
drag, startPoint x: 529, startPoint y: 25, endPoint x: 530, endPoint y: 46, distance: 20.5
click at [529, 25] on icon at bounding box center [536, 28] width 20 height 17
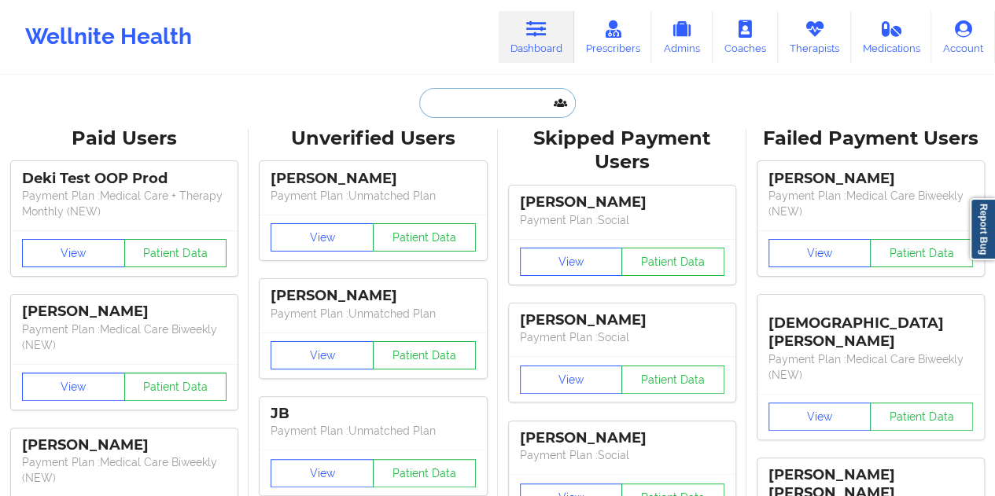
click at [472, 105] on input "text" at bounding box center [497, 103] width 156 height 30
paste input "[EMAIL_ADDRESS][DOMAIN_NAME]"
type input "[EMAIL_ADDRESS][DOMAIN_NAME]"
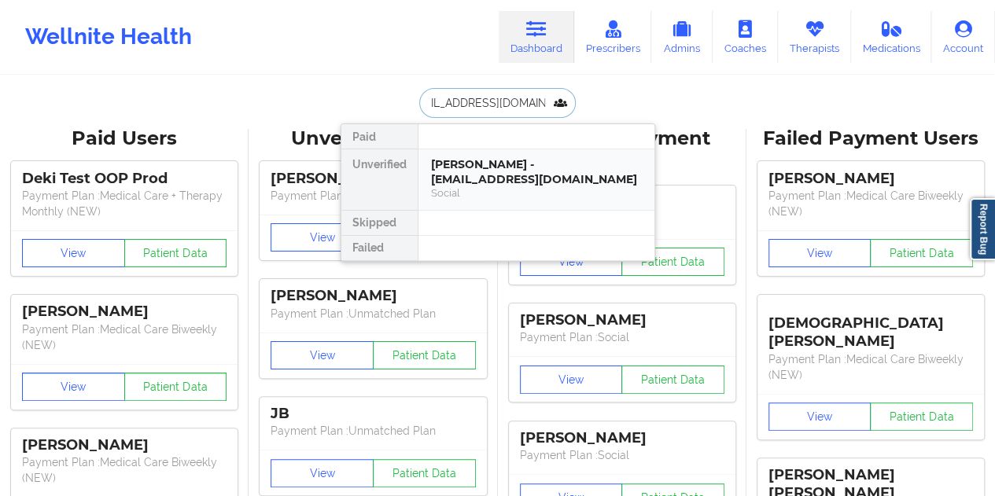
click at [494, 172] on div "[PERSON_NAME] - [EMAIL_ADDRESS][DOMAIN_NAME]" at bounding box center [536, 171] width 211 height 29
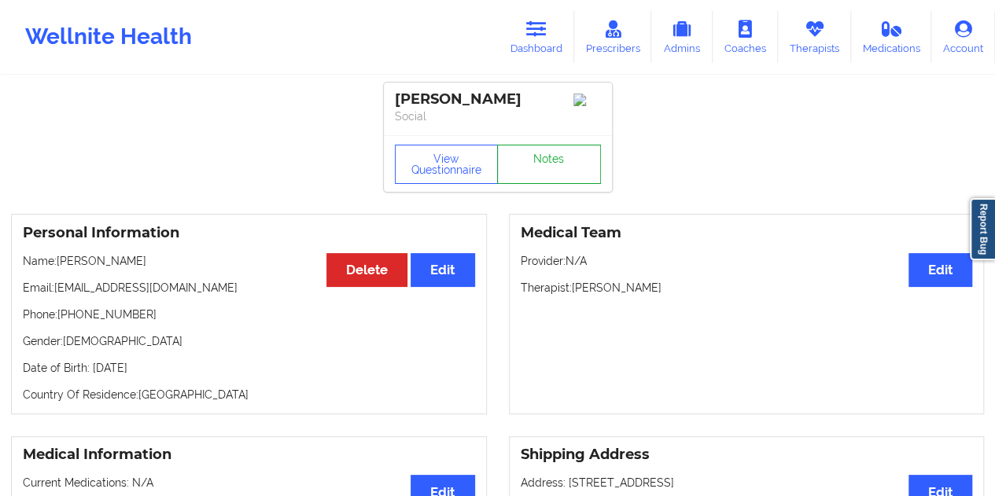
click at [537, 172] on link "Notes" at bounding box center [549, 164] width 104 height 39
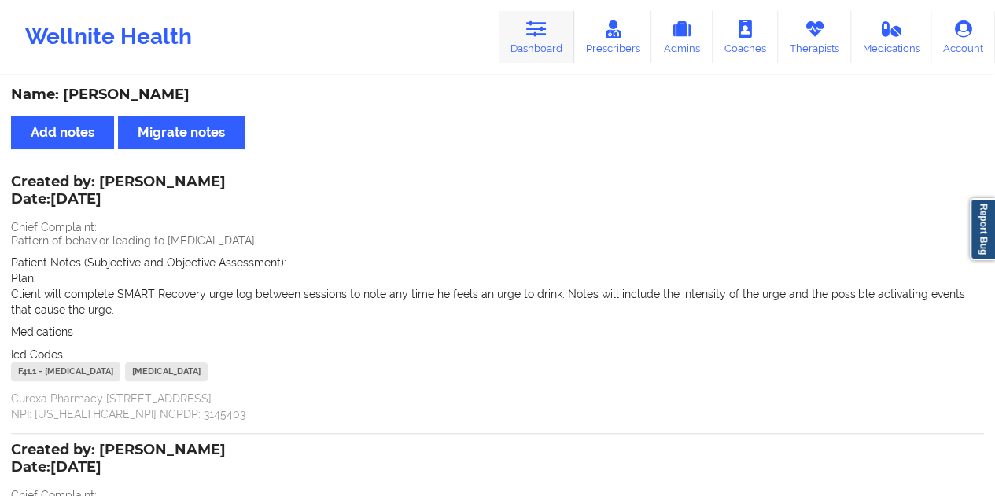
click at [538, 39] on link "Dashboard" at bounding box center [535, 37] width 75 height 52
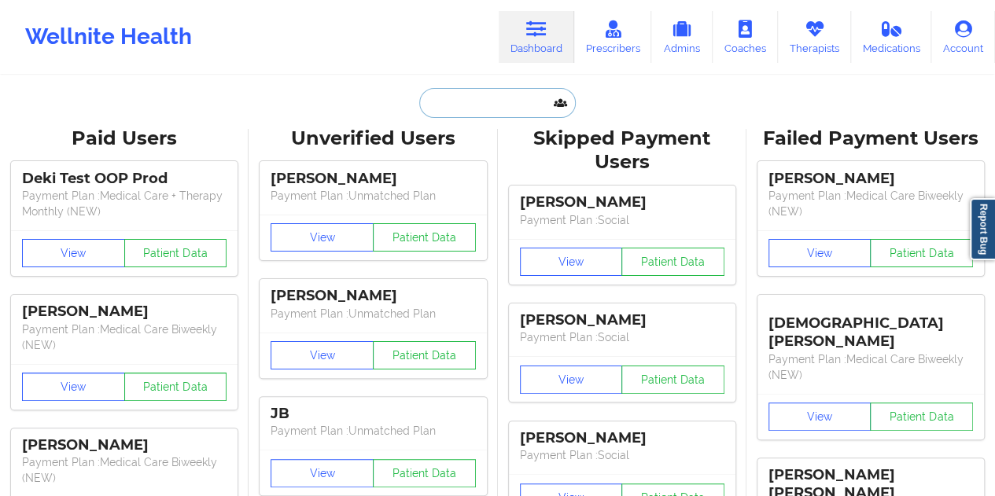
click at [459, 112] on input "text" at bounding box center [497, 103] width 156 height 30
paste input "[PERSON_NAME][EMAIL_ADDRESS][PERSON_NAME][DOMAIN_NAME]"
type input "[PERSON_NAME][EMAIL_ADDRESS][PERSON_NAME][DOMAIN_NAME]"
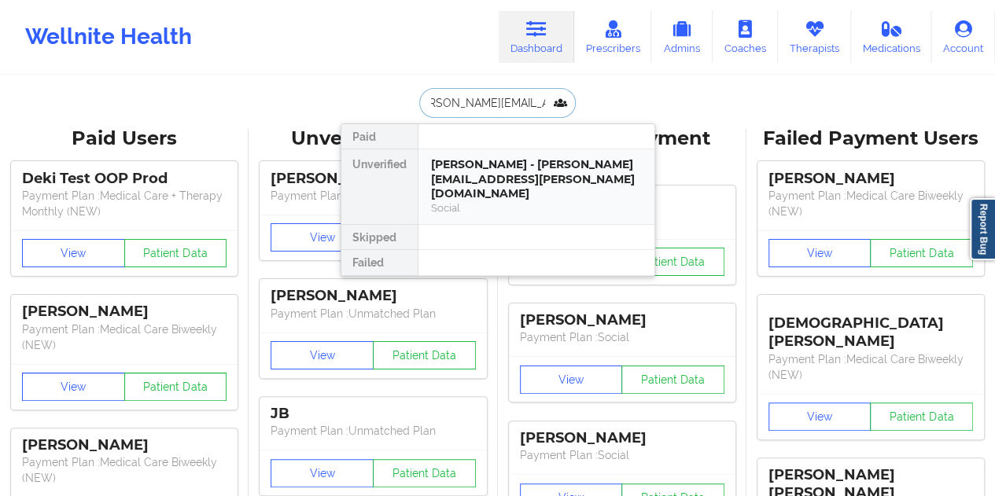
click at [498, 157] on div "[PERSON_NAME] - [PERSON_NAME][EMAIL_ADDRESS][PERSON_NAME][DOMAIN_NAME]" at bounding box center [536, 179] width 211 height 44
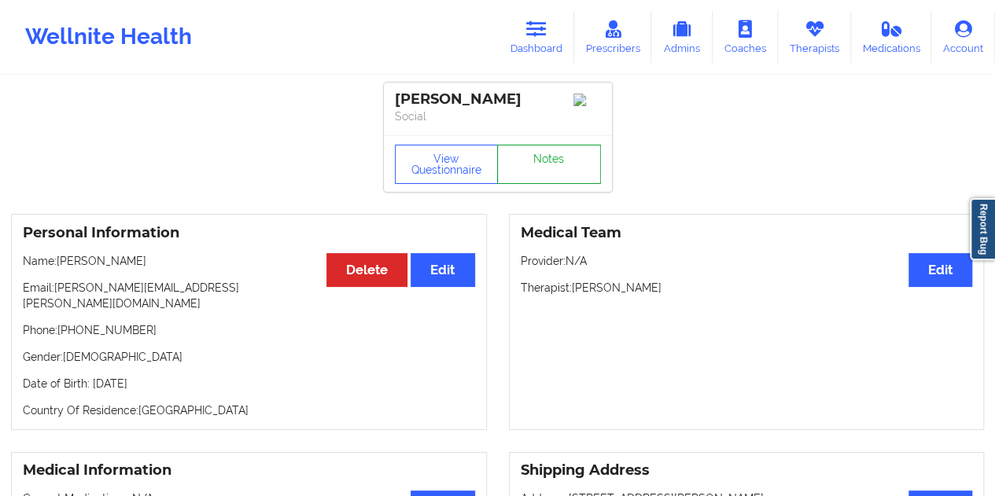
click at [524, 163] on link "Notes" at bounding box center [549, 164] width 104 height 39
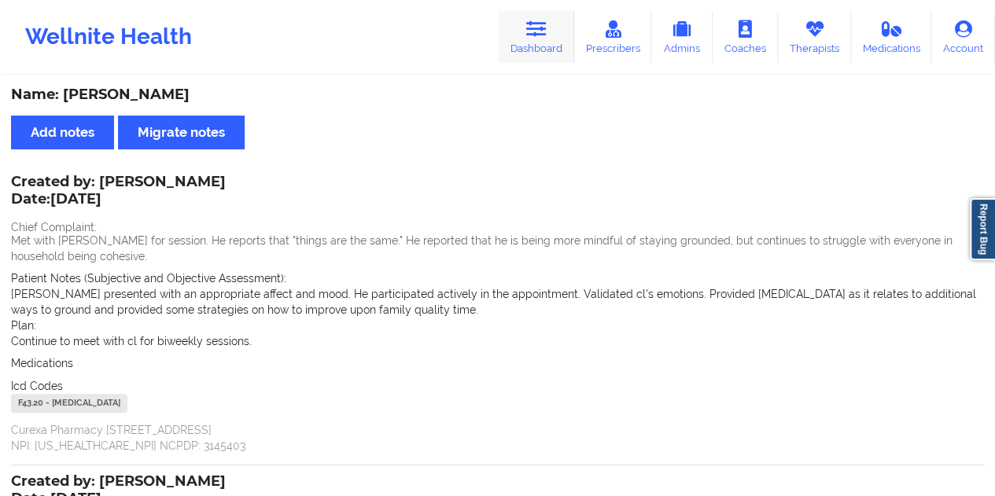
click at [537, 21] on icon at bounding box center [536, 28] width 20 height 17
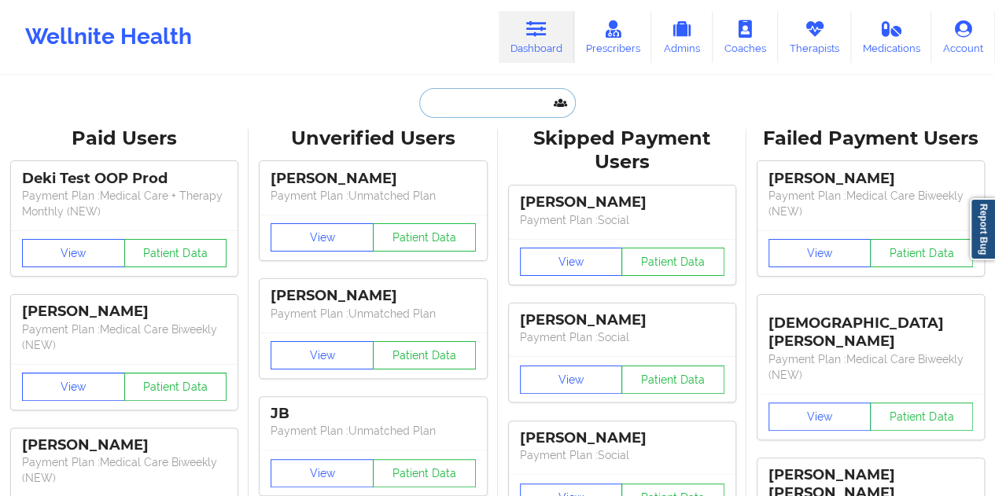
click at [465, 105] on input "text" at bounding box center [497, 103] width 156 height 30
paste input "[EMAIL_ADDRESS][DOMAIN_NAME]"
type input "[EMAIL_ADDRESS][DOMAIN_NAME]"
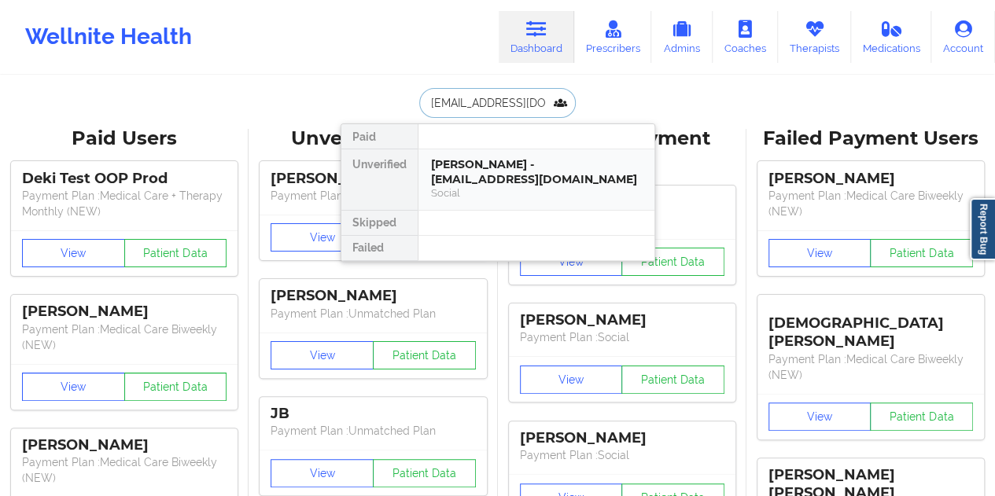
click at [498, 189] on div "Social" at bounding box center [536, 192] width 211 height 13
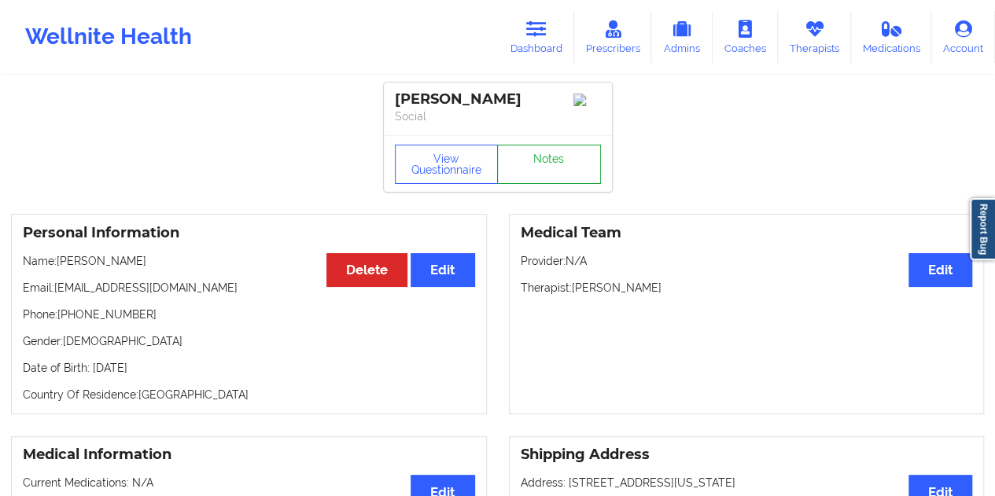
click at [539, 175] on link "Notes" at bounding box center [549, 164] width 104 height 39
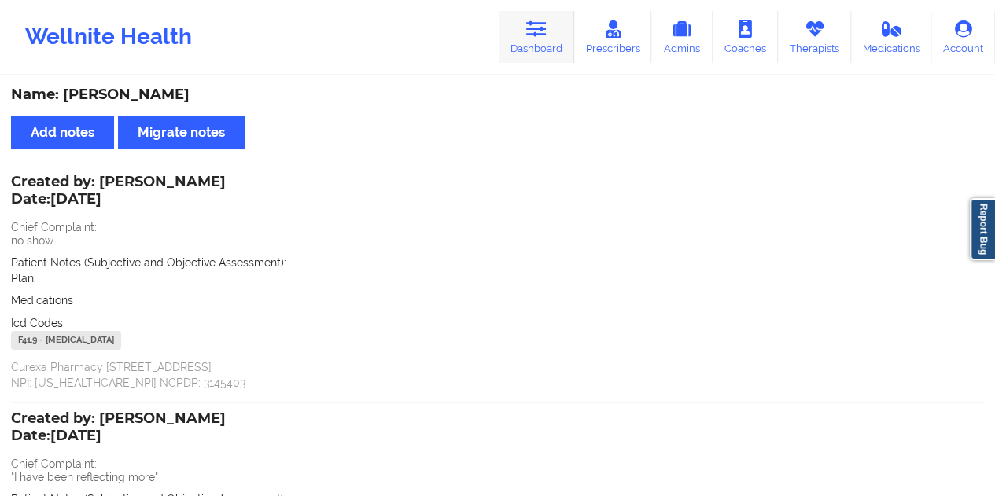
click at [524, 35] on link "Dashboard" at bounding box center [535, 37] width 75 height 52
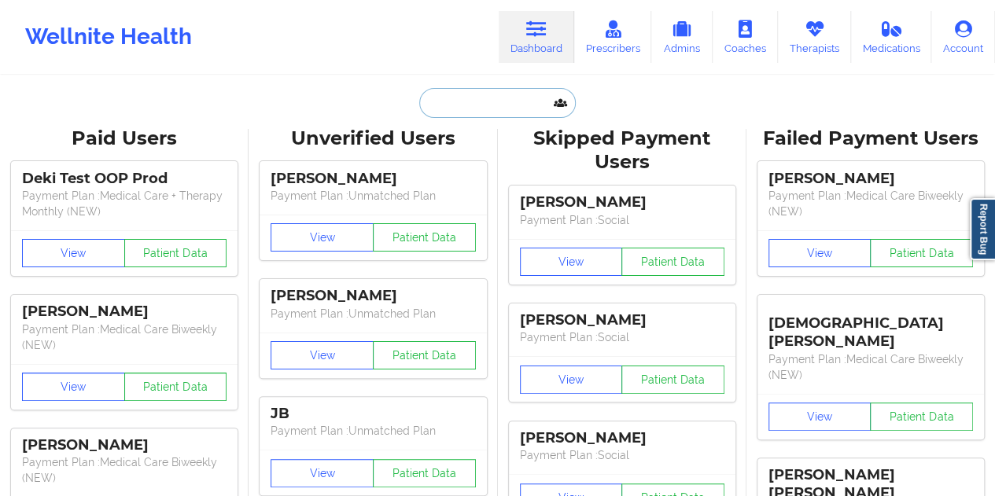
click at [483, 112] on input "text" at bounding box center [497, 103] width 156 height 30
paste input "[EMAIL_ADDRESS][DOMAIN_NAME]"
type input "[EMAIL_ADDRESS][DOMAIN_NAME]"
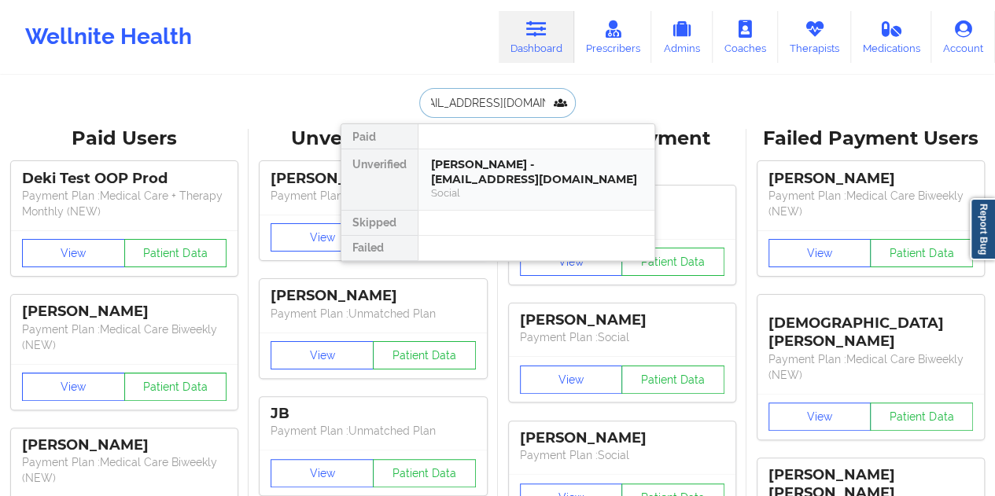
click at [473, 166] on div "[PERSON_NAME] - [EMAIL_ADDRESS][DOMAIN_NAME]" at bounding box center [536, 171] width 211 height 29
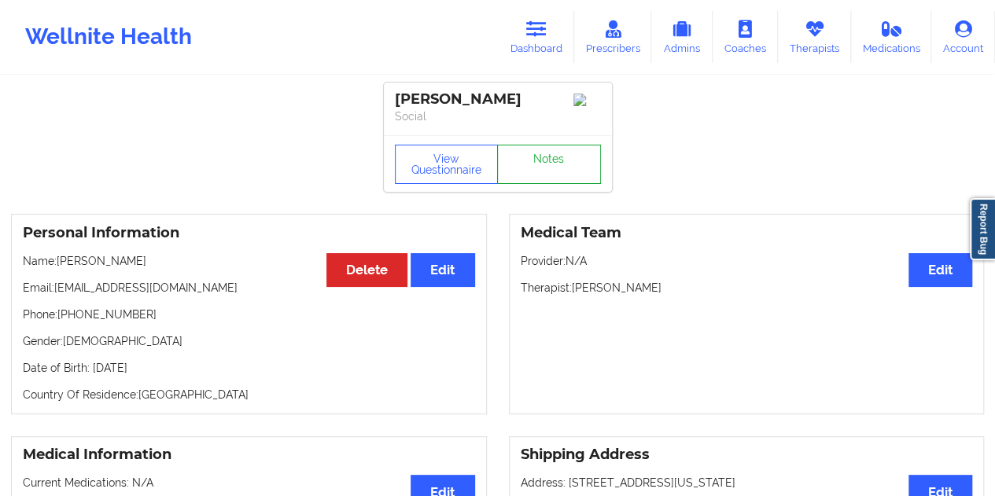
click at [537, 169] on link "Notes" at bounding box center [549, 164] width 104 height 39
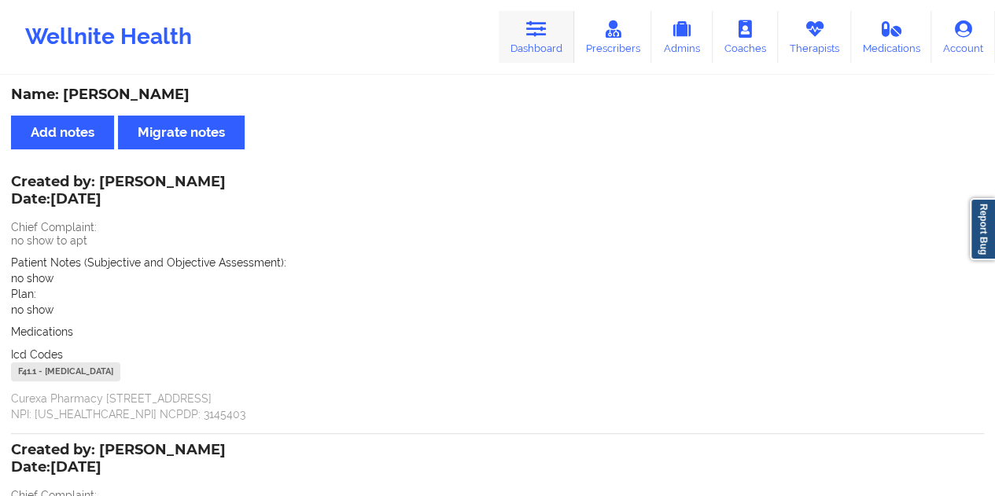
click at [546, 35] on icon at bounding box center [536, 28] width 20 height 17
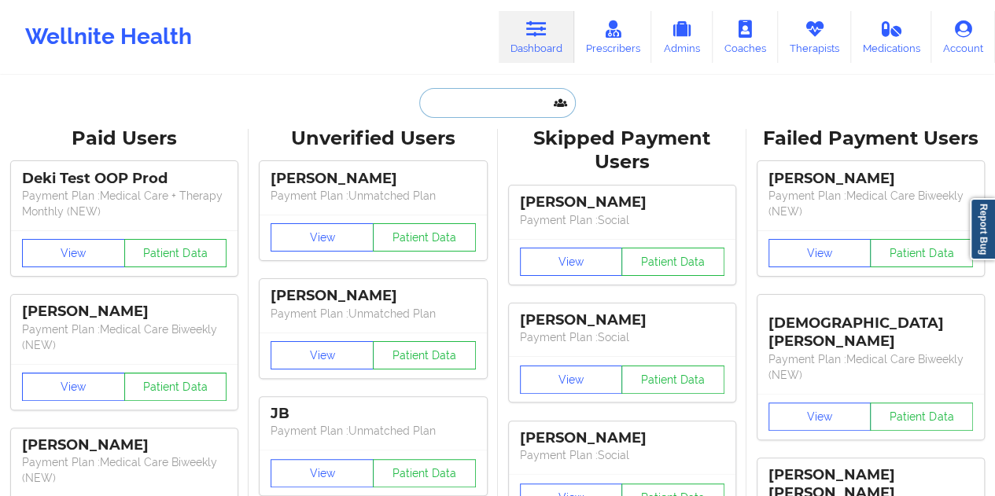
click at [501, 98] on input "text" at bounding box center [497, 103] width 156 height 30
paste input "[EMAIL_ADDRESS][DOMAIN_NAME]"
type input "[EMAIL_ADDRESS][DOMAIN_NAME]"
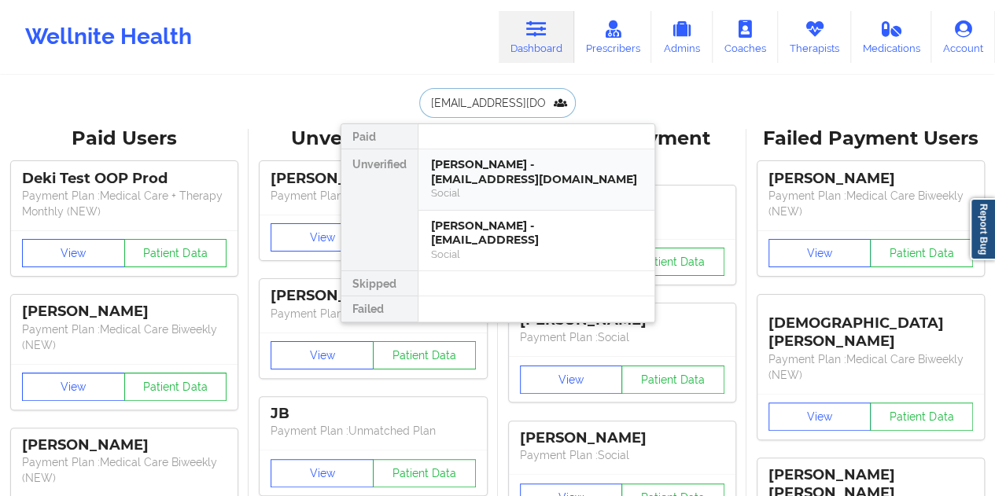
click at [472, 171] on div "[PERSON_NAME] - [EMAIL_ADDRESS][DOMAIN_NAME]" at bounding box center [536, 171] width 211 height 29
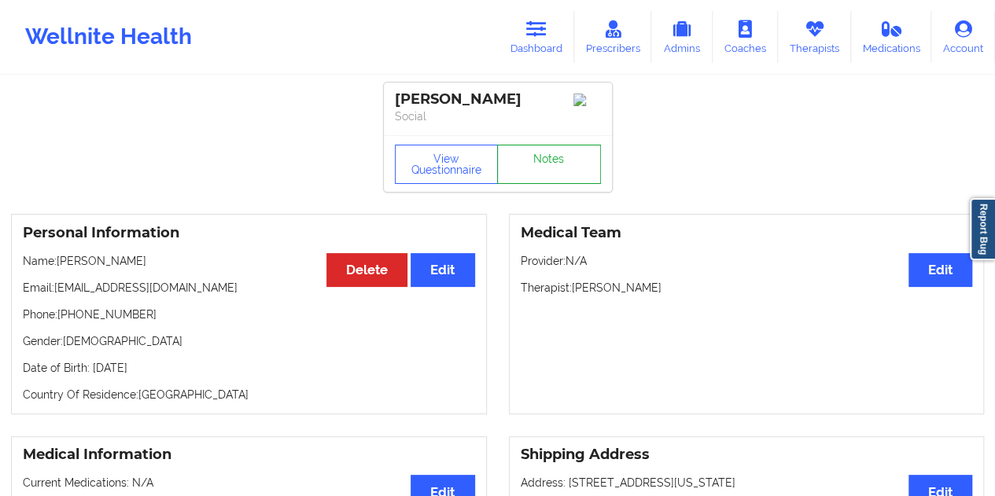
click at [544, 174] on link "Notes" at bounding box center [549, 164] width 104 height 39
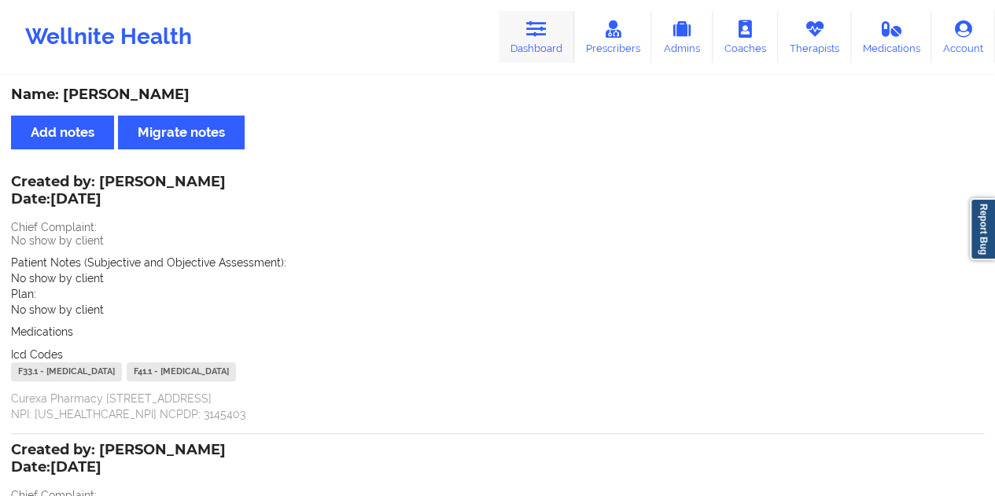
click at [542, 35] on icon at bounding box center [536, 28] width 20 height 17
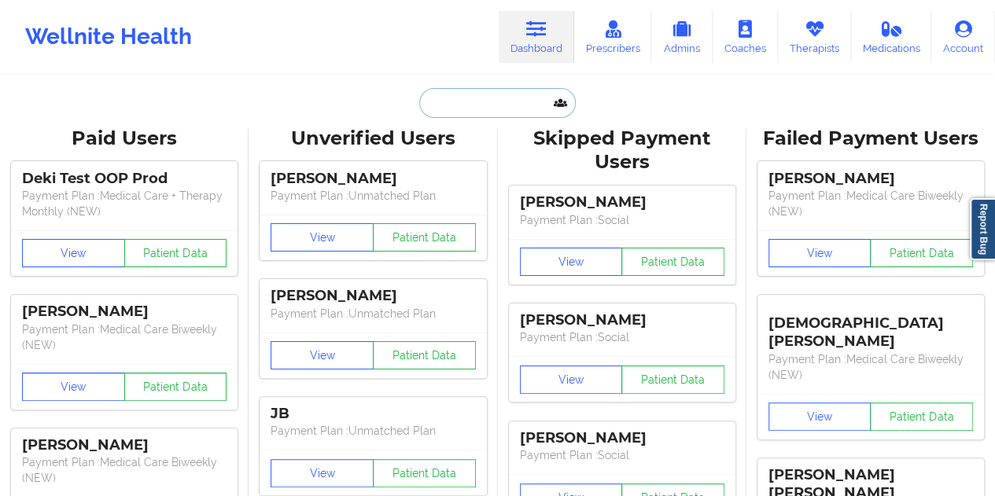
click at [470, 103] on input "text" at bounding box center [497, 103] width 156 height 30
paste input "[EMAIL_ADDRESS][DOMAIN_NAME]"
type input "[EMAIL_ADDRESS][DOMAIN_NAME]"
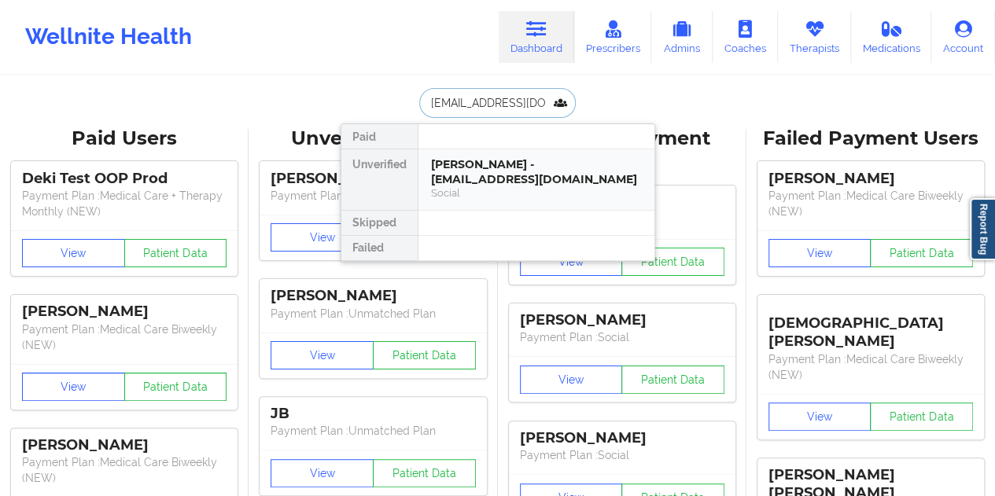
click at [478, 168] on div "[PERSON_NAME] - [EMAIL_ADDRESS][DOMAIN_NAME]" at bounding box center [536, 171] width 211 height 29
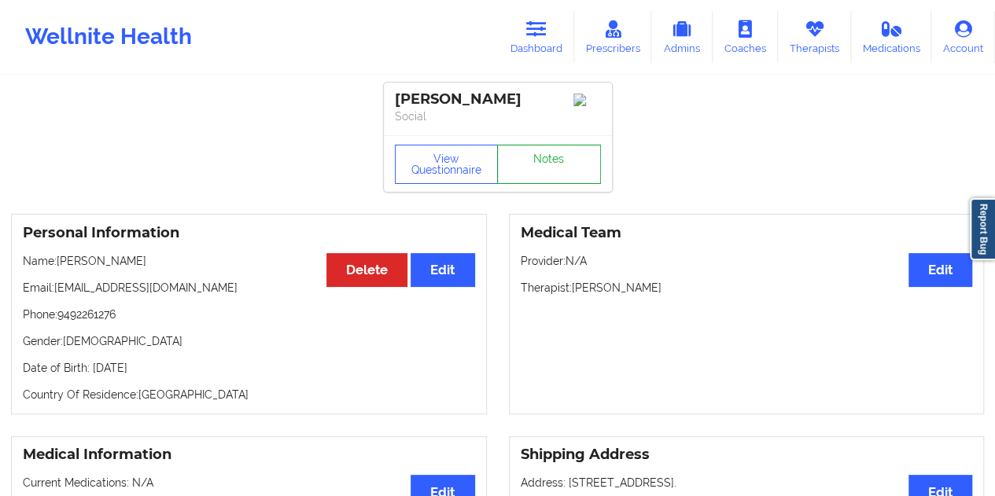
click at [538, 175] on link "Notes" at bounding box center [549, 164] width 104 height 39
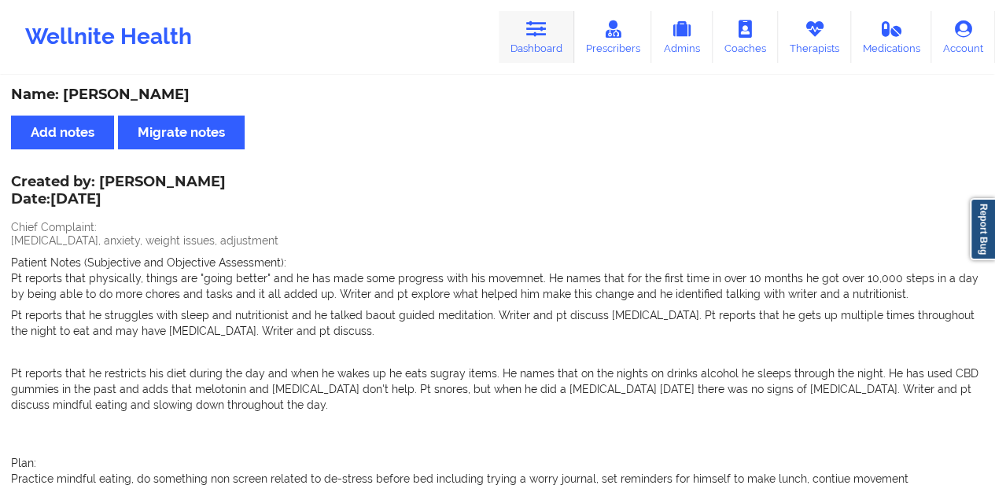
click at [542, 25] on icon at bounding box center [536, 28] width 20 height 17
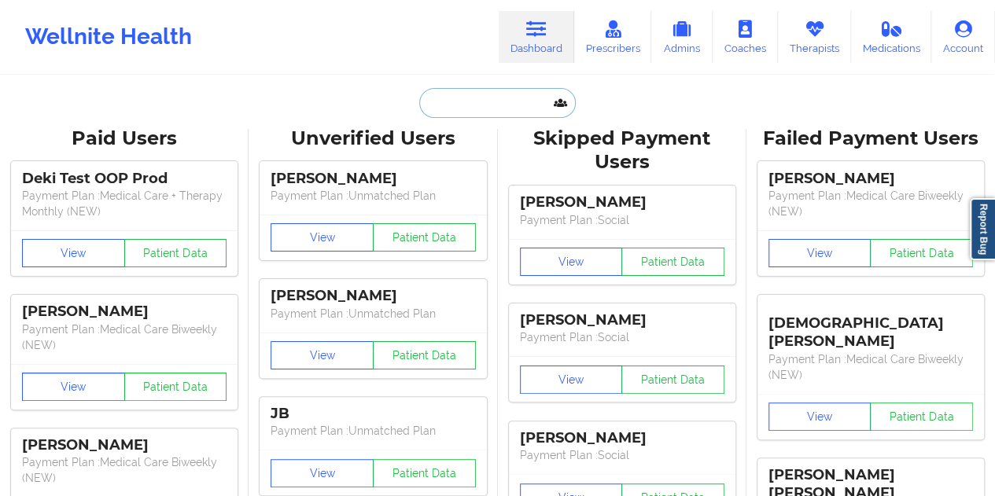
click at [505, 95] on input "text" at bounding box center [497, 103] width 156 height 30
paste input "[EMAIL_ADDRESS][DOMAIN_NAME]"
type input "[EMAIL_ADDRESS][DOMAIN_NAME]"
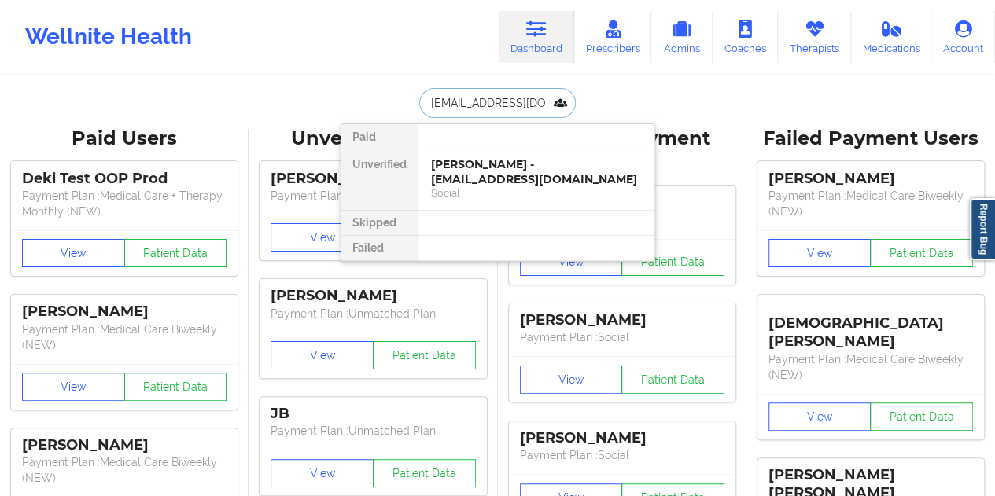
scroll to position [0, 9]
click at [500, 172] on div "[PERSON_NAME] - [EMAIL_ADDRESS][DOMAIN_NAME]" at bounding box center [536, 171] width 211 height 29
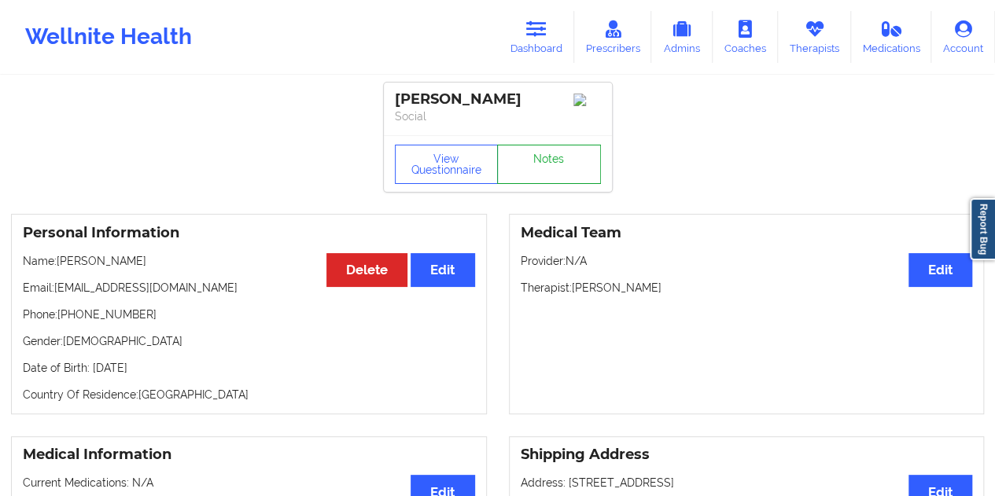
click at [536, 163] on link "Notes" at bounding box center [549, 164] width 104 height 39
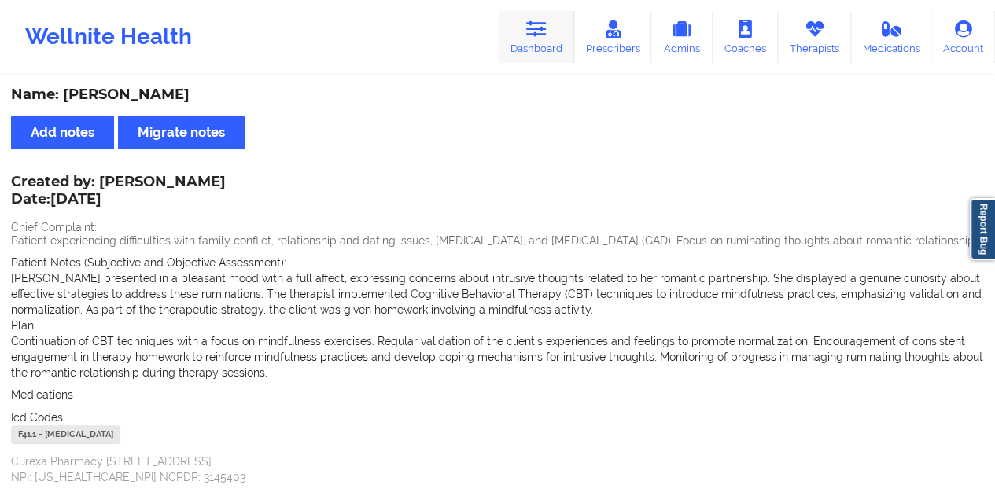
click at [562, 43] on link "Dashboard" at bounding box center [535, 37] width 75 height 52
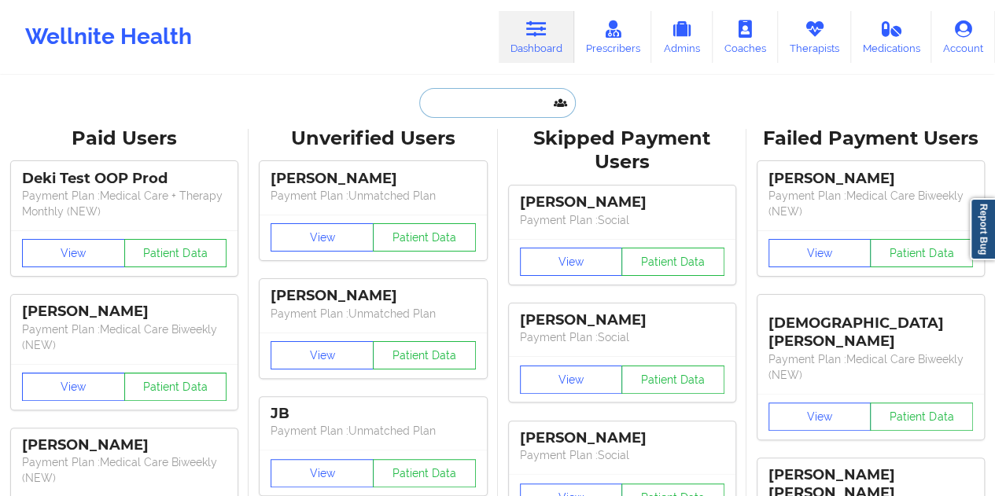
click at [484, 110] on input "text" at bounding box center [497, 103] width 156 height 30
paste input "[EMAIL_ADDRESS][DOMAIN_NAME]"
type input "[EMAIL_ADDRESS][DOMAIN_NAME]"
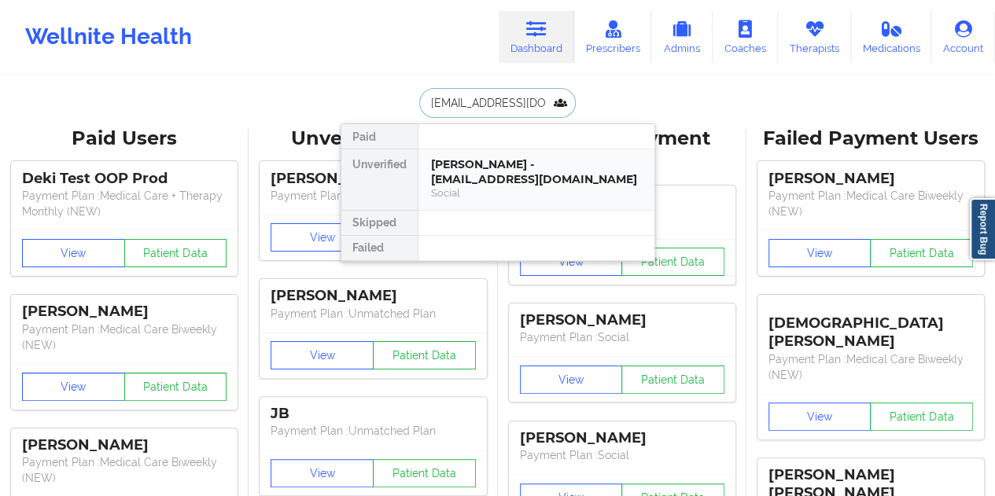
click at [526, 180] on div "[PERSON_NAME] - [EMAIL_ADDRESS][DOMAIN_NAME]" at bounding box center [536, 171] width 211 height 29
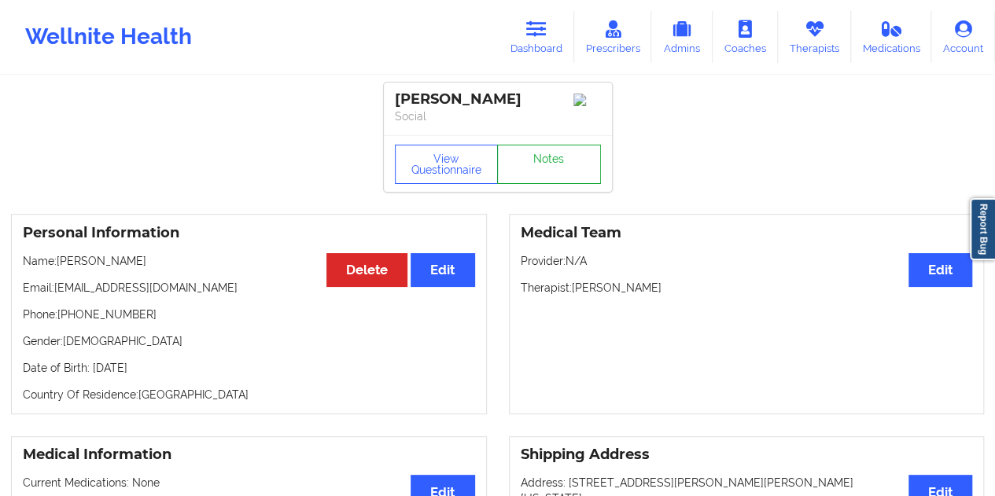
click at [538, 161] on link "Notes" at bounding box center [549, 164] width 104 height 39
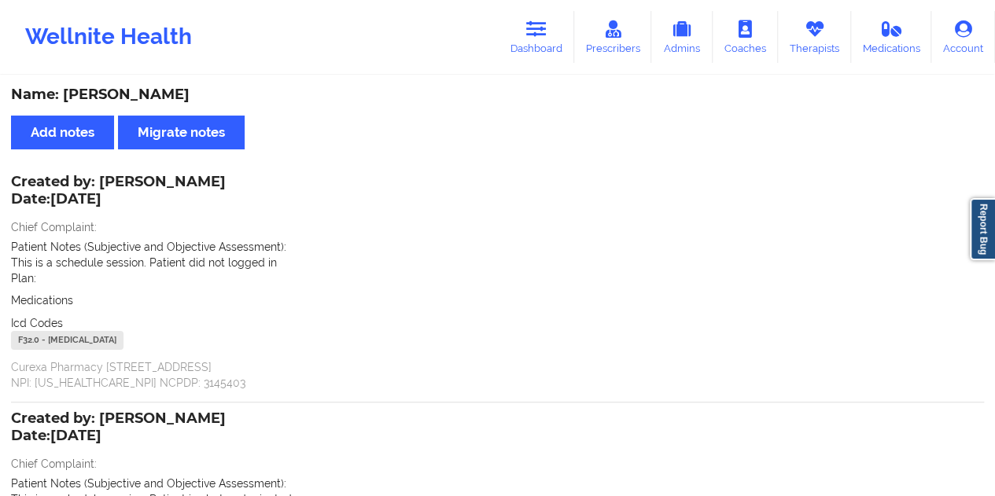
drag, startPoint x: 541, startPoint y: 18, endPoint x: 533, endPoint y: 65, distance: 47.8
click at [541, 18] on link "Dashboard" at bounding box center [535, 37] width 75 height 52
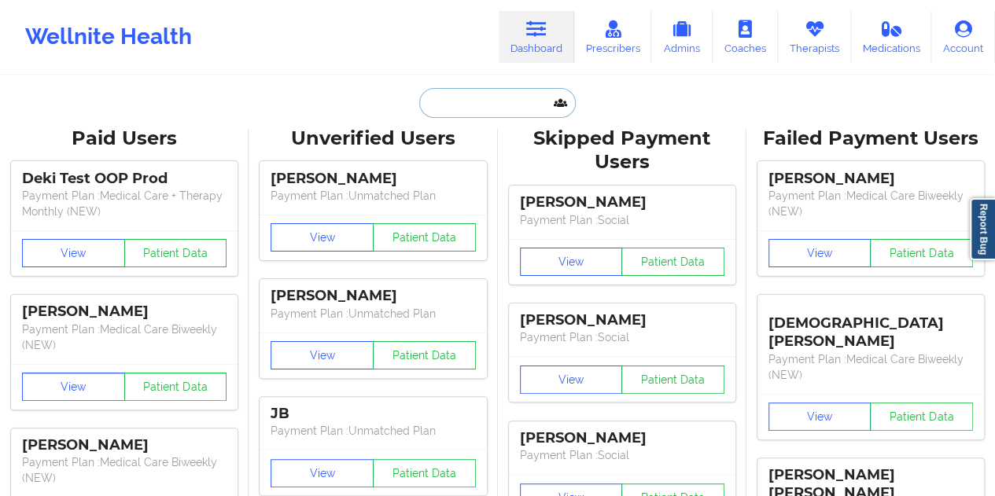
click at [476, 110] on input "text" at bounding box center [497, 103] width 156 height 30
paste input "[PERSON_NAME][EMAIL_ADDRESS][DOMAIN_NAME]"
type input "[PERSON_NAME][EMAIL_ADDRESS][DOMAIN_NAME]"
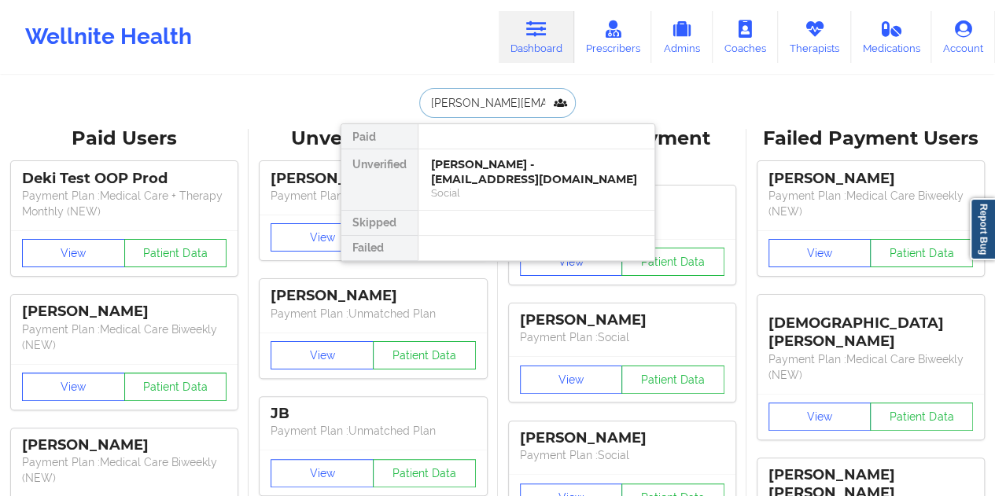
scroll to position [0, 3]
click at [516, 172] on div "[PERSON_NAME] - [PERSON_NAME][EMAIL_ADDRESS][DOMAIN_NAME]" at bounding box center [536, 171] width 211 height 29
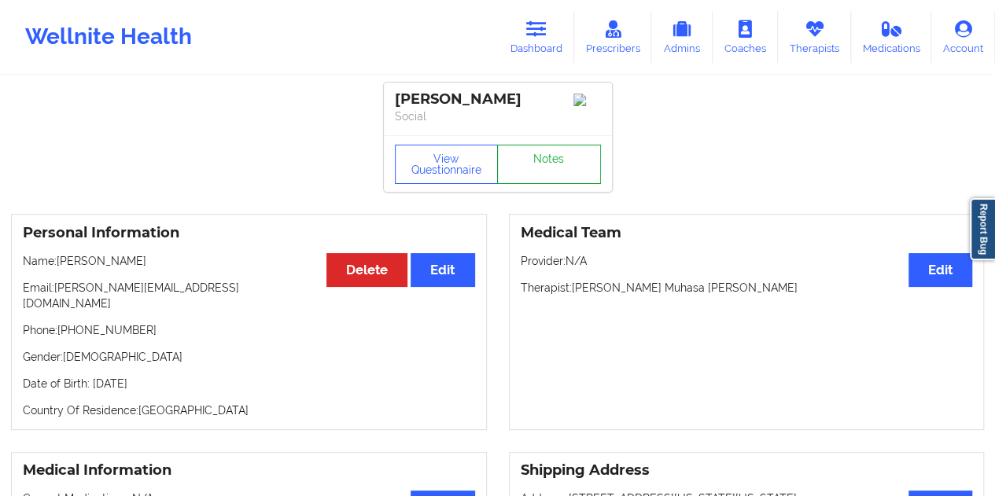
click at [552, 166] on link "Notes" at bounding box center [549, 164] width 104 height 39
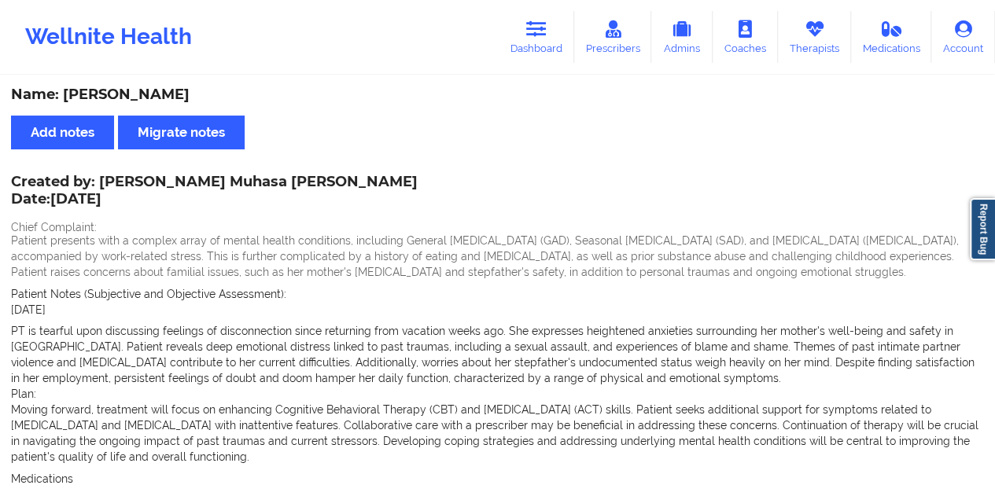
click at [549, 34] on link "Dashboard" at bounding box center [535, 37] width 75 height 52
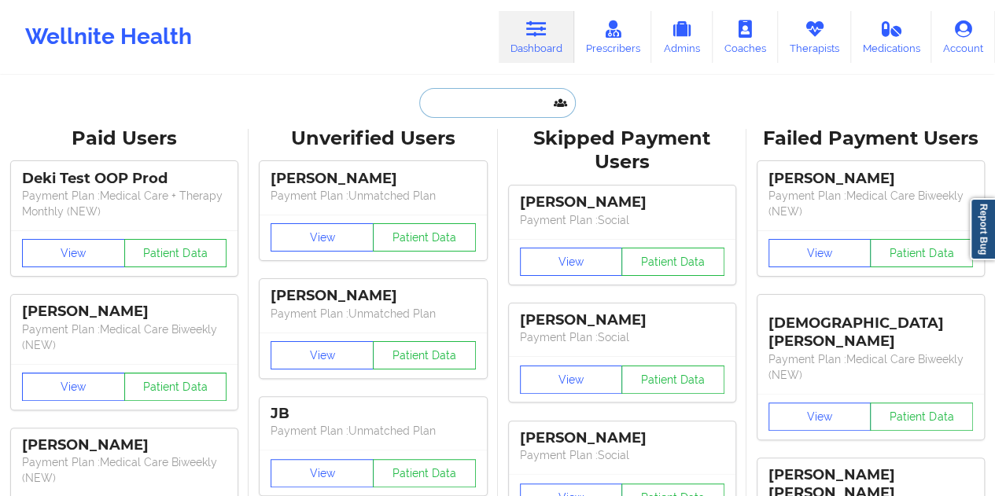
click at [470, 108] on input "text" at bounding box center [497, 103] width 156 height 30
paste input "[PERSON_NAME][EMAIL_ADDRESS][PERSON_NAME][DOMAIN_NAME]"
type input "[PERSON_NAME][EMAIL_ADDRESS][PERSON_NAME][DOMAIN_NAME]"
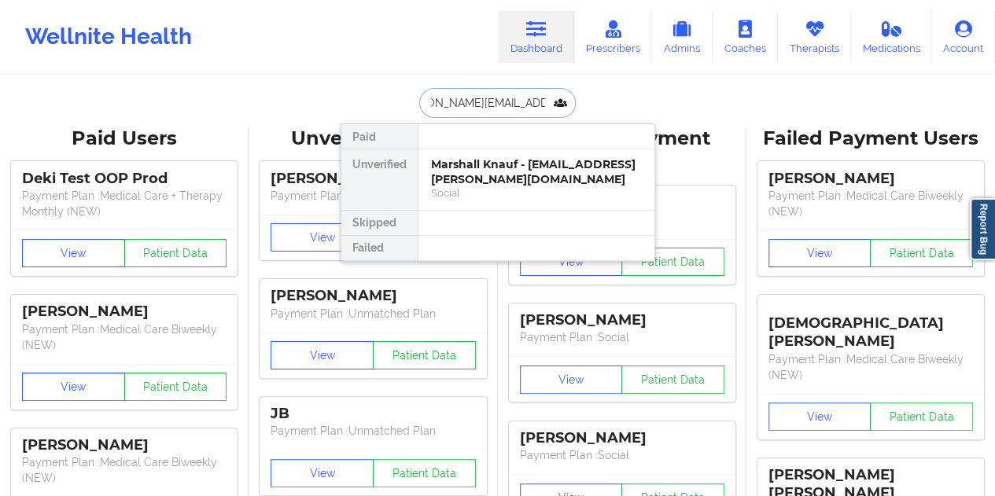
click at [508, 175] on div "Marshall Knauf - [EMAIL_ADDRESS][PERSON_NAME][DOMAIN_NAME]" at bounding box center [536, 171] width 211 height 29
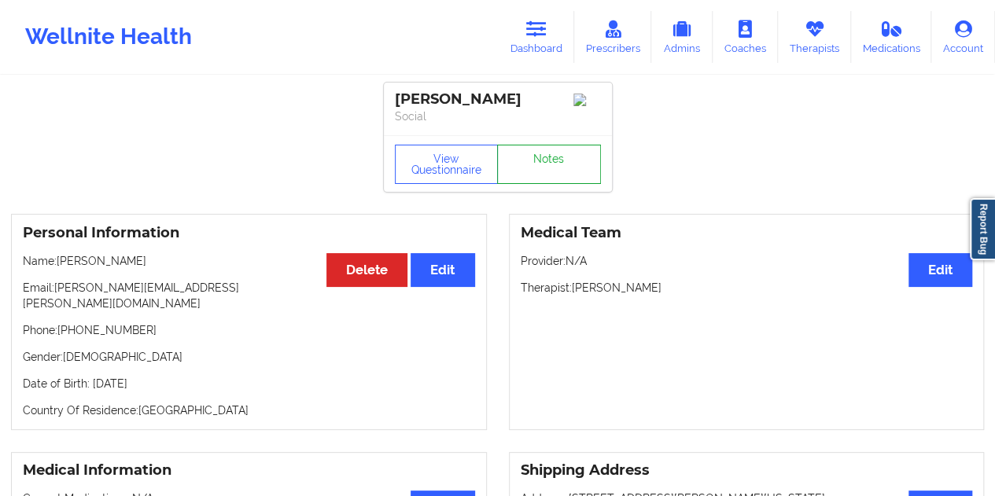
click at [539, 167] on link "Notes" at bounding box center [549, 164] width 104 height 39
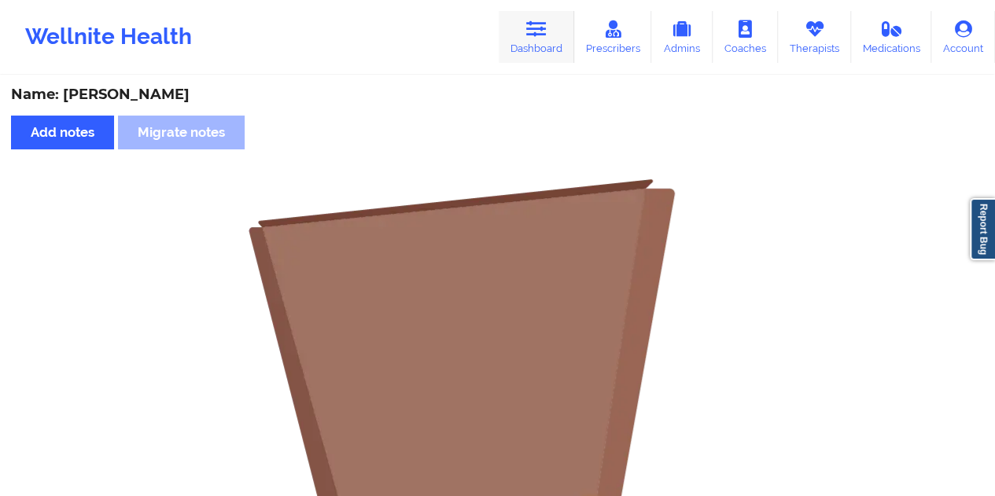
click at [535, 28] on icon at bounding box center [536, 28] width 20 height 17
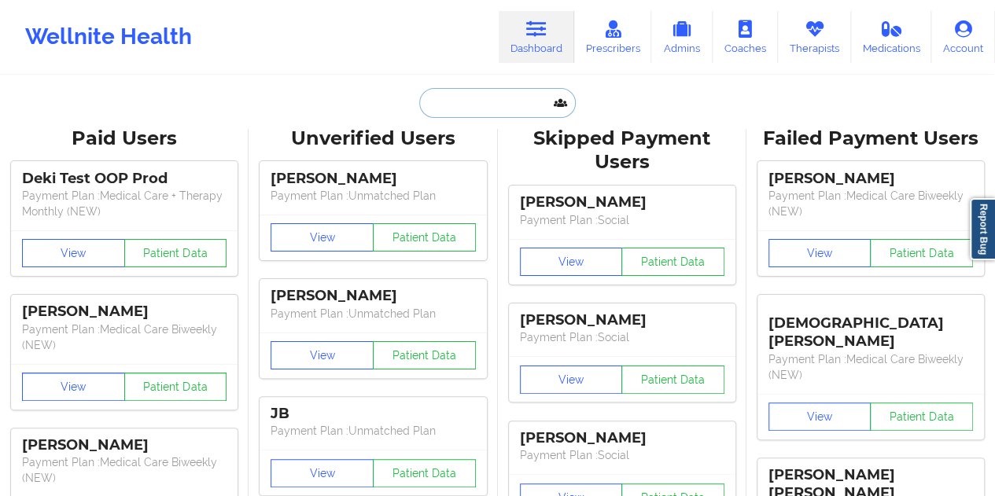
click at [484, 108] on input "text" at bounding box center [497, 103] width 156 height 30
paste input "[EMAIL_ADDRESS][DOMAIN_NAME]"
type input "[EMAIL_ADDRESS][DOMAIN_NAME]"
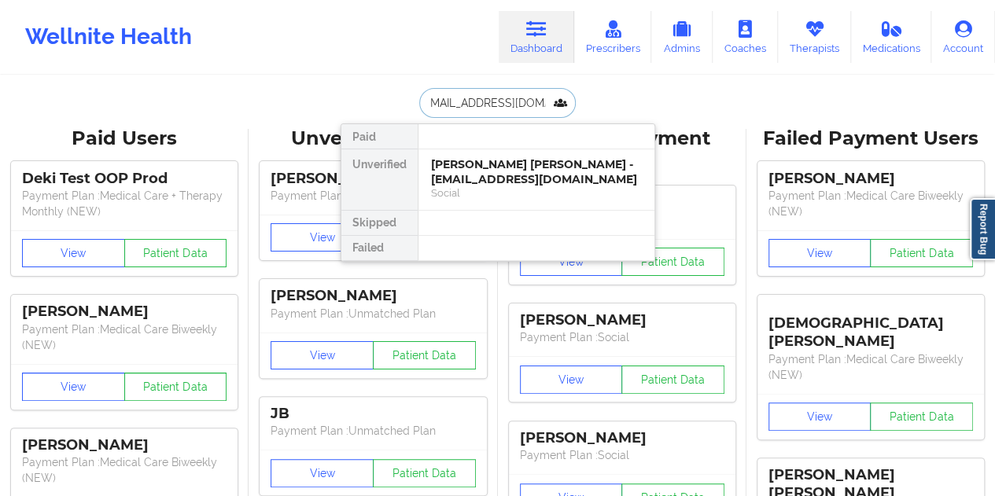
click at [492, 164] on div "[PERSON_NAME] [PERSON_NAME] - [EMAIL_ADDRESS][DOMAIN_NAME]" at bounding box center [536, 171] width 211 height 29
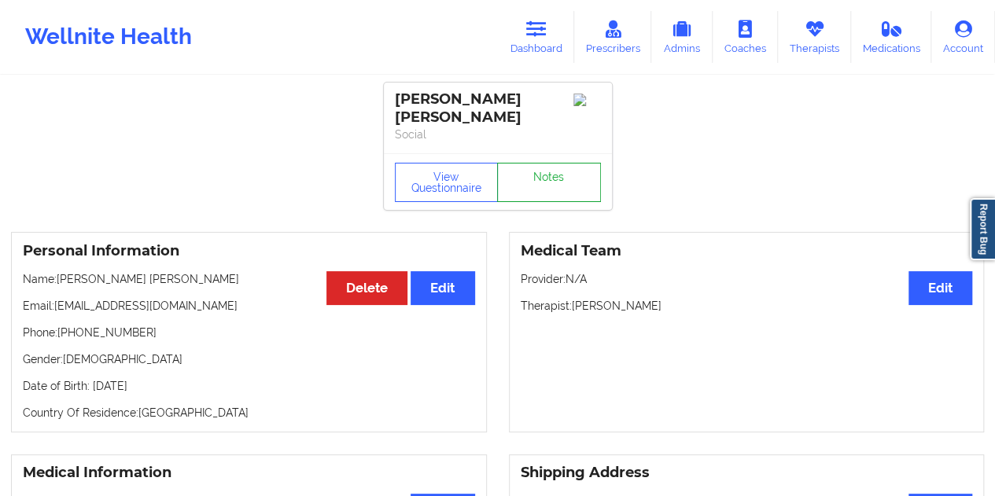
click at [540, 167] on link "Notes" at bounding box center [549, 182] width 104 height 39
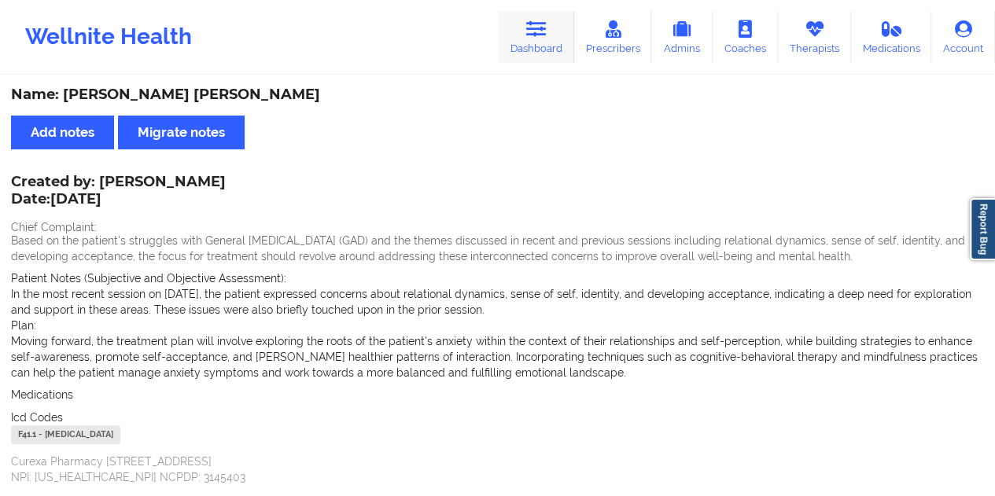
drag, startPoint x: 550, startPoint y: 24, endPoint x: 544, endPoint y: 37, distance: 14.5
click at [549, 24] on link "Dashboard" at bounding box center [535, 37] width 75 height 52
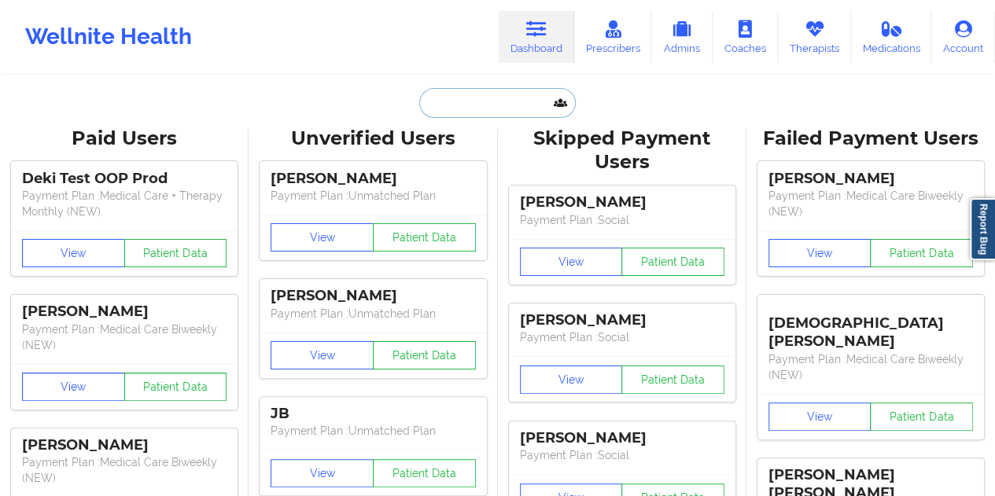
click at [506, 105] on input "text" at bounding box center [497, 103] width 156 height 30
paste input "[EMAIL_ADDRESS][DOMAIN_NAME]"
type input "[EMAIL_ADDRESS][DOMAIN_NAME]"
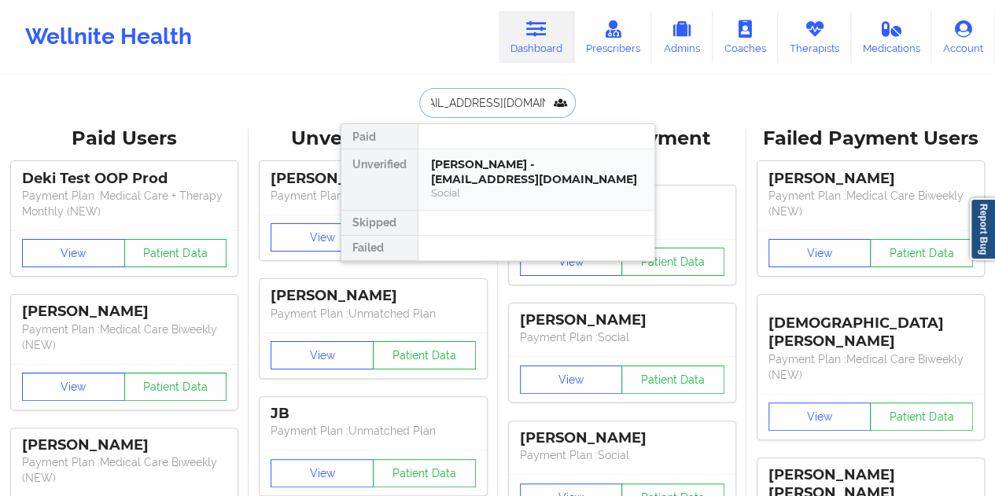
click at [475, 165] on div "[PERSON_NAME] - [EMAIL_ADDRESS][DOMAIN_NAME]" at bounding box center [536, 171] width 211 height 29
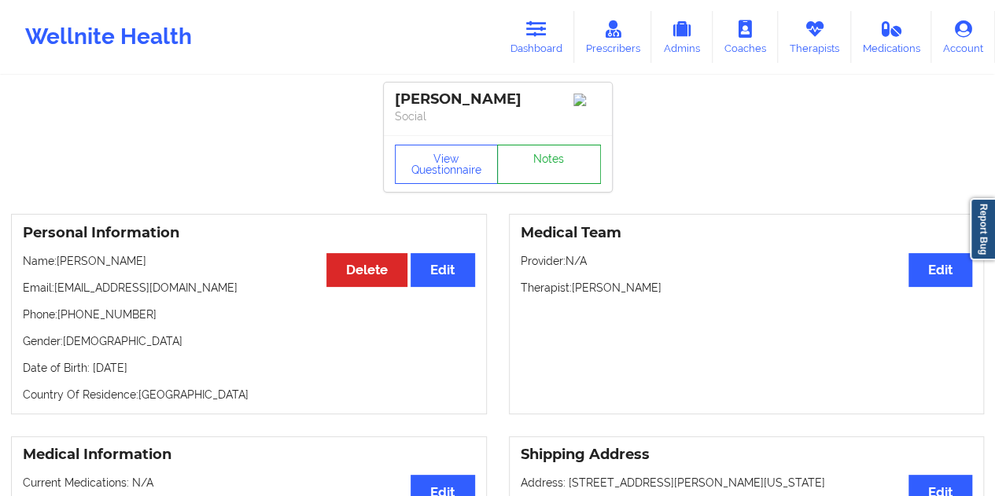
click at [525, 174] on link "Notes" at bounding box center [549, 164] width 104 height 39
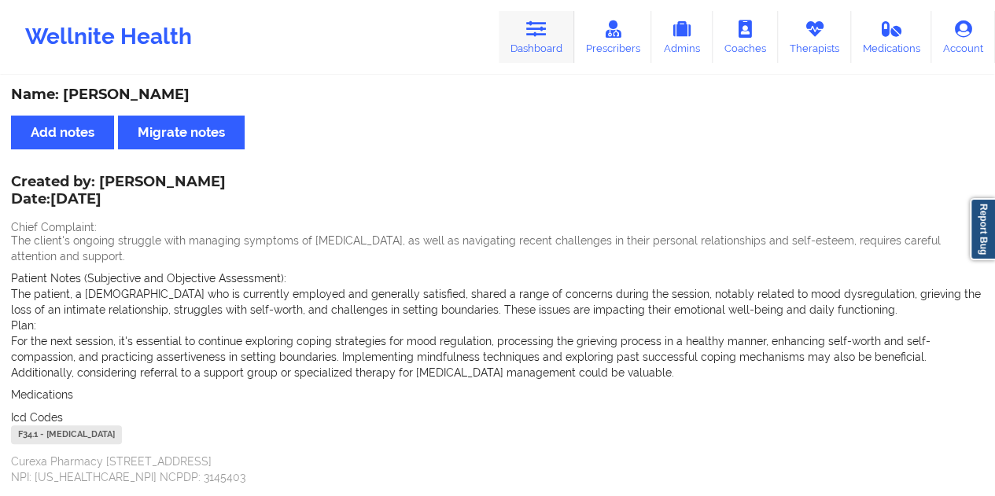
click at [546, 35] on icon at bounding box center [536, 28] width 20 height 17
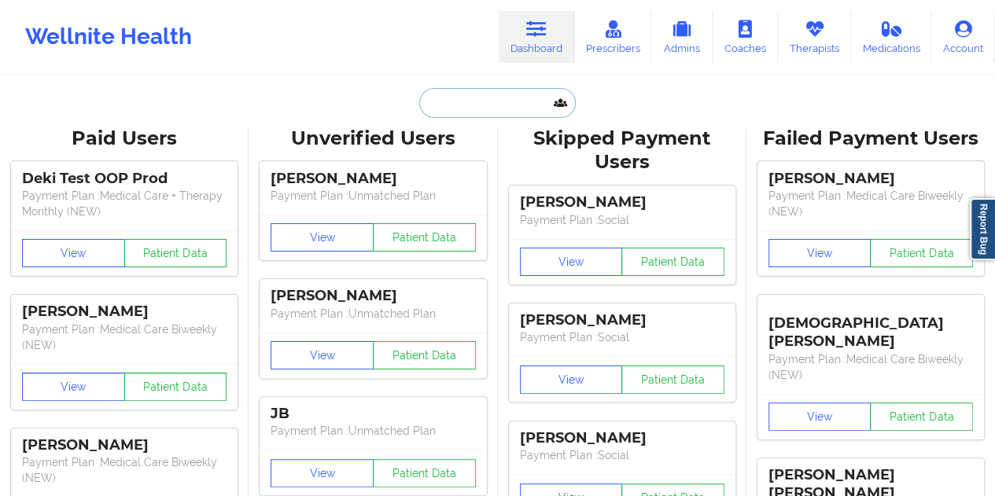
click at [469, 114] on input "text" at bounding box center [497, 103] width 156 height 30
paste input "[EMAIL_ADDRESS][DOMAIN_NAME]"
type input "[EMAIL_ADDRESS][DOMAIN_NAME]"
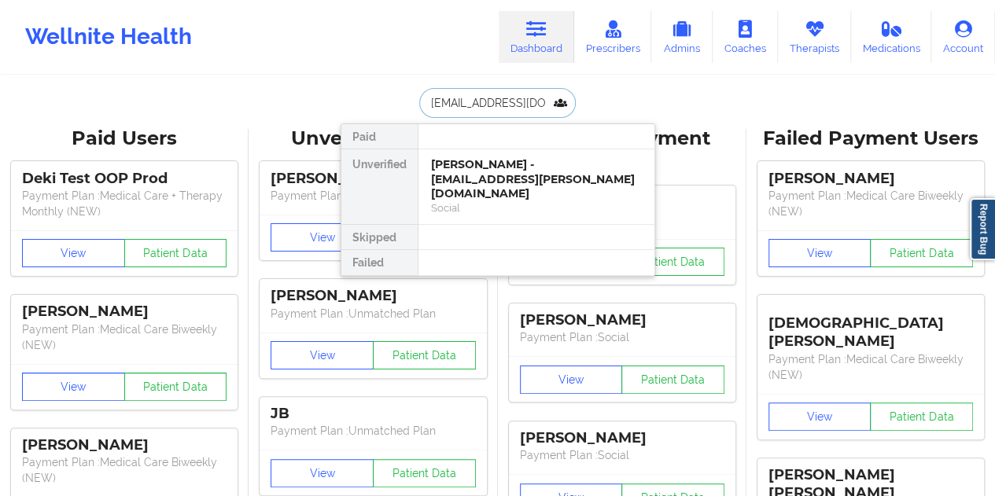
click at [469, 167] on div "[PERSON_NAME] - [EMAIL_ADDRESS][PERSON_NAME][DOMAIN_NAME]" at bounding box center [536, 179] width 211 height 44
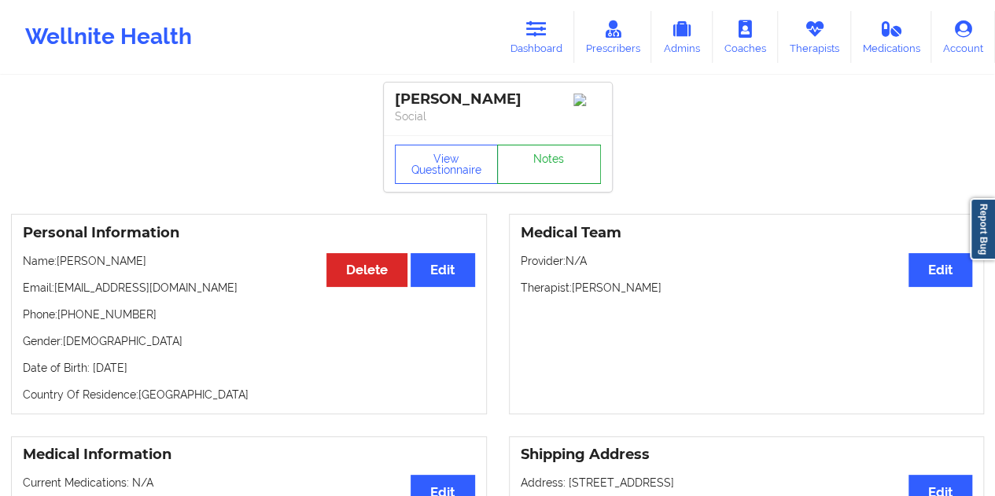
click at [540, 160] on link "Notes" at bounding box center [549, 164] width 104 height 39
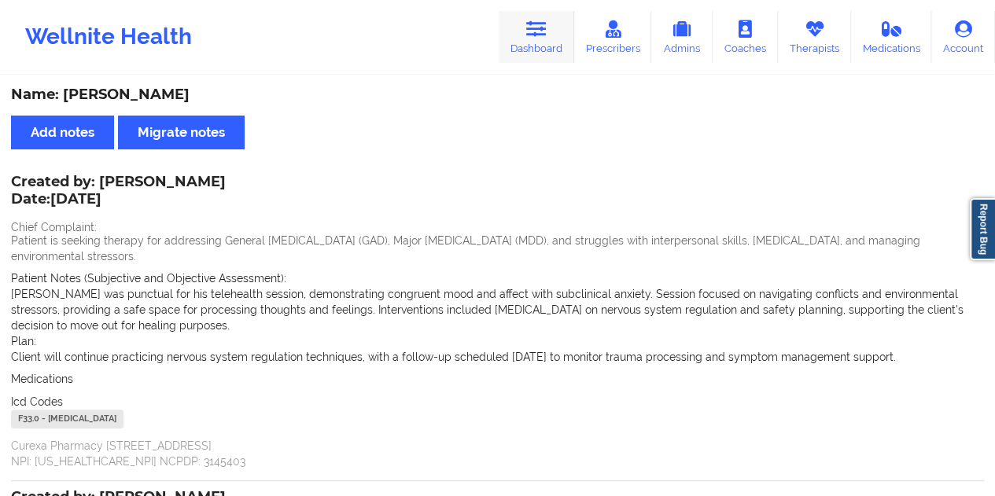
click at [553, 58] on link "Dashboard" at bounding box center [535, 37] width 75 height 52
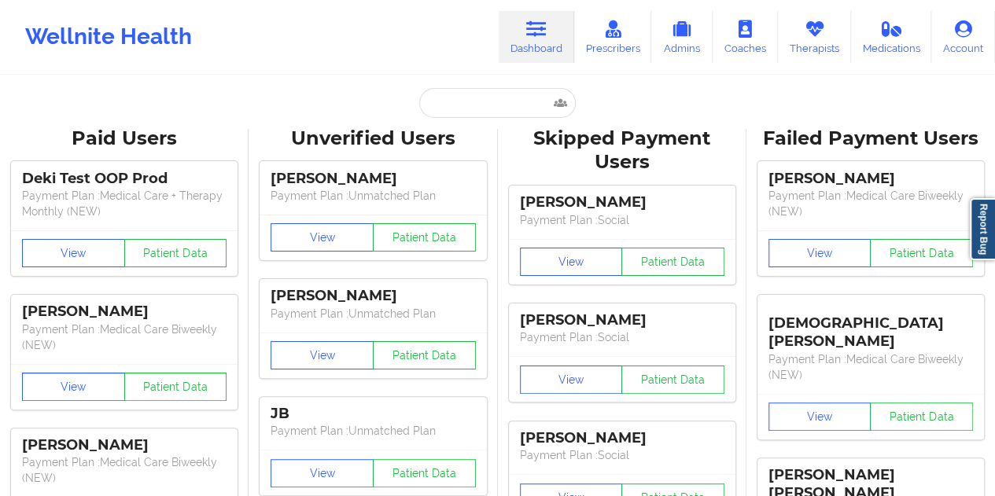
click at [498, 90] on input "text" at bounding box center [497, 103] width 156 height 30
paste input "[EMAIL_ADDRESS][DOMAIN_NAME]"
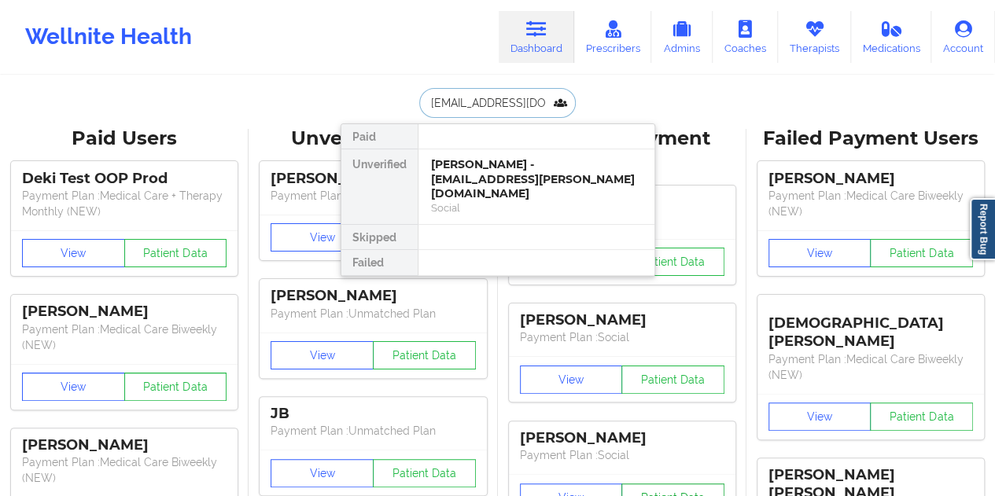
type input "[EMAIL_ADDRESS][DOMAIN_NAME]"
